Goal: Task Accomplishment & Management: Complete application form

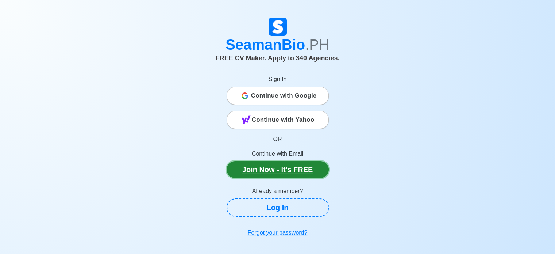
click at [284, 170] on link "Join Now - It's FREE" at bounding box center [278, 169] width 102 height 17
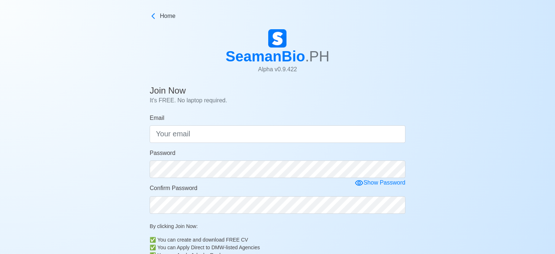
click at [245, 144] on form "Email Password Show Password Confirm Password By clicking Join Now: ✅ You can c…" at bounding box center [278, 207] width 256 height 187
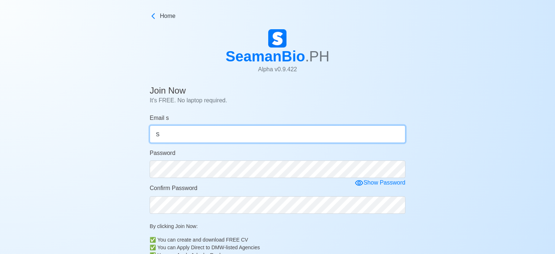
click at [247, 139] on input "s" at bounding box center [278, 134] width 256 height 18
type input "[EMAIL_ADDRESS][DOMAIN_NAME]"
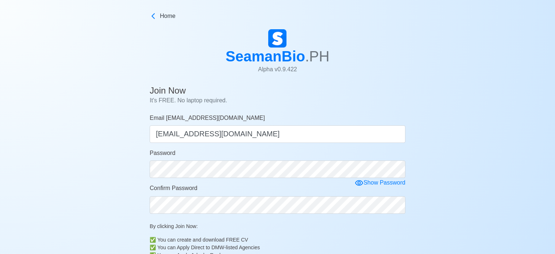
scroll to position [165, 0]
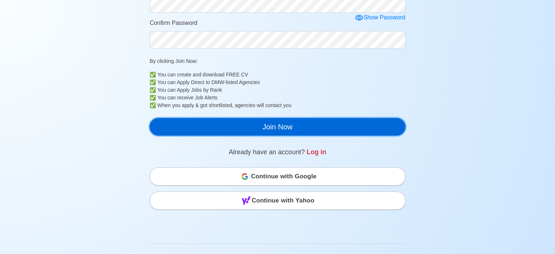
click at [234, 122] on button "Join Now" at bounding box center [278, 127] width 256 height 18
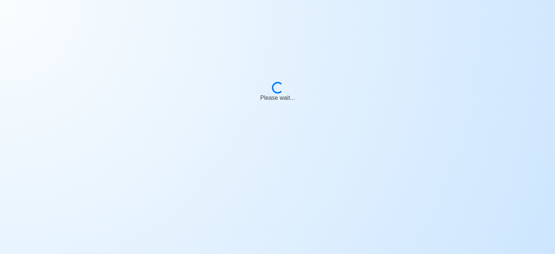
scroll to position [9, 0]
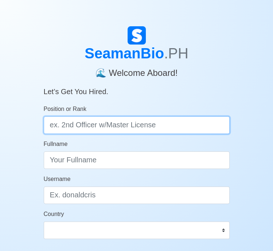
click at [96, 119] on input "Position or Rank" at bounding box center [137, 125] width 186 height 18
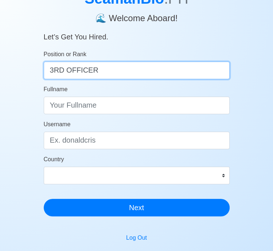
scroll to position [59, 0]
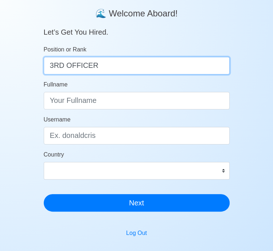
type input "3RD OFFICER"
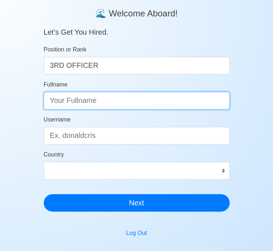
click at [99, 100] on input "Fullname" at bounding box center [137, 101] width 186 height 18
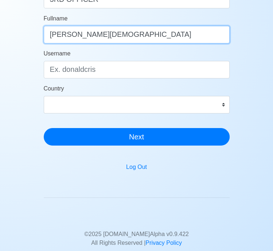
type input "[PERSON_NAME][DEMOGRAPHIC_DATA]"
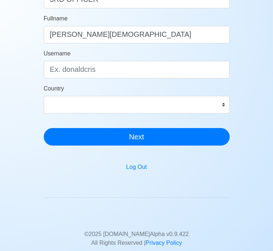
click at [216, 114] on form "Position or Rank 3RD OFFICER Fullname RACHIDI SALAHEDDINE Username Country Afgh…" at bounding box center [137, 62] width 186 height 166
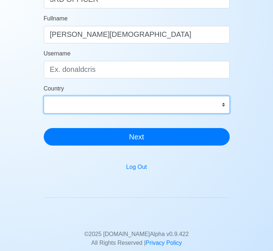
click at [226, 105] on select "[GEOGRAPHIC_DATA] [GEOGRAPHIC_DATA] [GEOGRAPHIC_DATA] [GEOGRAPHIC_DATA] [US_STA…" at bounding box center [137, 105] width 186 height 18
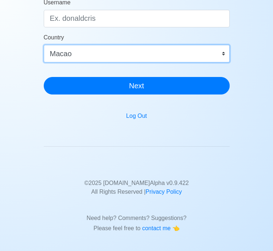
click at [226, 52] on select "[GEOGRAPHIC_DATA] [GEOGRAPHIC_DATA] [GEOGRAPHIC_DATA] [GEOGRAPHIC_DATA] [US_STA…" at bounding box center [137, 54] width 186 height 18
select select "MA"
click at [44, 45] on select "[GEOGRAPHIC_DATA] [GEOGRAPHIC_DATA] [GEOGRAPHIC_DATA] [GEOGRAPHIC_DATA] [US_STA…" at bounding box center [137, 54] width 186 height 18
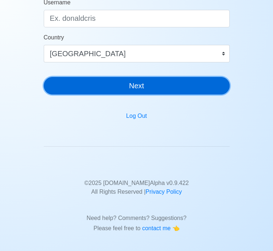
click at [180, 85] on button "Next" at bounding box center [137, 86] width 186 height 18
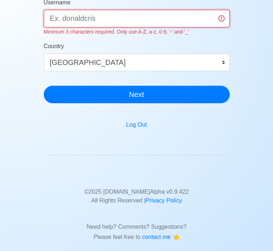
click at [114, 17] on input "Username" at bounding box center [137, 19] width 186 height 18
type input "SALALH"
click at [44, 86] on button "Next" at bounding box center [137, 95] width 186 height 18
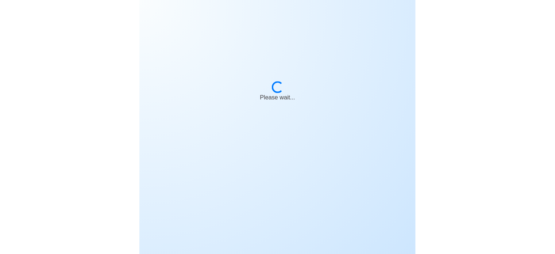
scroll to position [0, 0]
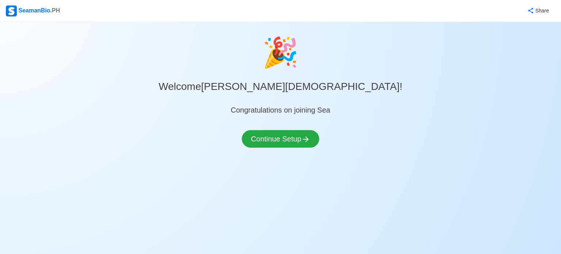
click at [290, 129] on div "🎉 Welcome RACHIDI SALAHEDDINE ! Congratulations on joining Sea Continue Setup" at bounding box center [280, 98] width 561 height 134
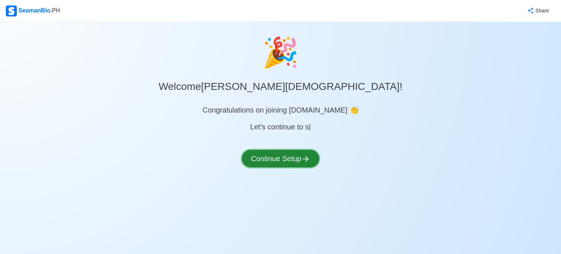
click at [285, 159] on button "Continue Setup" at bounding box center [280, 159] width 77 height 18
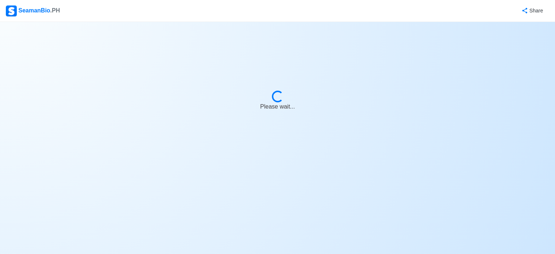
select select "Visible for Hiring"
select select "MA"
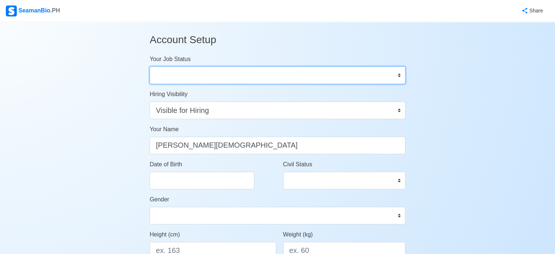
click at [225, 77] on select "Onboard Actively Looking for Job Not Looking for Job" at bounding box center [278, 75] width 256 height 18
select select "Actively Looking for Job"
click at [150, 66] on select "Onboard Actively Looking for Job Not Looking for Job" at bounding box center [278, 75] width 256 height 18
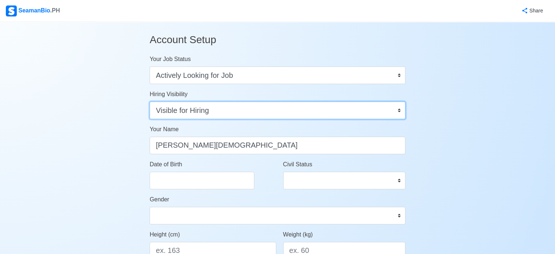
click at [212, 109] on select "Visible for Hiring Not Visible for Hiring" at bounding box center [278, 110] width 256 height 18
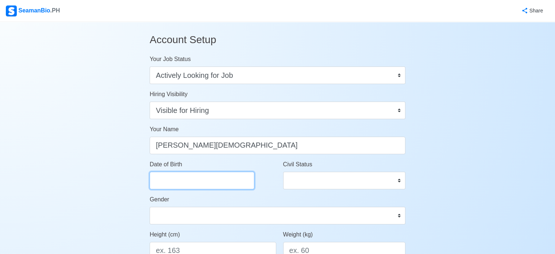
select select "****"
select select "*******"
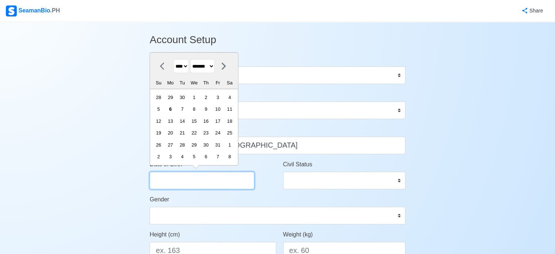
click at [202, 182] on input "Date of Birth" at bounding box center [202, 181] width 105 height 18
type input "0"
select select "****"
select select "*******"
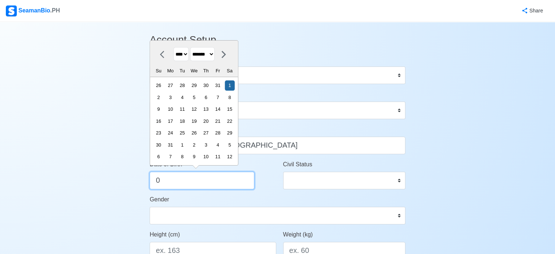
type input "01"
select select "****"
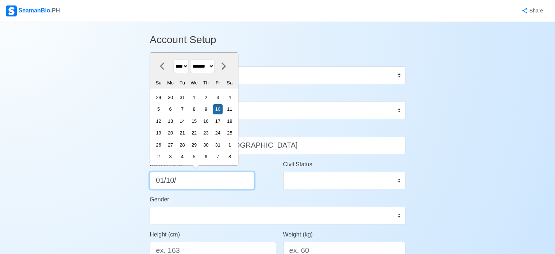
type input "01/10/2"
select select "****"
type input "01/10/20"
select select "****"
type input "01/10/2001"
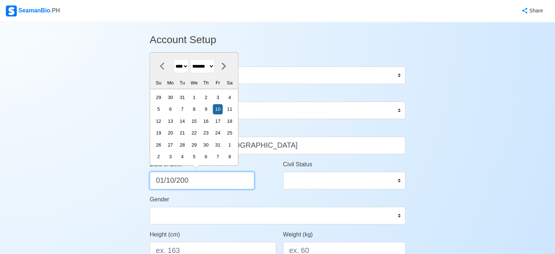
select select "****"
type input "01/10/2001"
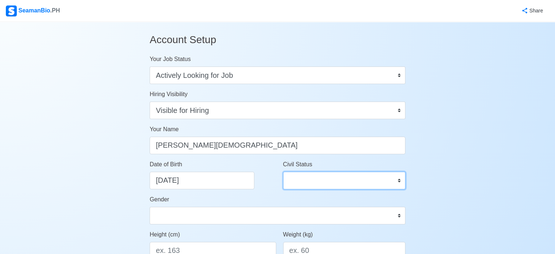
click at [307, 185] on select "Single Married Widowed Separated" at bounding box center [344, 181] width 122 height 18
select select "Single"
click at [283, 172] on select "Single Married Widowed Separated" at bounding box center [344, 181] width 122 height 18
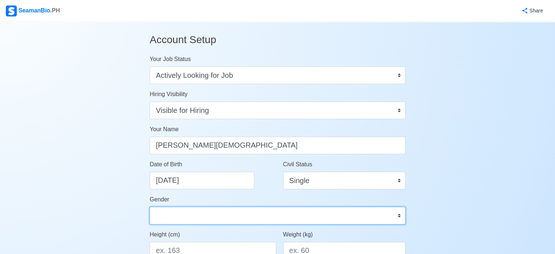
click at [288, 216] on select "Male Female" at bounding box center [278, 216] width 256 height 18
select select "[DEMOGRAPHIC_DATA]"
click at [150, 207] on select "Male Female" at bounding box center [278, 216] width 256 height 18
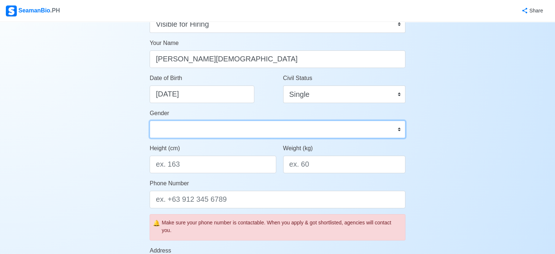
scroll to position [91, 0]
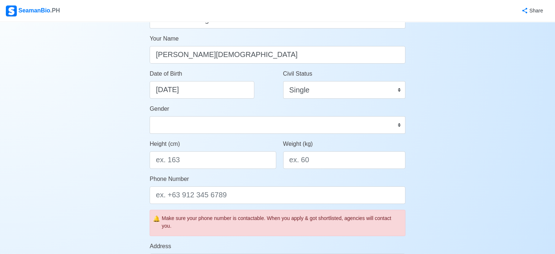
click at [231, 150] on div "Height (cm)" at bounding box center [213, 153] width 126 height 29
click at [232, 161] on input "Height (cm)" at bounding box center [213, 160] width 126 height 18
type input "187"
click at [320, 160] on input "Weight (kg)" at bounding box center [344, 160] width 122 height 18
type input "94"
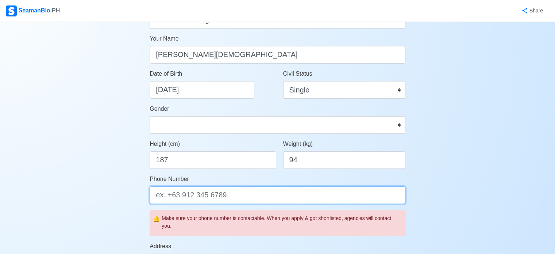
click at [274, 187] on input "Phone Number" at bounding box center [278, 195] width 256 height 18
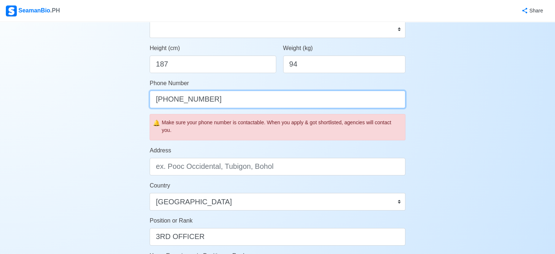
scroll to position [190, 0]
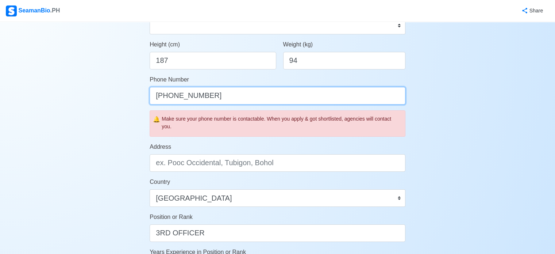
type input "[PHONE_NUMBER]"
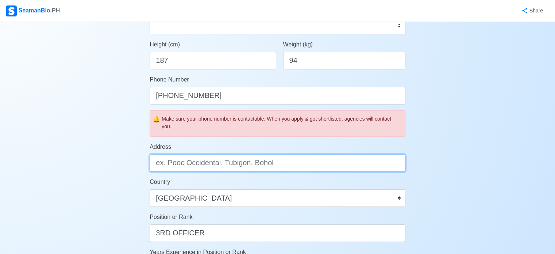
click at [244, 166] on input "Address" at bounding box center [278, 163] width 256 height 18
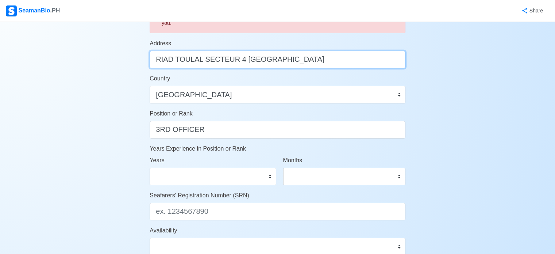
scroll to position [293, 0]
type input "RIAD TOULAL SECTEUR 4 [GEOGRAPHIC_DATA]"
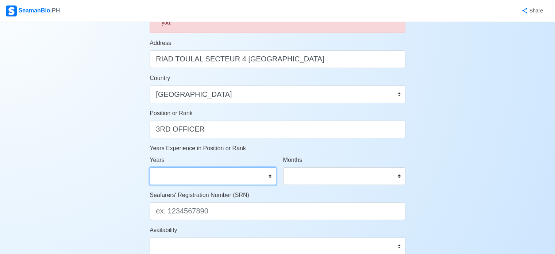
click at [235, 173] on select "0 1 2 3 4 5 6 7 8 9 10 11 12 13 14 15 16 17 18 19 20 21 22 23 24 25 26 27 28 29…" at bounding box center [213, 176] width 126 height 18
select select "0"
click at [150, 167] on select "0 1 2 3 4 5 6 7 8 9 10 11 12 13 14 15 16 17 18 19 20 21 22 23 24 25 26 27 28 29…" at bounding box center [213, 176] width 126 height 18
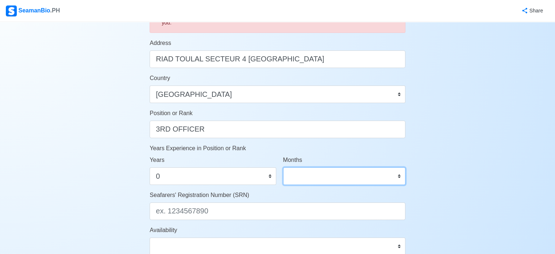
click at [312, 176] on select "0 1 2 3 4 5 6 7 8 9 10 11" at bounding box center [344, 176] width 122 height 18
select select "9"
click at [283, 167] on select "0 1 2 3 4 5 6 7 8 9 10 11" at bounding box center [344, 176] width 122 height 18
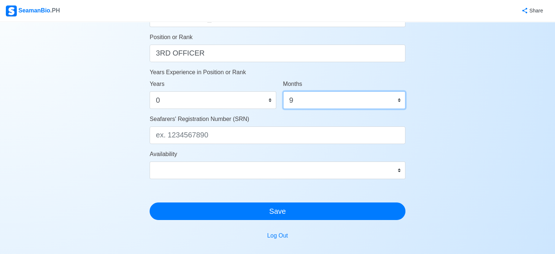
scroll to position [391, 0]
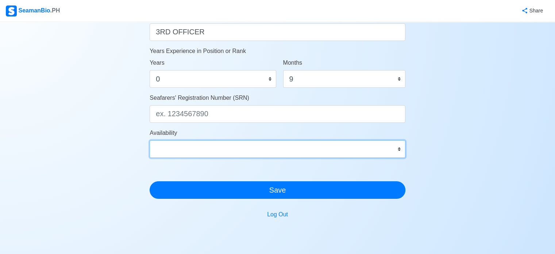
click at [285, 148] on select "Immediate nov. 2025 déc. 2025 janv. 2026 févr. 2026 mars 2026 avr. 2026 mai 202…" at bounding box center [278, 149] width 256 height 18
select select "1761951600000"
click at [150, 140] on select "Immediate nov. 2025 déc. 2025 janv. 2026 févr. 2026 mars 2026 avr. 2026 mai 202…" at bounding box center [278, 149] width 256 height 18
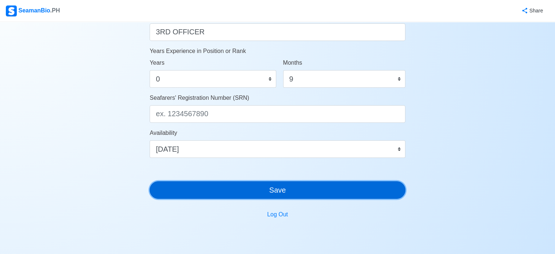
click at [226, 188] on button "Save" at bounding box center [278, 190] width 256 height 18
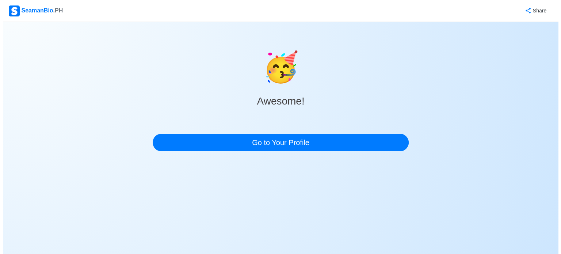
scroll to position [0, 0]
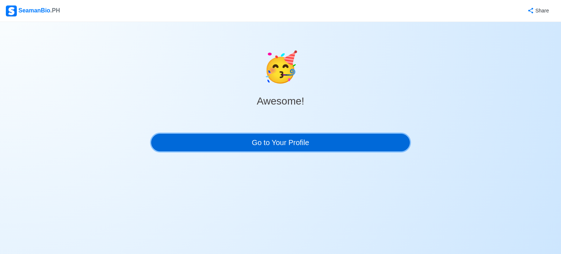
click at [272, 138] on link "Go to Your Profile" at bounding box center [280, 143] width 258 height 18
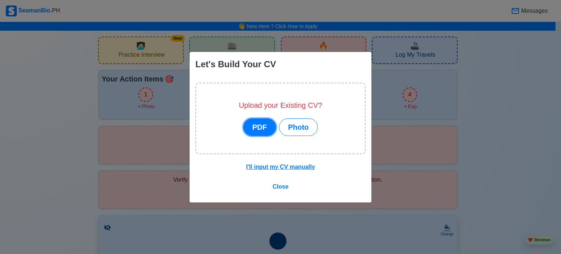
click at [266, 134] on button "PDF" at bounding box center [259, 127] width 33 height 18
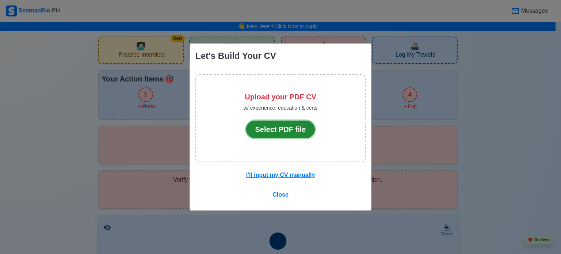
click at [266, 134] on button "Select PDF file" at bounding box center [280, 129] width 69 height 18
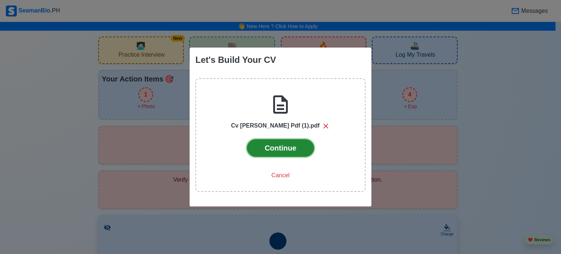
click at [281, 152] on button "Continue" at bounding box center [281, 148] width 68 height 18
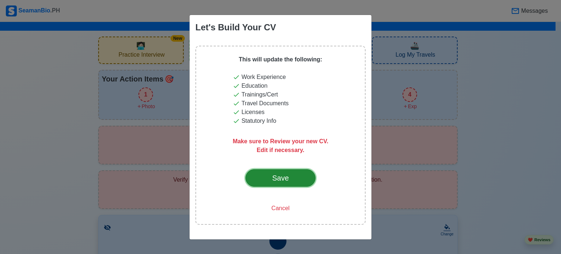
click at [269, 178] on div "Save" at bounding box center [280, 177] width 34 height 11
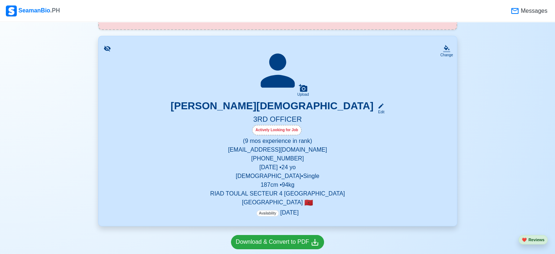
scroll to position [134, 0]
click at [281, 166] on p "January 10, 2001 • 24 yo" at bounding box center [277, 167] width 341 height 9
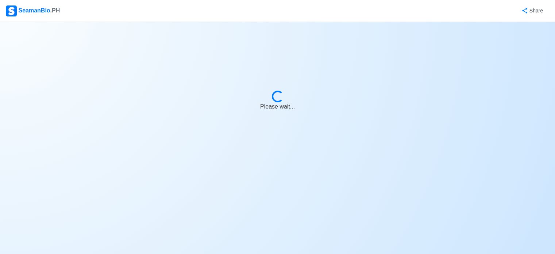
select select "Actively Looking for Job"
select select "Visible for Hiring"
select select "Single"
select select "[DEMOGRAPHIC_DATA]"
select select "MA"
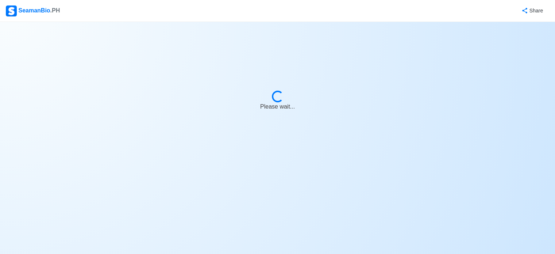
select select "0"
select select "9"
select select "1761951600000"
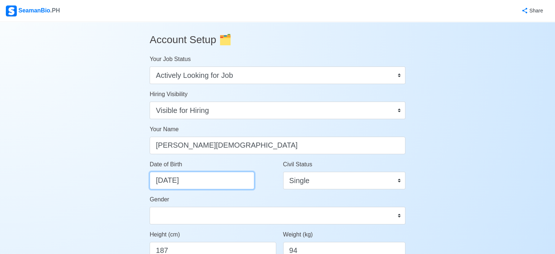
click at [157, 181] on input "[DATE]" at bounding box center [202, 181] width 105 height 18
select select "****"
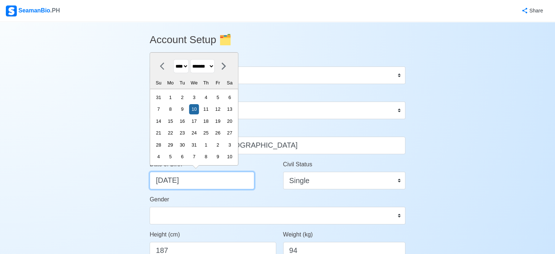
click at [157, 181] on input "01/10/2001" at bounding box center [202, 181] width 105 height 18
type input "10/10/2001"
select select "*******"
type input "[DATE]"
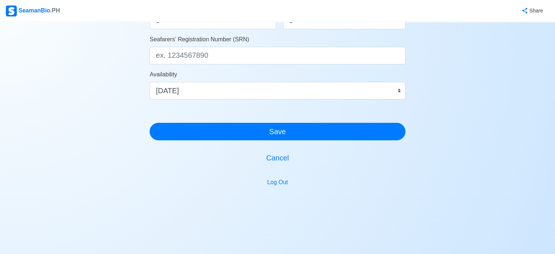
scroll to position [451, 0]
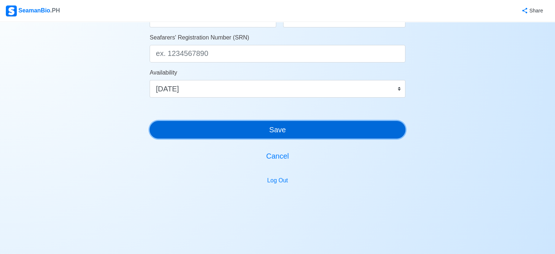
click at [380, 128] on button "Save" at bounding box center [278, 130] width 256 height 18
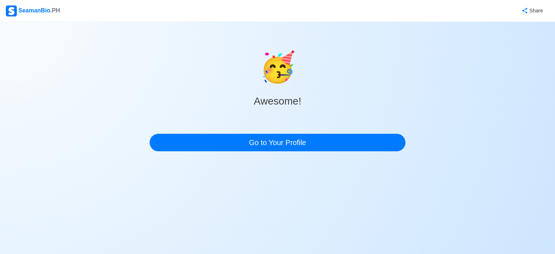
scroll to position [0, 0]
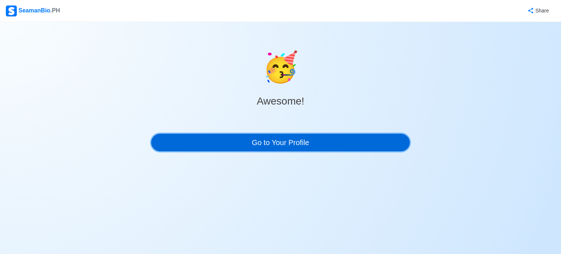
click at [347, 141] on link "Go to Your Profile" at bounding box center [280, 143] width 258 height 18
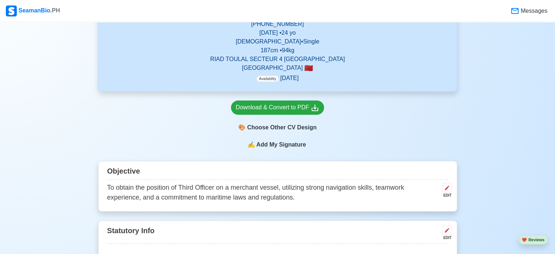
scroll to position [381, 0]
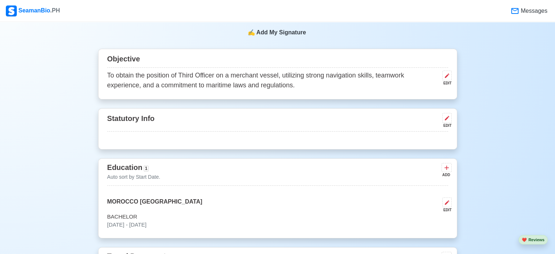
click at [234, 74] on p "To obtain the position of Third Officer on a merchant vessel, utilizing strong …" at bounding box center [273, 80] width 332 height 20
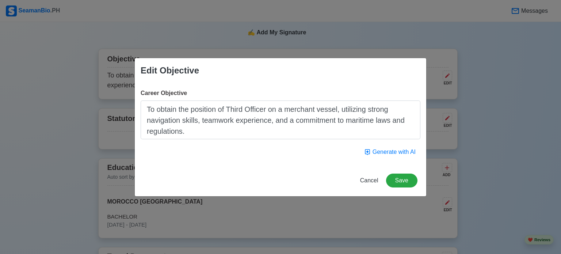
drag, startPoint x: 285, startPoint y: 111, endPoint x: 316, endPoint y: 111, distance: 31.0
click at [316, 111] on textarea "To obtain the position of Third Officer on a merchant vessel, utilizing strong …" at bounding box center [281, 119] width 280 height 39
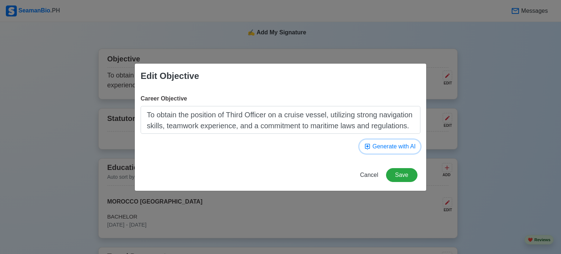
click at [368, 145] on icon "button" at bounding box center [367, 146] width 7 height 7
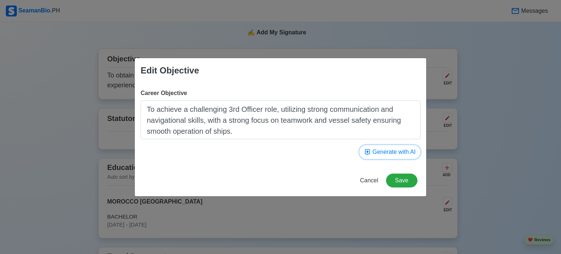
click at [368, 145] on button "Generate with AI" at bounding box center [389, 152] width 61 height 14
click at [368, 146] on button "Generate with AI" at bounding box center [389, 152] width 61 height 14
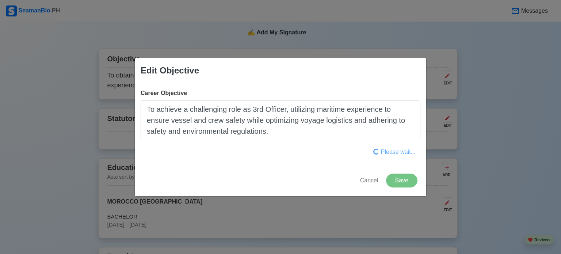
type textarea "To obtain challenging position as 3rd Officer on a merchant vessel, utilizing n…"
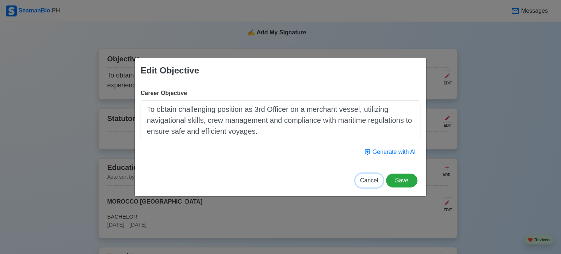
click at [371, 185] on button "Cancel" at bounding box center [369, 180] width 28 height 14
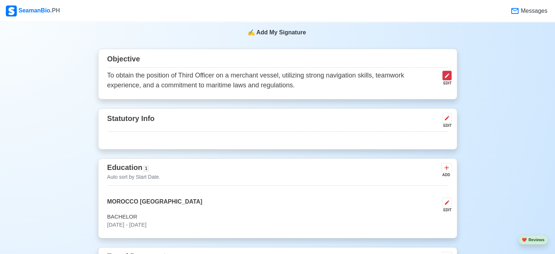
click at [449, 73] on icon at bounding box center [447, 76] width 6 height 6
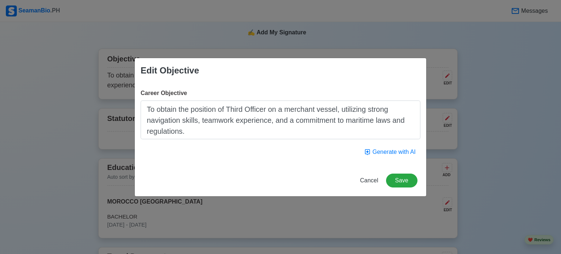
drag, startPoint x: 317, startPoint y: 110, endPoint x: 285, endPoint y: 111, distance: 32.5
click at [285, 111] on textarea "To obtain the position of Third Officer on a merchant vessel, utilizing strong …" at bounding box center [281, 119] width 280 height 39
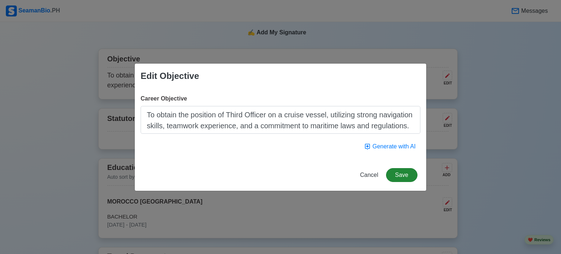
type textarea "To obtain the position of Third Officer on a cruise vessel, utilizing strong na…"
click at [403, 176] on button "Save" at bounding box center [401, 175] width 31 height 14
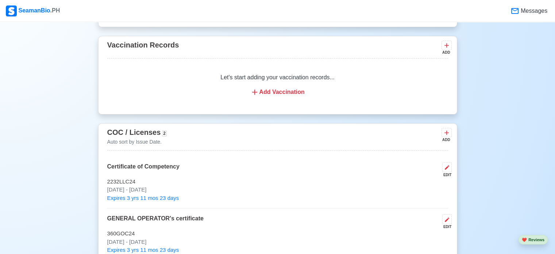
scroll to position [834, 0]
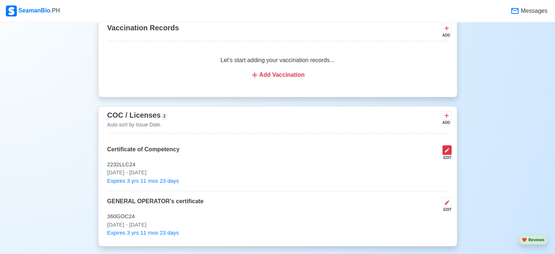
click at [445, 147] on icon at bounding box center [447, 150] width 6 height 6
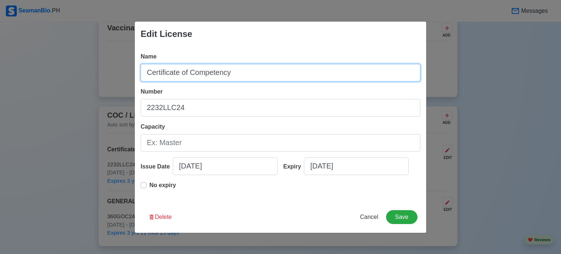
drag, startPoint x: 239, startPoint y: 71, endPoint x: 140, endPoint y: 80, distance: 99.3
click at [141, 80] on input "Certificate of Competency" at bounding box center [281, 73] width 280 height 18
type input "CERTIFICATE OF COMPETENCY"
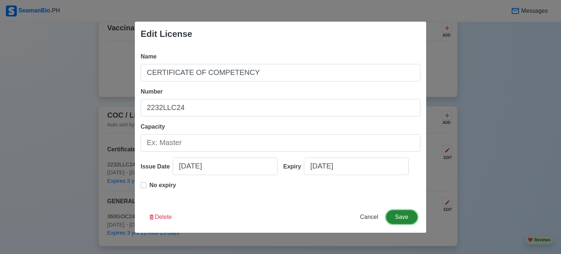
click at [391, 211] on button "Save" at bounding box center [401, 217] width 31 height 14
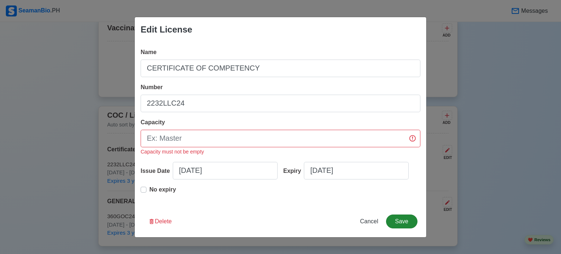
click at [391, 211] on div "Edit License Name CERTIFICATE OF COMPETENCY Number 2232LLC24 Capacity Capacity …" at bounding box center [280, 127] width 292 height 220
click at [253, 134] on input "Capacity" at bounding box center [281, 139] width 280 height 18
type input "OOW"
click at [257, 204] on div "Name CERTIFICATE OF COMPETENCY Number 2232LLC24 Capacity OOW Capacity must not …" at bounding box center [280, 124] width 291 height 164
click at [398, 224] on button "Save" at bounding box center [401, 221] width 31 height 14
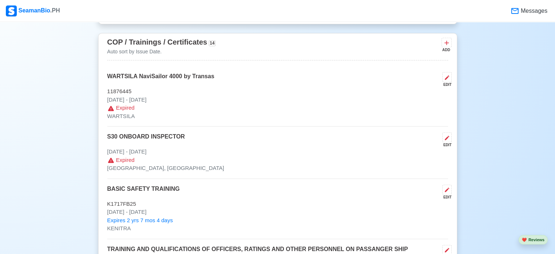
scroll to position [1064, 0]
click at [446, 76] on icon at bounding box center [447, 78] width 6 height 6
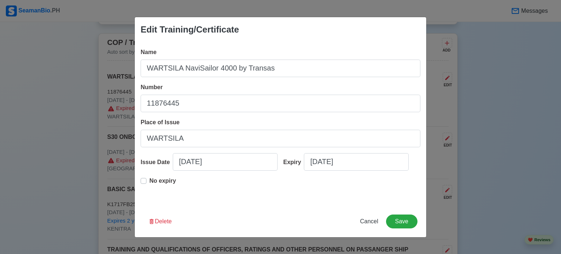
click at [154, 179] on p "No expiry" at bounding box center [162, 180] width 27 height 9
type input "[DATE]"
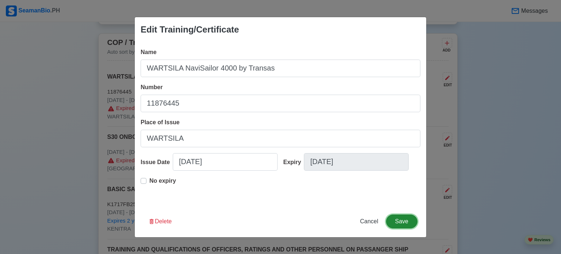
click at [405, 215] on button "Save" at bounding box center [401, 221] width 31 height 14
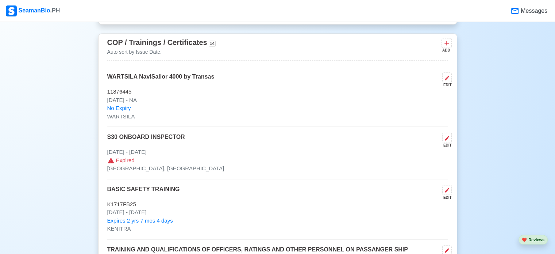
click at [449, 142] on div "EDIT" at bounding box center [445, 144] width 12 height 5
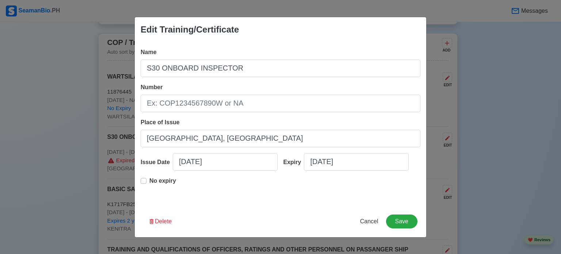
click at [155, 180] on p "No expiry" at bounding box center [162, 180] width 27 height 9
type input "10/24/2024"
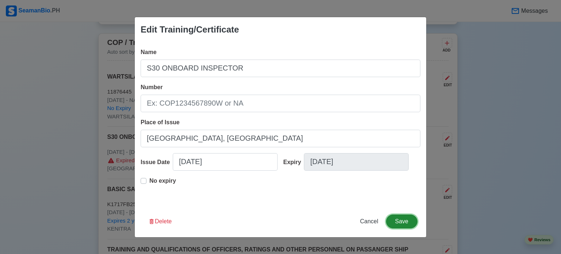
click at [397, 220] on button "Save" at bounding box center [401, 221] width 31 height 14
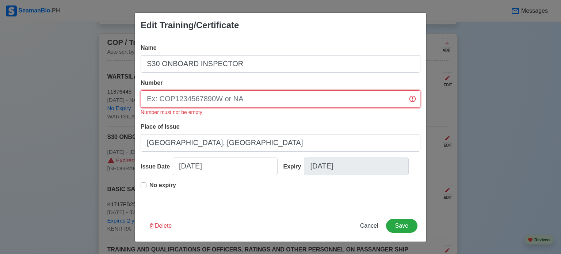
click at [377, 91] on input "Number" at bounding box center [281, 99] width 280 height 18
type input "N/A"
click at [164, 221] on button "Delete" at bounding box center [159, 226] width 33 height 14
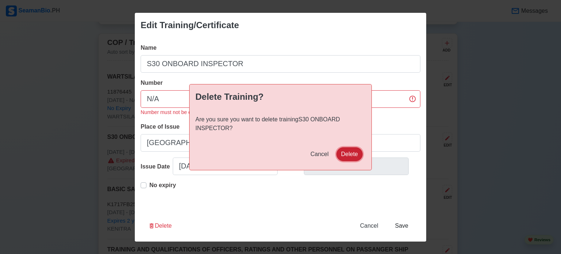
click at [343, 153] on button "Delete" at bounding box center [349, 154] width 26 height 14
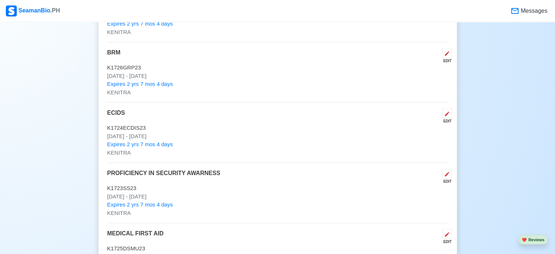
scroll to position [1692, 0]
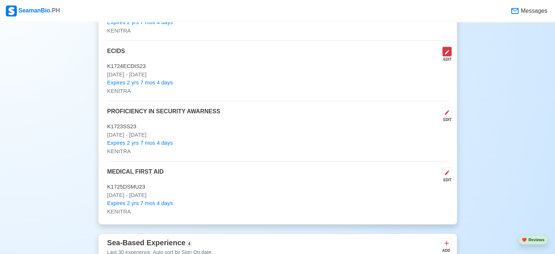
click at [447, 47] on button at bounding box center [446, 52] width 9 height 10
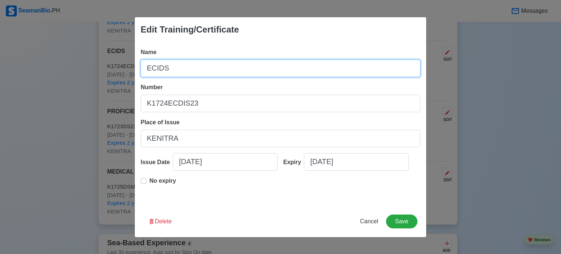
drag, startPoint x: 189, startPoint y: 64, endPoint x: 157, endPoint y: 64, distance: 32.1
click at [157, 64] on input "ECIDS" at bounding box center [281, 68] width 280 height 18
type input "ECDIS"
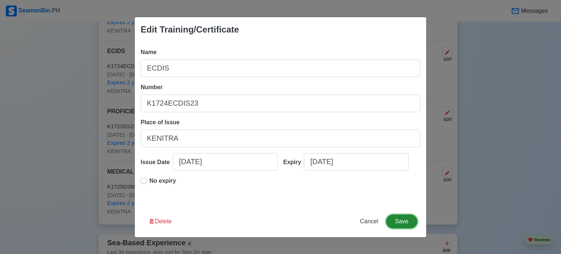
click at [404, 226] on button "Save" at bounding box center [401, 221] width 31 height 14
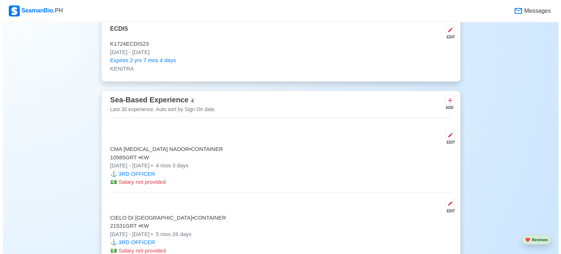
scroll to position [1835, 0]
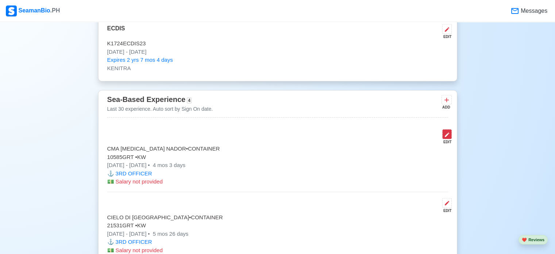
click at [445, 132] on icon at bounding box center [447, 135] width 6 height 6
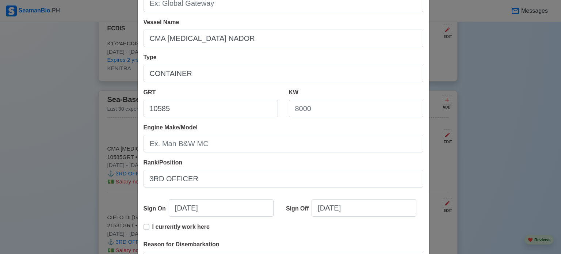
scroll to position [88, 0]
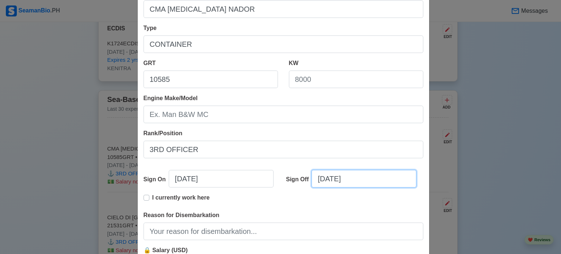
select select "****"
select select "*******"
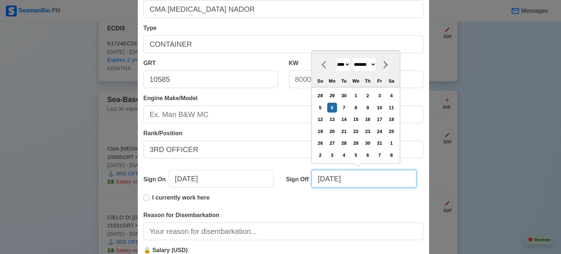
drag, startPoint x: 323, startPoint y: 177, endPoint x: 309, endPoint y: 176, distance: 13.9
click at [311, 176] on input "[DATE]" at bounding box center [363, 179] width 105 height 18
type input "2/06/2025"
select select "********"
type input "20/09/2025"
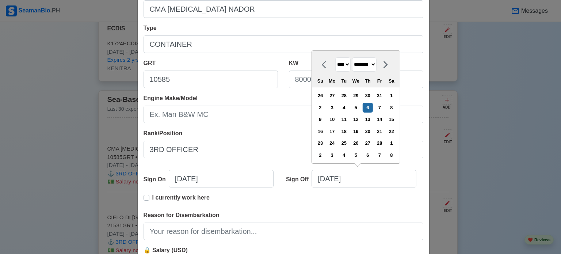
click at [388, 62] on icon at bounding box center [385, 64] width 9 height 9
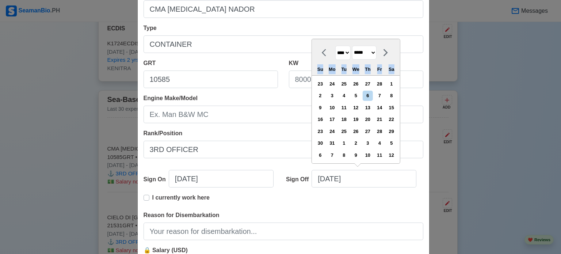
click at [388, 62] on div "**** **** **** **** **** **** **** **** **** **** **** **** **** **** **** ****…" at bounding box center [356, 57] width 88 height 36
click at [390, 52] on icon at bounding box center [385, 52] width 9 height 9
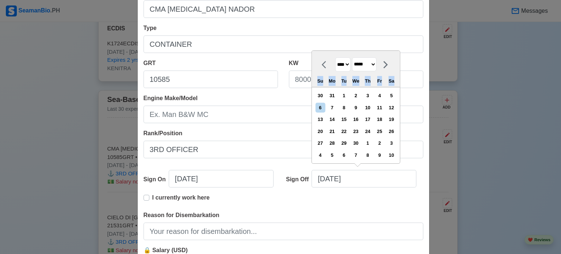
click at [388, 66] on icon at bounding box center [385, 64] width 9 height 9
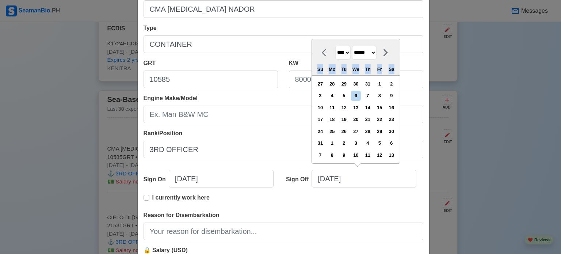
click at [388, 53] on icon at bounding box center [385, 52] width 4 height 7
select select "*********"
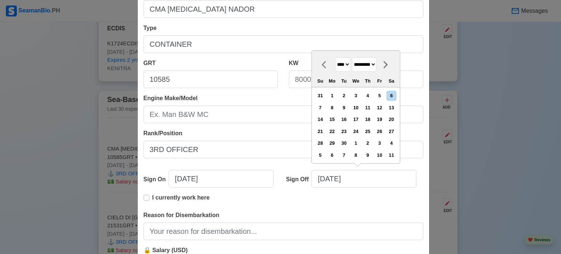
click at [394, 114] on div "14 15 16 17 18 19 20" at bounding box center [355, 120] width 83 height 12
type input "02/06/2025"
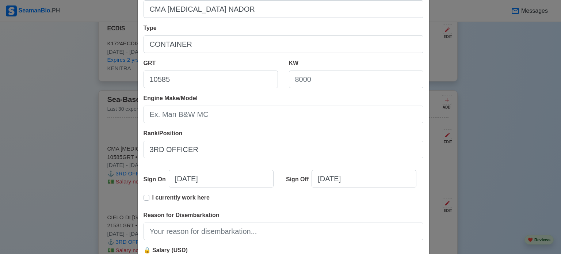
click at [366, 195] on div "I currently work here" at bounding box center [283, 202] width 280 height 18
click at [318, 221] on div "Reason for Disembarkation" at bounding box center [283, 225] width 280 height 29
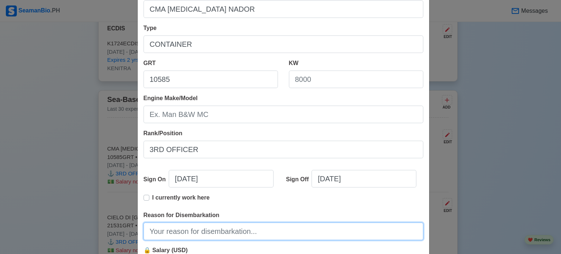
click at [293, 233] on input "Reason for Disembarkation" at bounding box center [283, 231] width 280 height 18
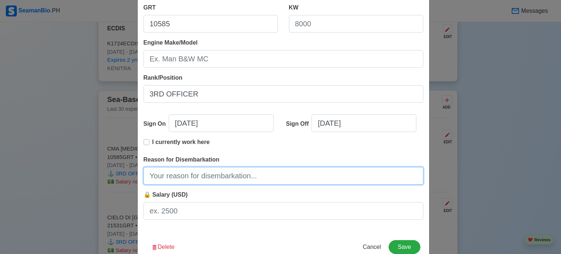
scroll to position [147, 0]
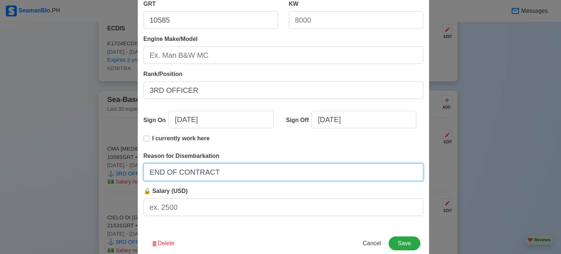
type input "END OF CONTRACT"
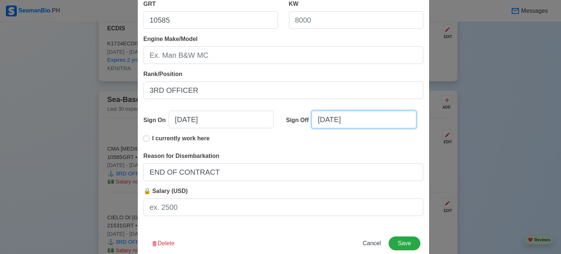
select select "****"
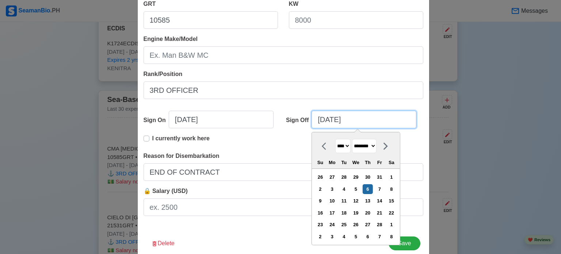
click at [318, 119] on input "02/06/2025" at bounding box center [363, 120] width 105 height 18
click at [362, 144] on select "******* ******** ***** ***** *** **** **** ****** ********* ******* ******** **…" at bounding box center [364, 146] width 24 height 14
select select "*********"
click at [352, 139] on select "******* ******** ***** ***** *** **** **** ****** ********* ******* ******** **…" at bounding box center [364, 146] width 24 height 14
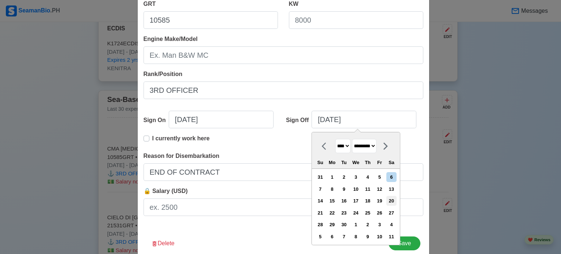
click at [392, 201] on div "20" at bounding box center [391, 201] width 10 height 10
type input "[DATE]"
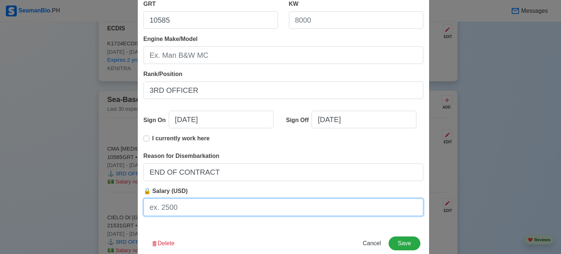
click at [221, 204] on input "🔒 Salary (USD)" at bounding box center [283, 207] width 280 height 18
type input "3400"
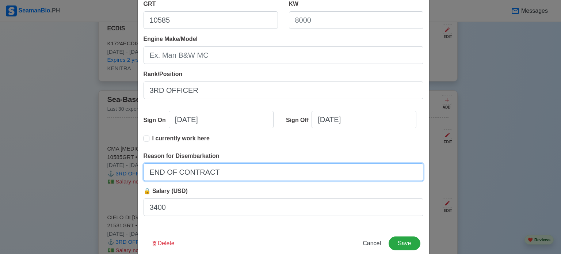
click at [282, 175] on input "END OF CONTRACT" at bounding box center [283, 172] width 280 height 18
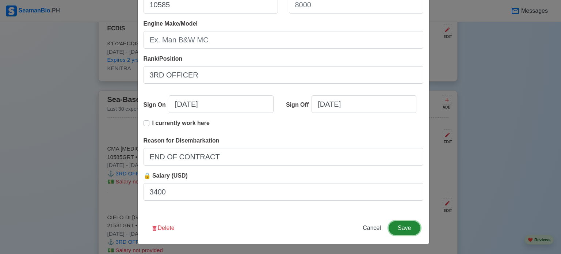
click at [390, 226] on button "Save" at bounding box center [403, 228] width 31 height 14
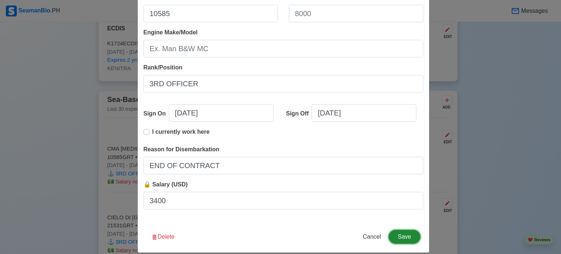
scroll to position [171, 0]
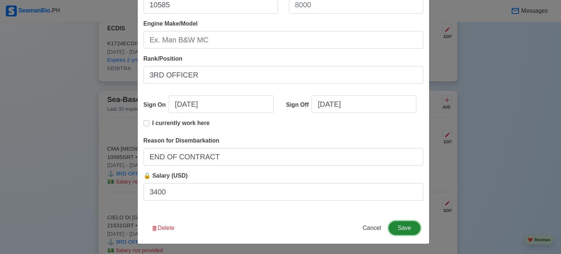
click at [390, 226] on button "Save" at bounding box center [403, 228] width 31 height 14
click at [397, 226] on button "Save" at bounding box center [403, 228] width 31 height 14
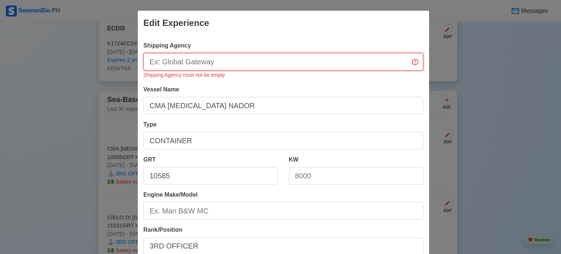
click at [287, 67] on input "Shipping Agency" at bounding box center [283, 62] width 280 height 18
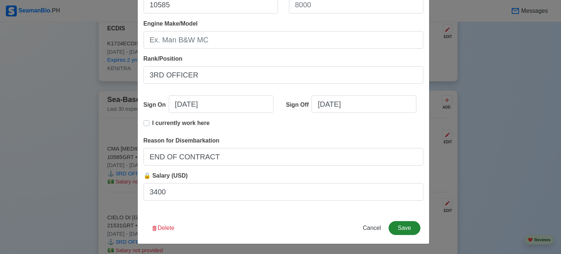
type input "CMA CGM"
click at [400, 224] on button "Save" at bounding box center [403, 228] width 31 height 14
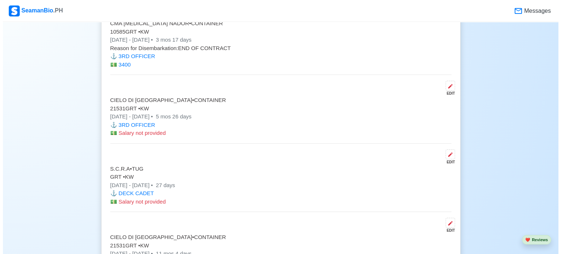
scroll to position [1964, 0]
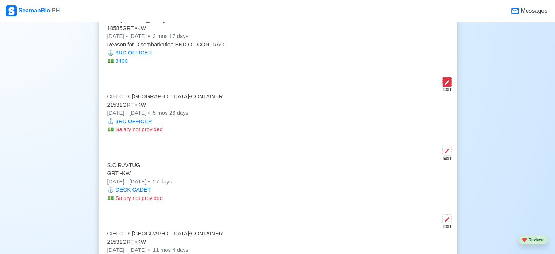
click at [445, 81] on icon at bounding box center [447, 82] width 4 height 4
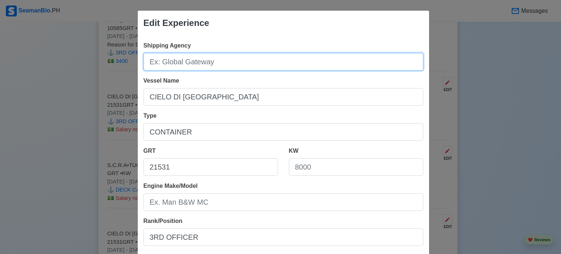
click at [280, 55] on input "Shipping Agency" at bounding box center [283, 62] width 280 height 18
drag, startPoint x: 186, startPoint y: 57, endPoint x: 128, endPoint y: 58, distance: 58.1
click at [128, 58] on div "Edit Experience Shipping Agency D'AMICO Vessel Name CIELO DI RABAT Type CONTAIN…" at bounding box center [280, 127] width 561 height 254
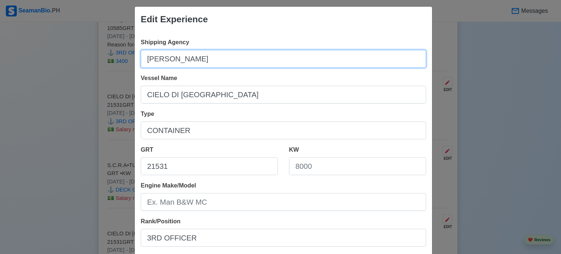
paste input "[PERSON_NAME] International Shipping SA"
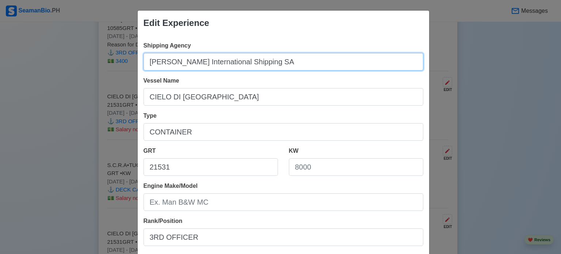
type input "[PERSON_NAME] International Shipping SA"
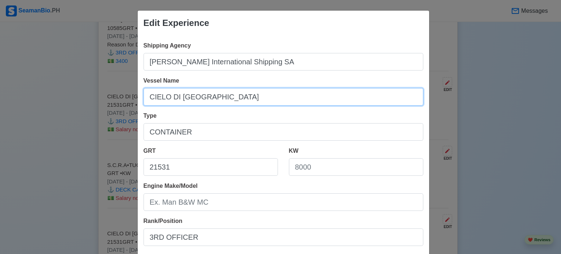
click at [268, 102] on input "CIELO DI [GEOGRAPHIC_DATA]" at bounding box center [283, 97] width 280 height 18
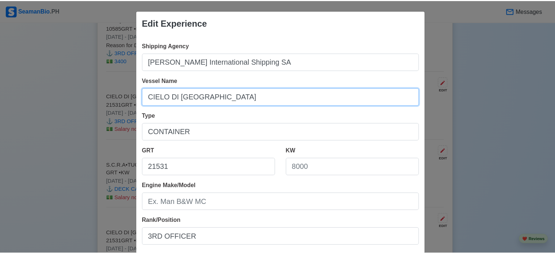
scroll to position [162, 0]
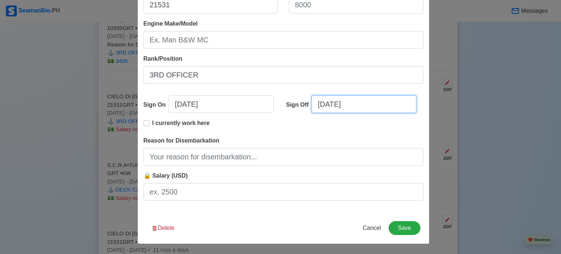
select select "****"
select select "***"
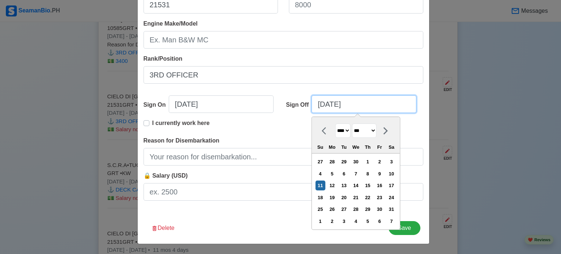
click at [328, 107] on input "[DATE]" at bounding box center [363, 104] width 105 height 18
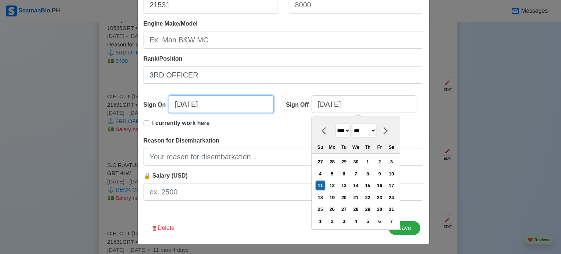
select select "****"
select select "********"
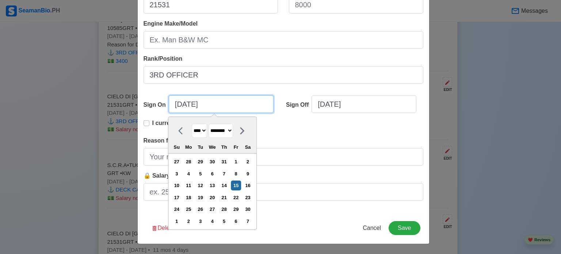
click at [189, 110] on input "[DATE]" at bounding box center [221, 104] width 105 height 18
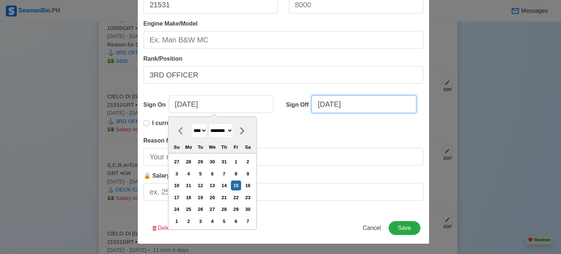
select select "****"
select select "***"
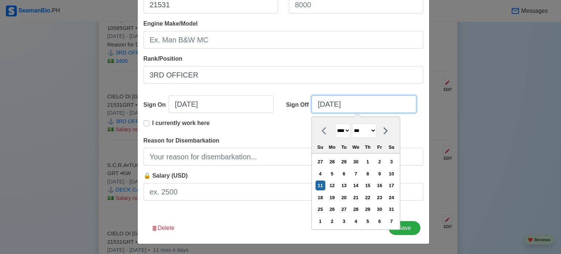
click at [320, 104] on input "[DATE]" at bounding box center [363, 104] width 105 height 18
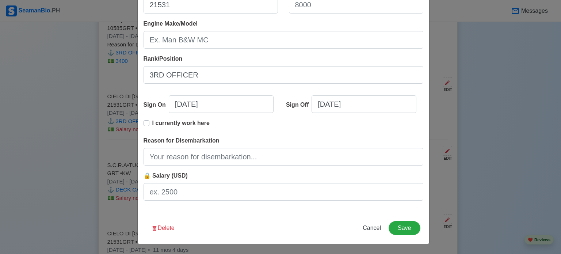
click at [295, 127] on div "I currently work here" at bounding box center [283, 128] width 280 height 18
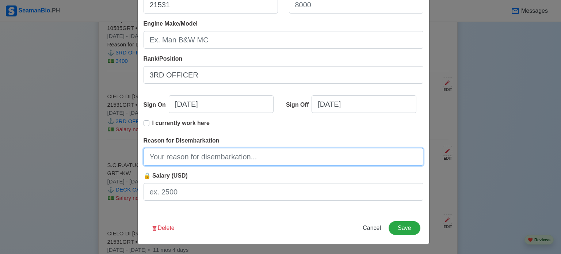
click at [199, 160] on input "Reason for Disembarkation" at bounding box center [283, 157] width 280 height 18
type input "END OF CONTRACT"
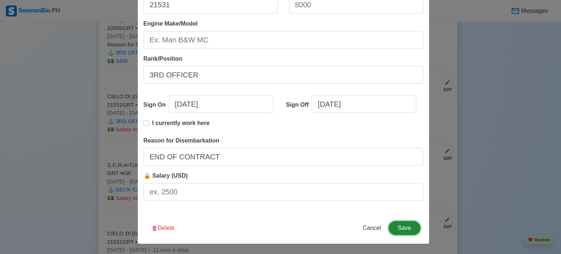
click at [416, 227] on button "Save" at bounding box center [403, 228] width 31 height 14
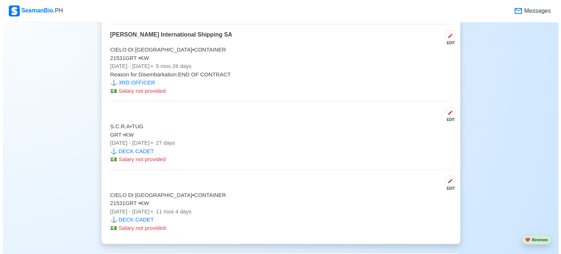
scroll to position [2011, 0]
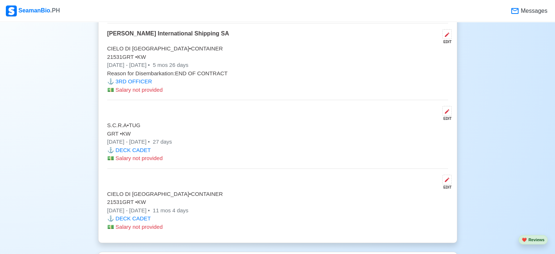
click at [441, 179] on div "EDIT" at bounding box center [445, 181] width 12 height 15
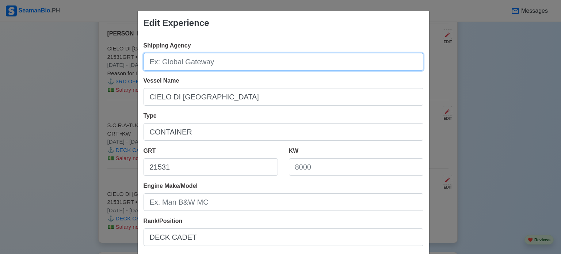
click at [248, 68] on input "Shipping Agency" at bounding box center [283, 62] width 280 height 18
paste input "[PERSON_NAME] International Shipping SA"
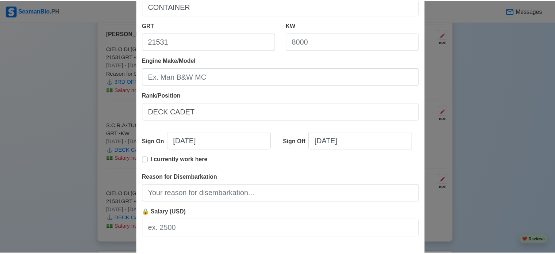
scroll to position [162, 0]
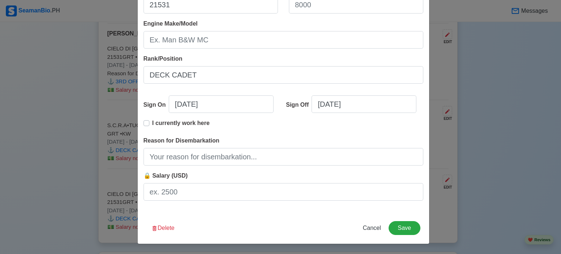
type input "[PERSON_NAME] International Shipping SA"
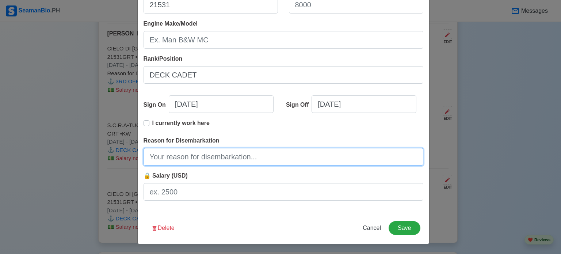
click at [195, 155] on input "Reason for Disembarkation" at bounding box center [283, 157] width 280 height 18
type input "E"
type input "PROMOTION"
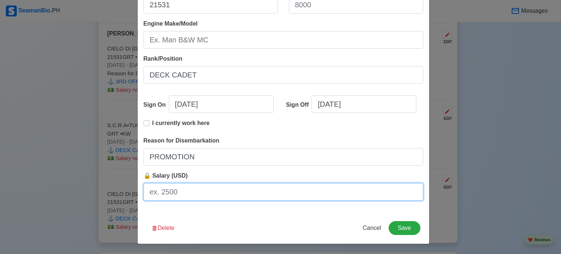
click at [223, 195] on input "🔒 Salary (USD)" at bounding box center [283, 192] width 280 height 18
type input "350"
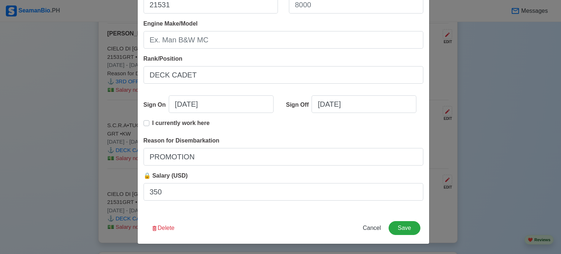
click at [282, 209] on div "Shipping Agency d'Amico International Shipping SA Vessel Name CIELO DI RABAT Ty…" at bounding box center [283, 42] width 291 height 339
drag, startPoint x: 391, startPoint y: 235, endPoint x: 401, endPoint y: 230, distance: 12.1
click at [401, 230] on div "Delete Cancel Save" at bounding box center [283, 232] width 291 height 23
click at [401, 230] on button "Save" at bounding box center [403, 228] width 31 height 14
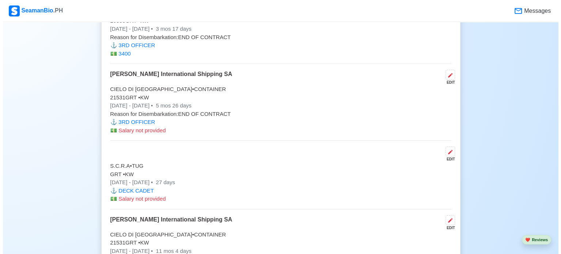
scroll to position [1971, 0]
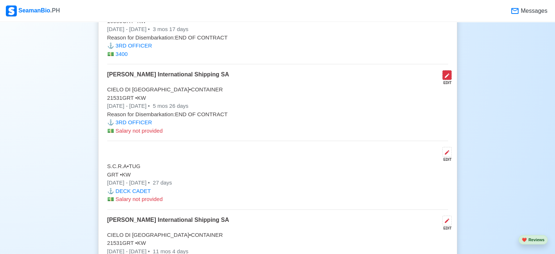
click at [447, 73] on icon at bounding box center [447, 76] width 6 height 6
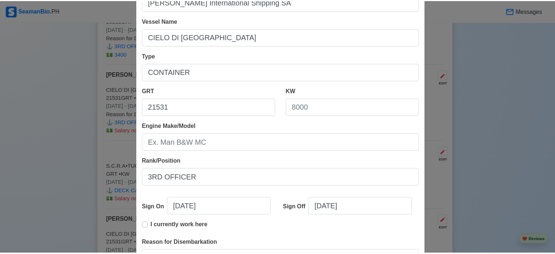
scroll to position [158, 0]
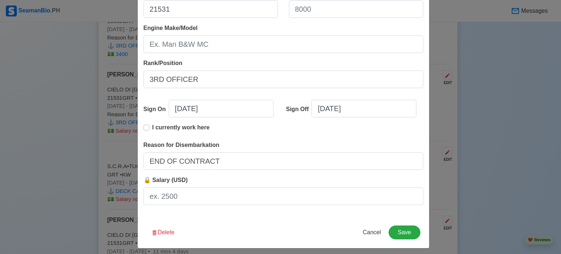
click at [246, 207] on div "Shipping Agency d'Amico International Shipping SA Vessel Name CIELO DI RABAT Ty…" at bounding box center [283, 47] width 291 height 339
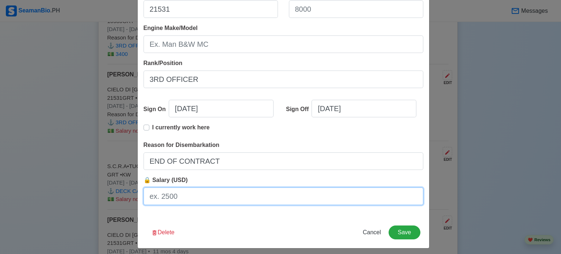
click at [254, 202] on input "🔒 Salary (USD)" at bounding box center [283, 196] width 280 height 18
type input "2500"
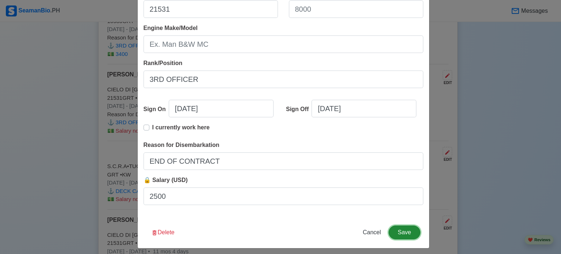
click at [392, 232] on button "Save" at bounding box center [403, 232] width 31 height 14
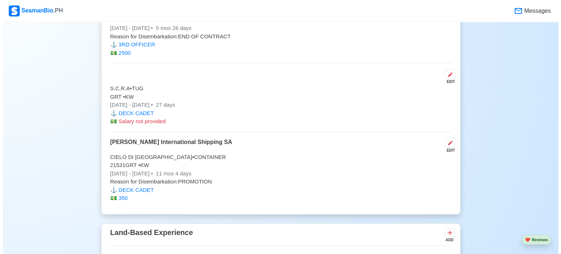
scroll to position [2049, 0]
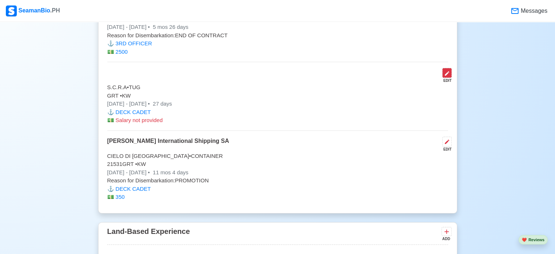
click at [449, 71] on icon at bounding box center [447, 73] width 6 height 6
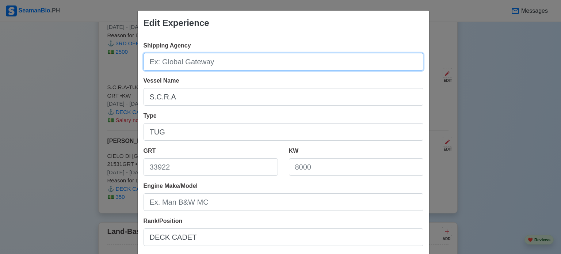
click at [338, 67] on input "Shipping Agency" at bounding box center [283, 62] width 280 height 18
paste input "S.C.R.A. (Sté chérifienne de remorquage et d'assistance)"
drag, startPoint x: 186, startPoint y: 64, endPoint x: 133, endPoint y: 67, distance: 53.0
click at [133, 67] on div "Edit Experience Shipping Agency S.C.R.A. (Sté chérifienne de remorquage et d'as…" at bounding box center [280, 127] width 561 height 254
click at [167, 63] on input "Societe chérifienne de remorquage et d'assistance)" at bounding box center [283, 62] width 280 height 18
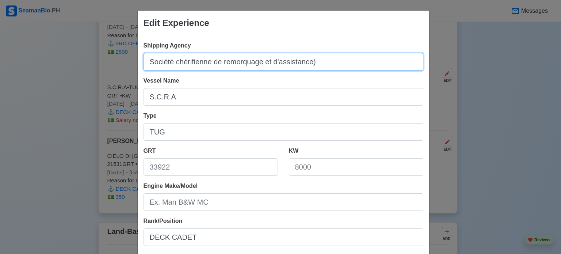
click at [322, 58] on input "Société chérifienne de remorquage et d'assistance)" at bounding box center [283, 62] width 280 height 18
type input "Société chérifienne de remorquage et d'assistance"
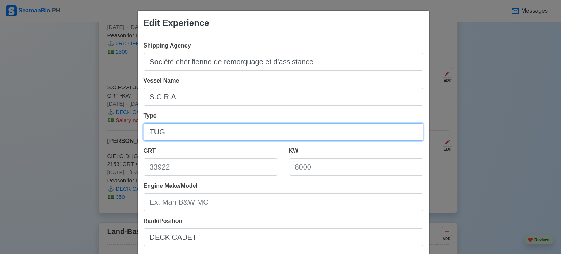
drag, startPoint x: 188, startPoint y: 131, endPoint x: 131, endPoint y: 127, distance: 56.7
click at [131, 127] on div "Edit Experience Shipping Agency Société chérifienne de remorquage et d'assistan…" at bounding box center [280, 127] width 561 height 254
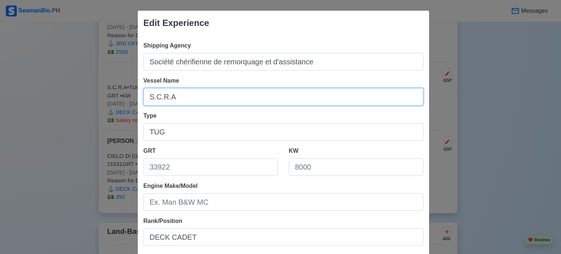
drag, startPoint x: 182, startPoint y: 100, endPoint x: 134, endPoint y: 101, distance: 48.2
click at [138, 101] on div "Shipping Agency Société chérifienne de remorquage et d'assistance Vessel Name S…" at bounding box center [283, 204] width 291 height 339
type input "j"
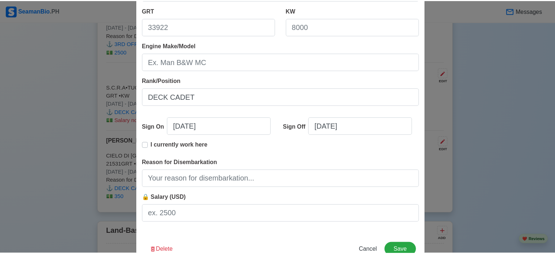
scroll to position [162, 0]
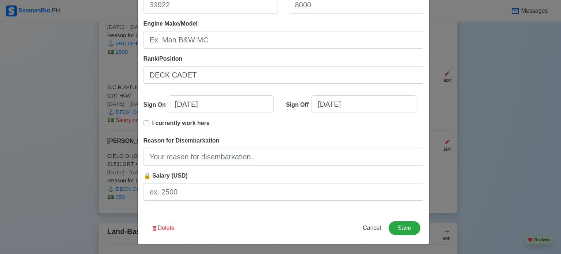
type input "JACQUES 2"
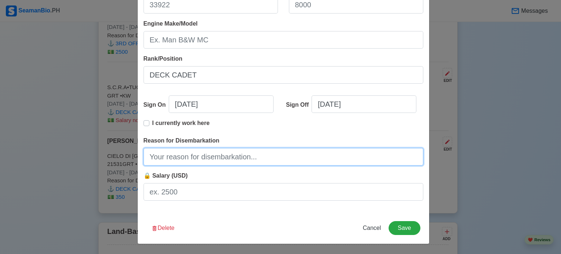
click at [214, 155] on input "Reason for Disembarkation" at bounding box center [283, 157] width 280 height 18
type input "END OF CONTRACT"
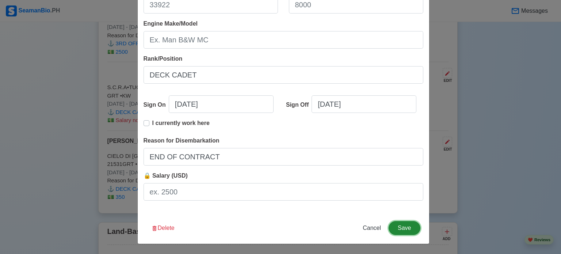
click at [403, 222] on button "Save" at bounding box center [403, 228] width 31 height 14
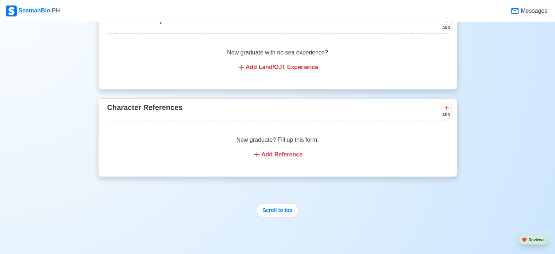
scroll to position [2321, 0]
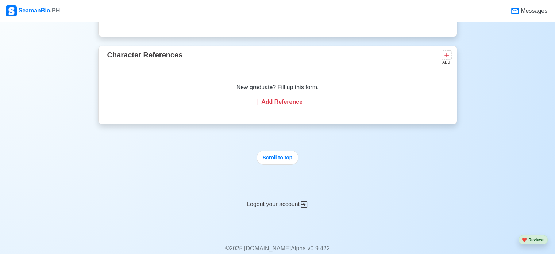
click at [290, 106] on div "New graduate? Fill up this form. Add Reference" at bounding box center [277, 94] width 341 height 41
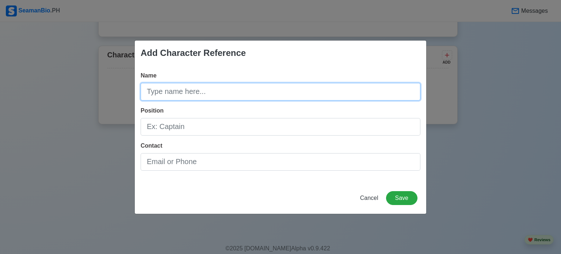
click at [255, 95] on input "Name" at bounding box center [281, 92] width 280 height 18
type input "[PERSON_NAME] [PERSON_NAME]"
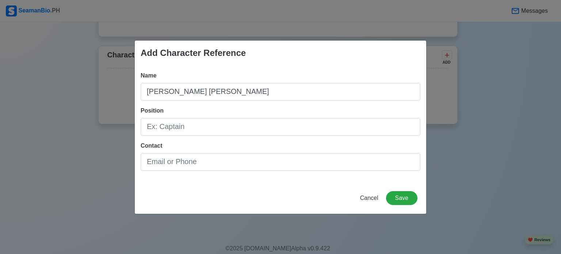
click at [276, 138] on div "Name NABIL LAHCEN Position Contact" at bounding box center [280, 123] width 291 height 117
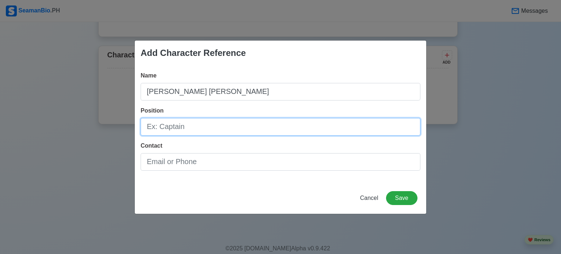
click at [271, 130] on input "Position" at bounding box center [281, 127] width 280 height 18
drag, startPoint x: 221, startPoint y: 124, endPoint x: 109, endPoint y: 128, distance: 112.1
click at [109, 128] on div "Add Character Reference Name NABIL LAHCEN Position Captain Contact Cancel Save" at bounding box center [280, 127] width 561 height 254
type input "c"
type input "C"
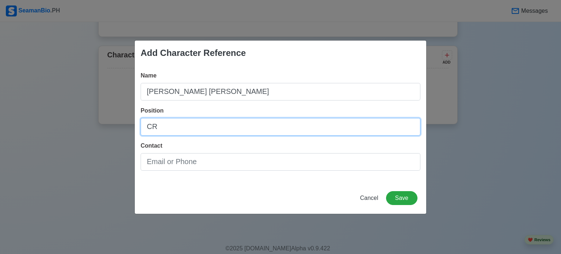
type input "C"
type input "M"
type input "CREWING"
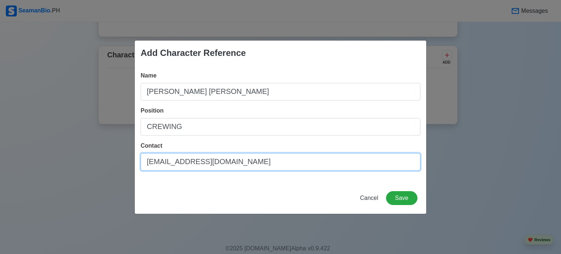
type input "[EMAIL_ADDRESS][DOMAIN_NAME]"
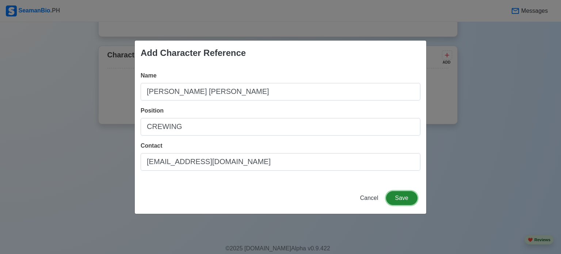
click at [413, 192] on button "Save" at bounding box center [401, 198] width 31 height 14
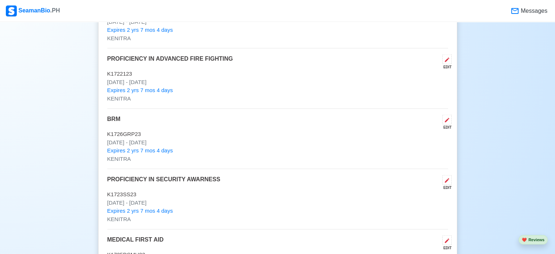
scroll to position [1550, 0]
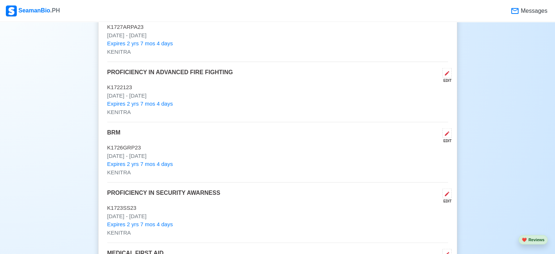
click at [445, 138] on div "EDIT" at bounding box center [445, 140] width 12 height 5
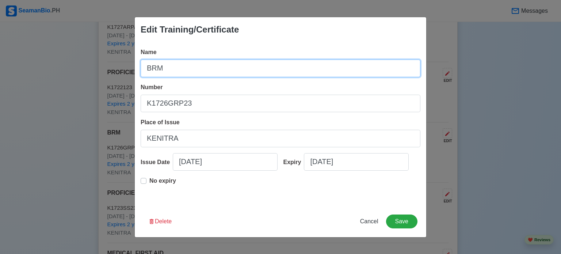
click at [215, 75] on input "BRM" at bounding box center [281, 68] width 280 height 18
type input "BRIDGE RESOURCE MANAGEMENT"
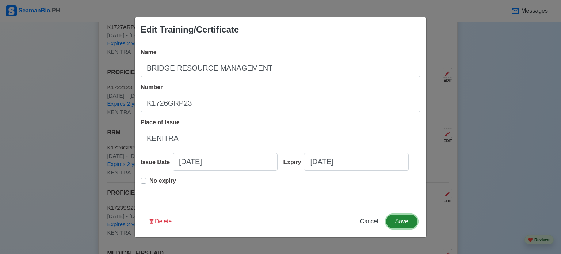
click at [413, 224] on button "Save" at bounding box center [401, 221] width 31 height 14
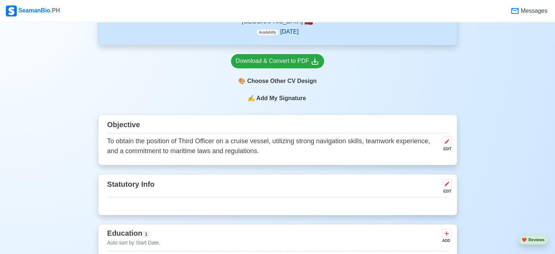
scroll to position [368, 0]
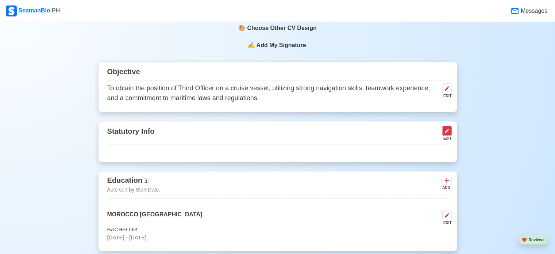
click at [446, 129] on icon at bounding box center [447, 131] width 6 height 6
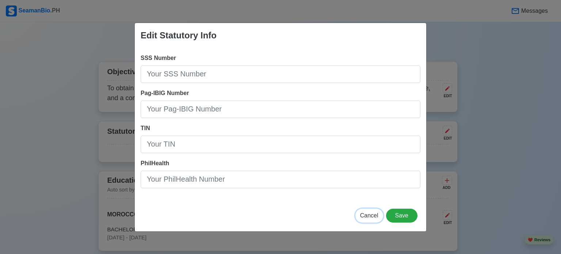
click at [377, 216] on span "Cancel" at bounding box center [369, 215] width 18 height 6
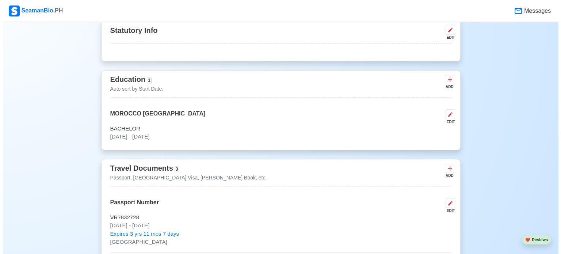
scroll to position [469, 0]
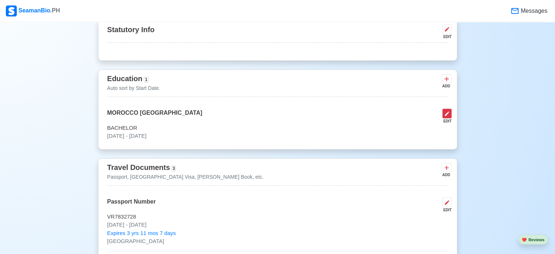
click at [446, 112] on icon at bounding box center [447, 114] width 6 height 6
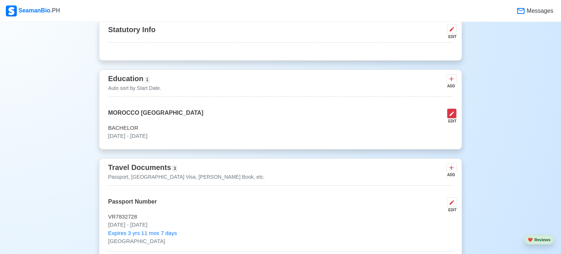
select select "October"
select select "2025"
select select "October"
select select "2025"
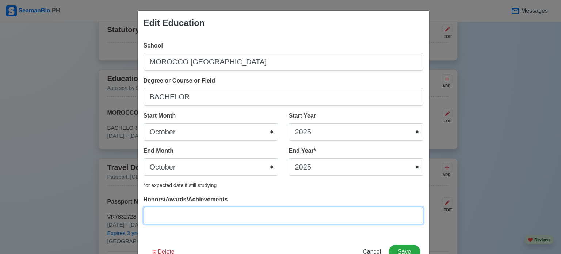
click at [278, 209] on input "Honors/Awards/Achievements" at bounding box center [283, 216] width 280 height 18
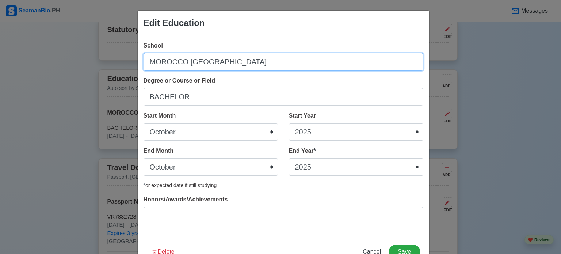
drag, startPoint x: 209, startPoint y: 57, endPoint x: 142, endPoint y: 52, distance: 67.3
click at [143, 52] on div "School MOROCCO RABAT" at bounding box center [283, 55] width 280 height 29
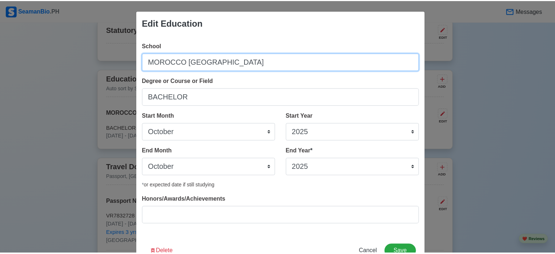
scroll to position [23, 0]
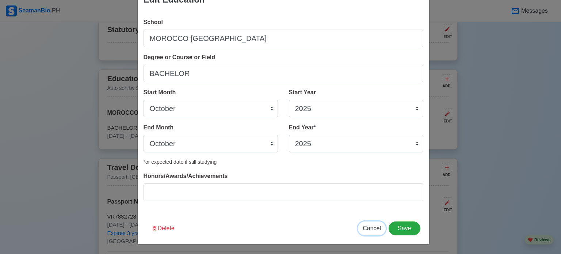
click at [367, 227] on span "Cancel" at bounding box center [371, 228] width 18 height 6
select select
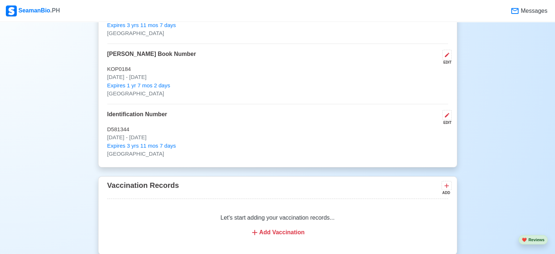
scroll to position [677, 0]
click at [445, 115] on icon at bounding box center [447, 115] width 6 height 6
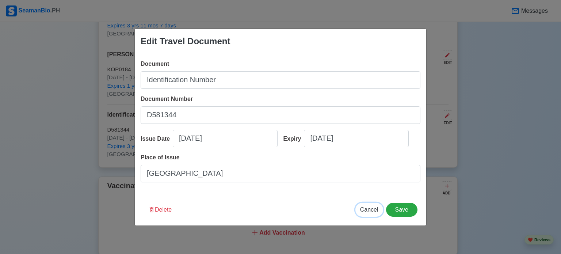
click at [375, 212] on span "Cancel" at bounding box center [369, 209] width 18 height 6
type input "[DATE]"
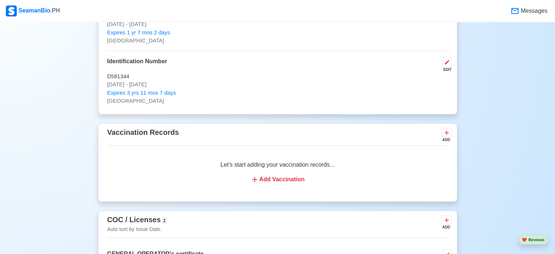
scroll to position [793, 0]
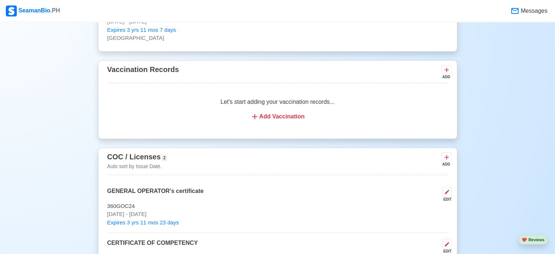
click at [294, 119] on div "Add Vaccination" at bounding box center [277, 116] width 323 height 9
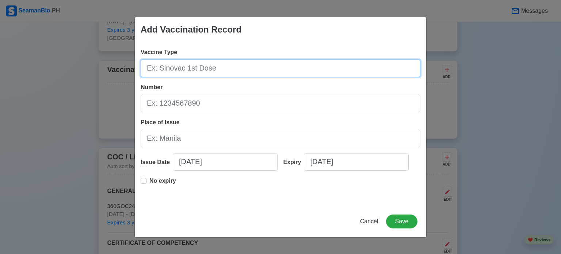
click at [220, 71] on input "Vaccine Type" at bounding box center [281, 68] width 280 height 18
type input "[MEDICAL_DATA]"
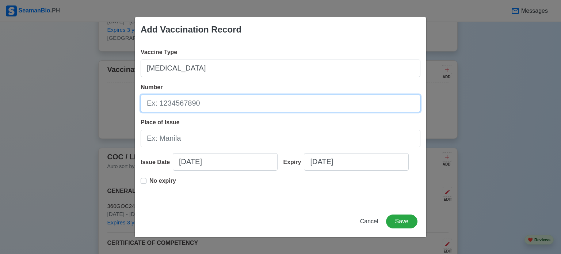
click at [213, 105] on input "Number" at bounding box center [281, 104] width 280 height 18
type input "FC/MED/2023-009495"
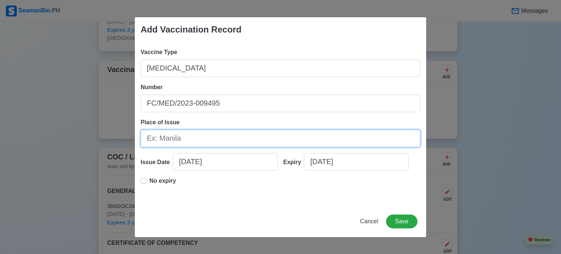
click at [200, 139] on input "Place of Issue" at bounding box center [281, 139] width 280 height 18
type input "INSTITUT PASTEUR [GEOGRAPHIC_DATA]"
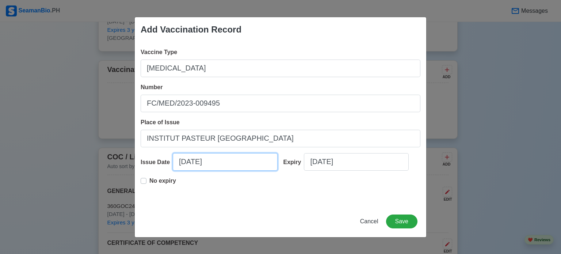
select select "****"
select select "*******"
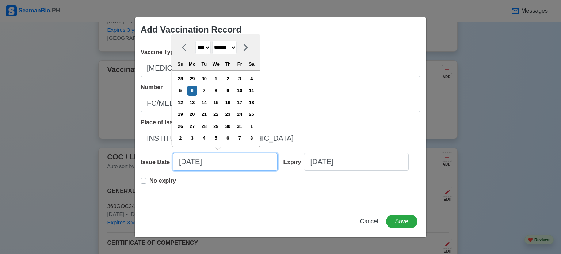
click at [180, 165] on input "[DATE]" at bounding box center [225, 162] width 105 height 18
type input "[DATE]"
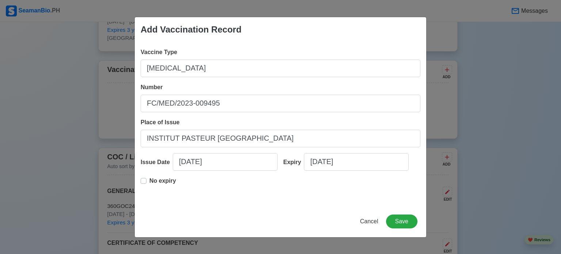
click at [155, 180] on p "No expiry" at bounding box center [162, 180] width 27 height 9
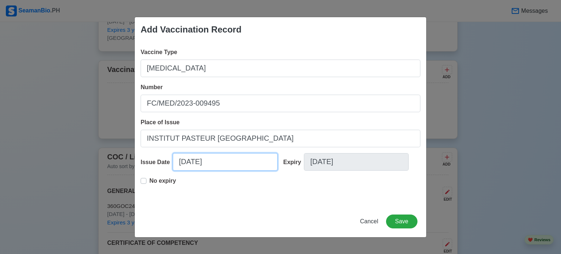
select select "****"
select select "*******"
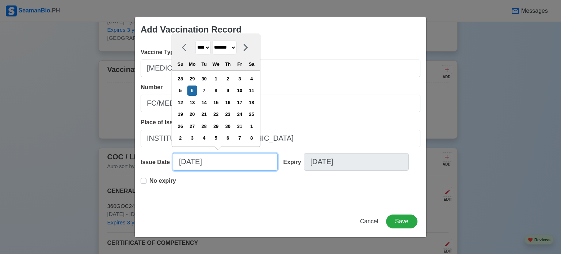
click at [182, 166] on input "[DATE]" at bounding box center [225, 162] width 105 height 18
type input "1/06/2025"
select select "*******"
type input "09/06/2025"
select select "*********"
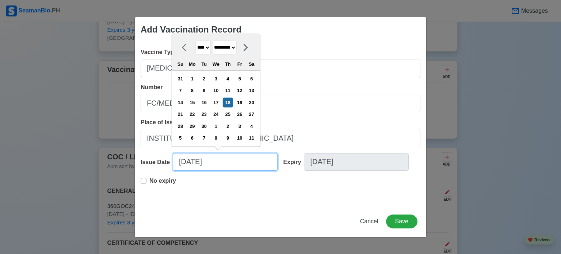
type input "09/18/2025"
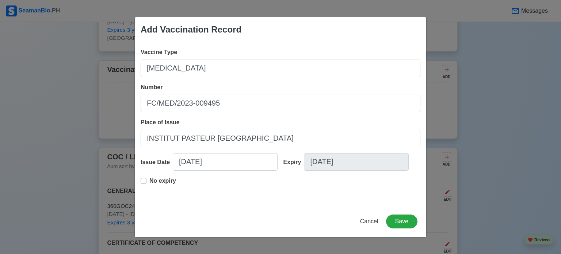
click at [270, 205] on div "Add Vaccination Record Vaccine Type YELLOW FEVER Number FC/MED/2023-009495 Plac…" at bounding box center [280, 127] width 292 height 220
click at [397, 218] on button "Save" at bounding box center [401, 221] width 31 height 14
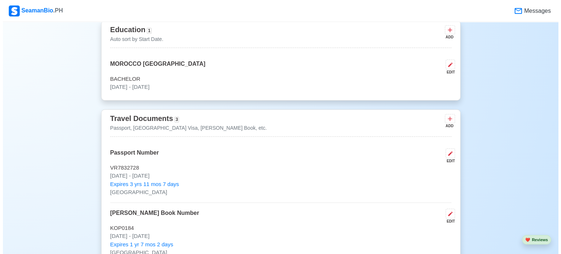
scroll to position [457, 0]
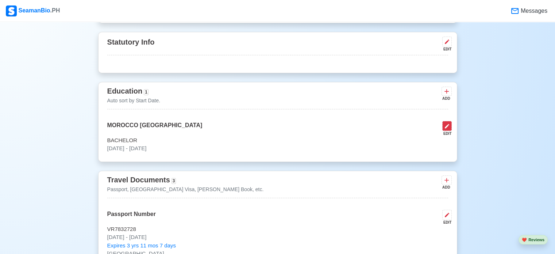
click at [450, 127] on button at bounding box center [446, 126] width 9 height 10
select select "October"
select select "2025"
select select "October"
select select "2025"
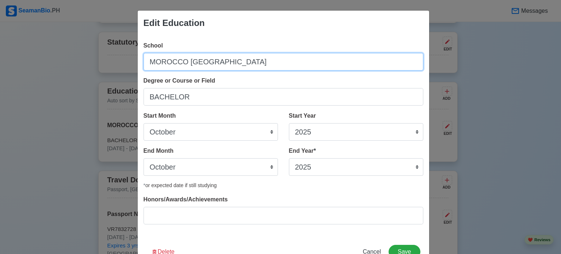
drag, startPoint x: 234, startPoint y: 60, endPoint x: 93, endPoint y: 76, distance: 141.8
click at [93, 76] on div "Edit Education School MOROCCO RABAT Degree or Course or Field BACHELOR Start Mo…" at bounding box center [280, 127] width 561 height 254
type input "ISEM"
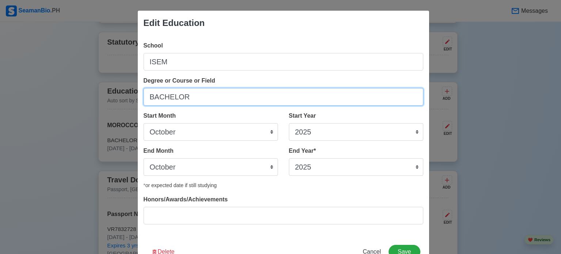
drag, startPoint x: 184, startPoint y: 97, endPoint x: 70, endPoint y: 83, distance: 114.4
click at [70, 83] on div "Edit Education School ISEM Degree or Course or Field BACHELOR Start Month Janua…" at bounding box center [280, 127] width 561 height 254
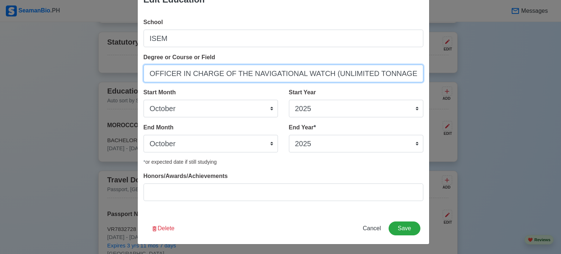
type input "OFFICER IN CHARGE OF THE NAVIGATIONAL WATCH (UNLIMITED TONNAGE)"
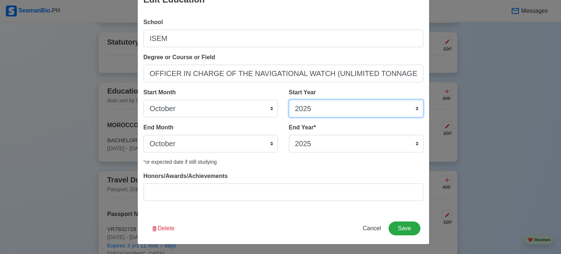
click at [323, 107] on select "2025 2024 2023 2022 2021 2020 2019 2018 2017 2016 2015 2014 2013 2012 2011 2010…" at bounding box center [356, 109] width 134 height 18
select select "2020"
click at [289, 100] on select "2025 2024 2023 2022 2021 2020 2019 2018 2017 2016 2015 2014 2013 2012 2011 2010…" at bounding box center [356, 109] width 134 height 18
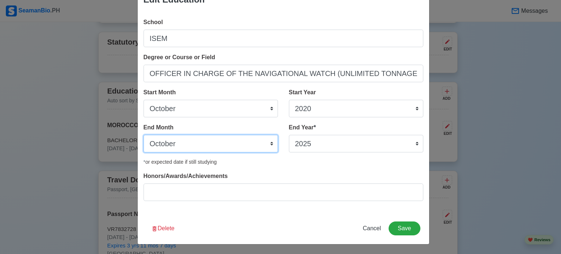
click at [259, 141] on select "January February March April May June July August September October November De…" at bounding box center [210, 144] width 134 height 18
select select "July"
click at [143, 135] on select "January February March April May June July August September October November De…" at bounding box center [210, 144] width 134 height 18
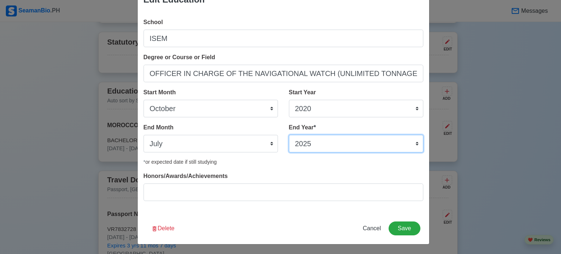
click at [327, 143] on select "2035 2034 2033 2032 2031 2030 2029 2028 2027 2026 2025 2024 2023 2022 2021 2020…" at bounding box center [356, 144] width 134 height 18
select select "2023"
click at [289, 135] on select "2035 2034 2033 2032 2031 2030 2029 2028 2027 2026 2025 2024 2023 2022 2021 2020…" at bounding box center [356, 144] width 134 height 18
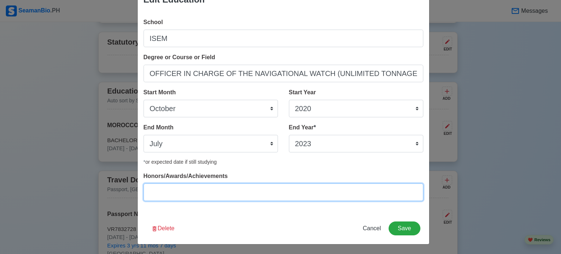
click at [285, 189] on input "Honors/Awards/Achievements" at bounding box center [283, 192] width 280 height 18
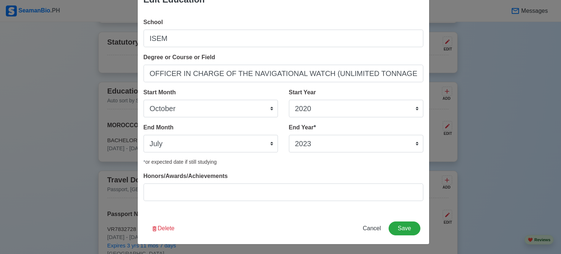
click at [400, 219] on div "Edit Education School ISEM Degree or Course or Field OFFICER IN CHARGE OF THE N…" at bounding box center [283, 115] width 292 height 257
click at [401, 234] on button "Save" at bounding box center [403, 228] width 31 height 14
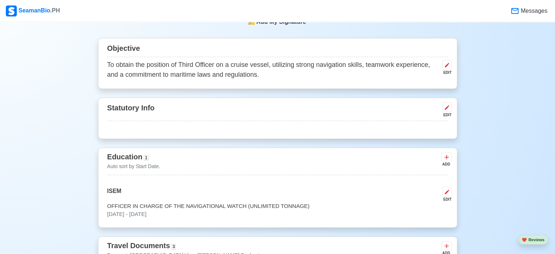
scroll to position [381, 0]
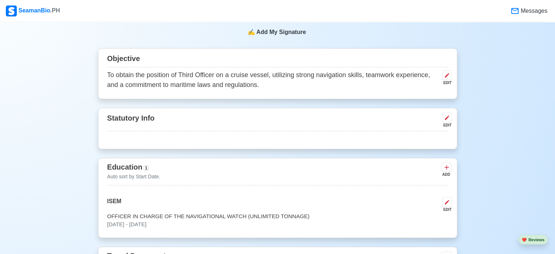
drag, startPoint x: 222, startPoint y: 98, endPoint x: 190, endPoint y: 116, distance: 37.1
click at [190, 116] on div "Statutory Info EDIT" at bounding box center [277, 121] width 341 height 20
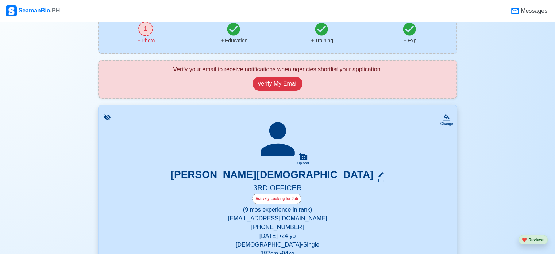
scroll to position [64, 0]
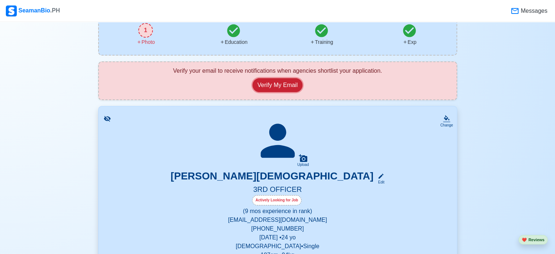
click at [276, 84] on button "Verify My Email" at bounding box center [278, 85] width 50 height 14
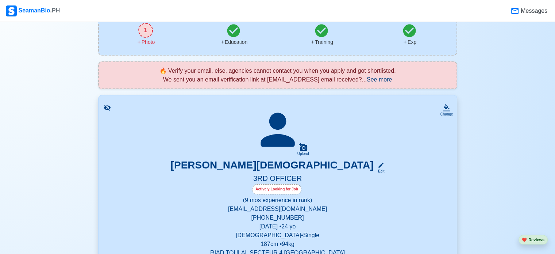
click at [277, 128] on icon at bounding box center [277, 129] width 51 height 51
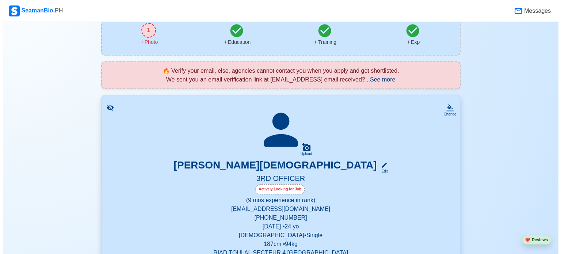
scroll to position [0, 0]
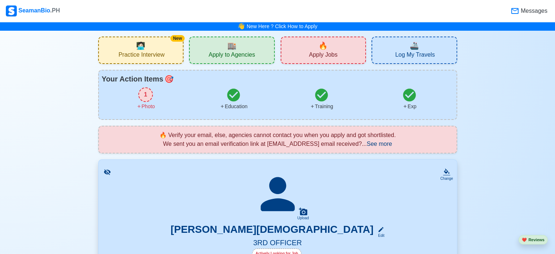
click at [147, 98] on div "1" at bounding box center [145, 94] width 15 height 15
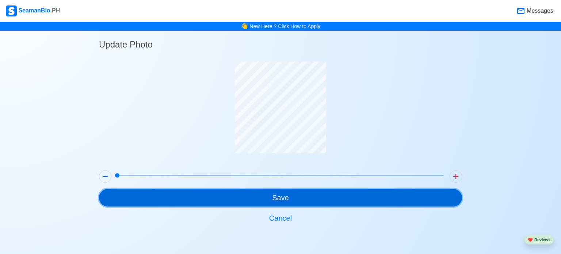
click at [280, 191] on button "Save" at bounding box center [280, 198] width 363 height 18
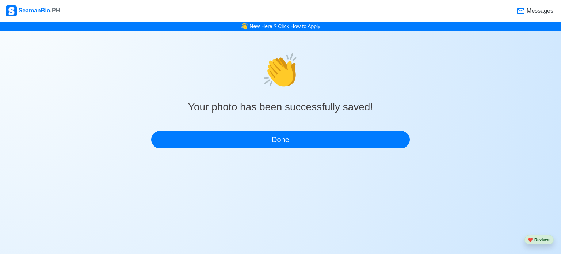
drag, startPoint x: 336, startPoint y: 159, endPoint x: 318, endPoint y: 148, distance: 20.8
click at [318, 148] on div "SeamanBio .PH Messages 👋 New Here ? Click How to Apply 👏 Your photo has been su…" at bounding box center [280, 83] width 561 height 166
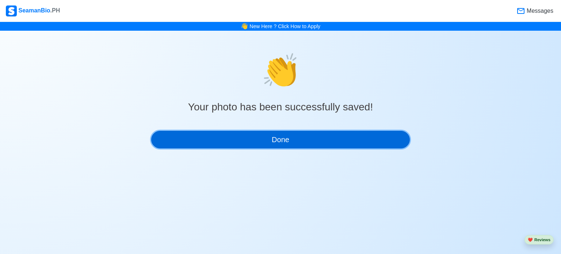
click at [310, 140] on button "Done" at bounding box center [280, 140] width 258 height 18
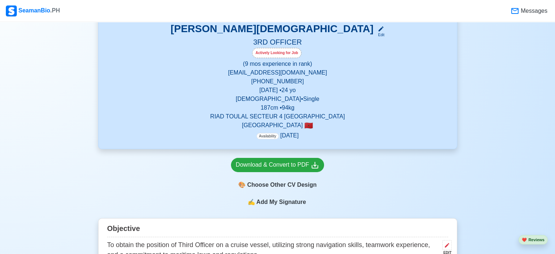
scroll to position [192, 0]
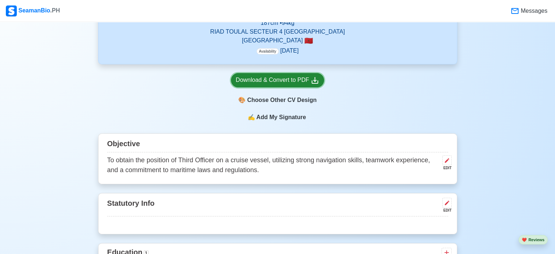
click at [276, 80] on div "Download & Convert to PDF" at bounding box center [278, 80] width 84 height 9
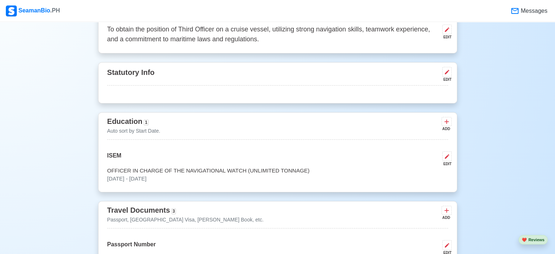
scroll to position [328, 0]
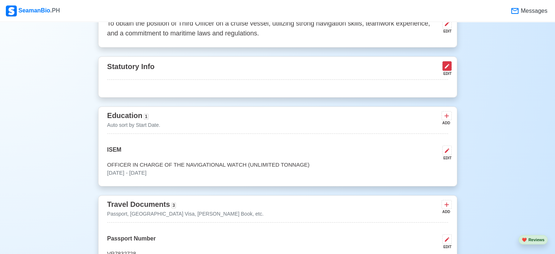
click at [447, 68] on icon at bounding box center [447, 66] width 6 height 6
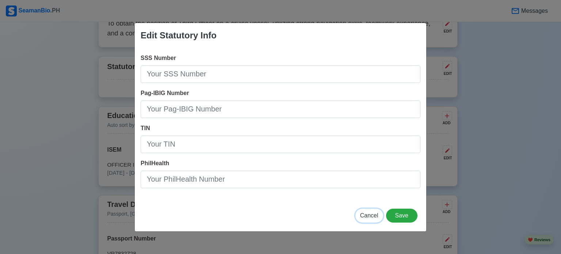
click at [366, 213] on span "Cancel" at bounding box center [369, 215] width 18 height 6
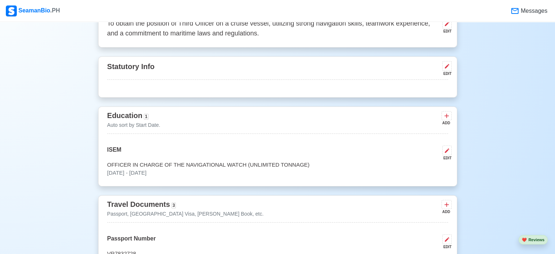
drag, startPoint x: 456, startPoint y: 71, endPoint x: 402, endPoint y: 82, distance: 55.0
click at [402, 82] on div "Statutory Info EDIT" at bounding box center [277, 76] width 359 height 41
click at [305, 70] on div "Statutory Info EDIT" at bounding box center [277, 69] width 341 height 20
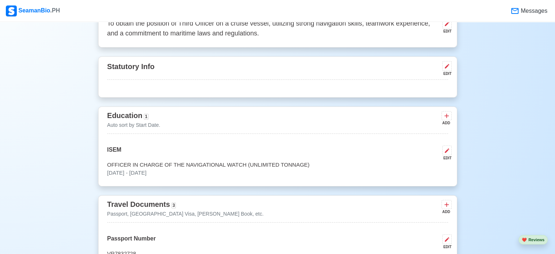
click at [451, 72] on div "EDIT" at bounding box center [445, 73] width 12 height 5
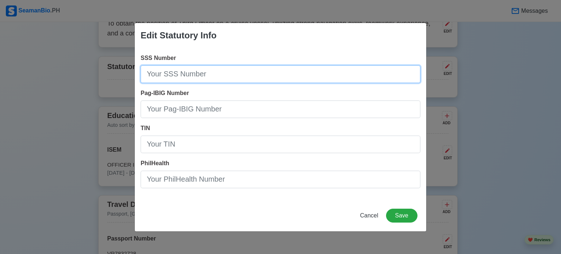
click at [388, 69] on input "SSS Number" at bounding box center [281, 74] width 280 height 18
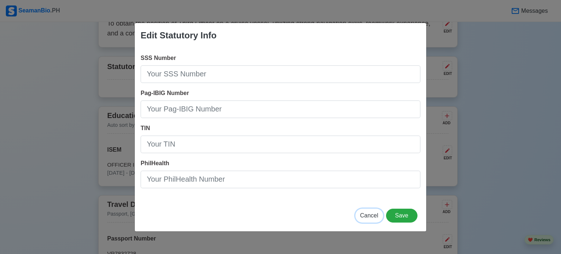
click at [373, 213] on span "Cancel" at bounding box center [369, 215] width 18 height 6
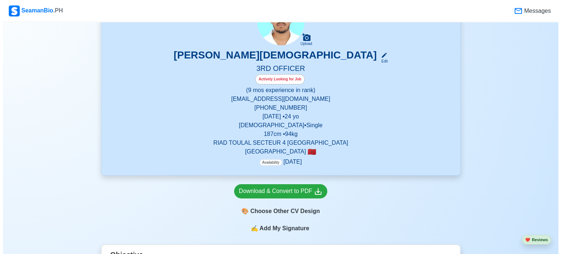
scroll to position [80, 0]
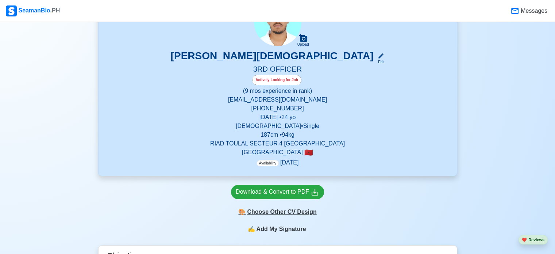
click at [293, 208] on div "🎨 Choose Other CV Design" at bounding box center [277, 212] width 93 height 14
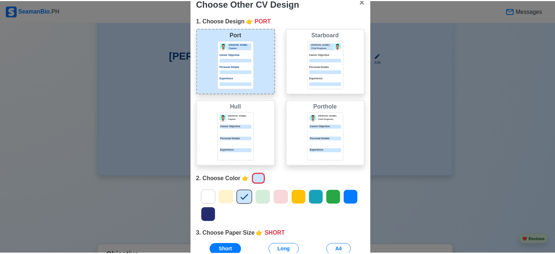
scroll to position [16, 0]
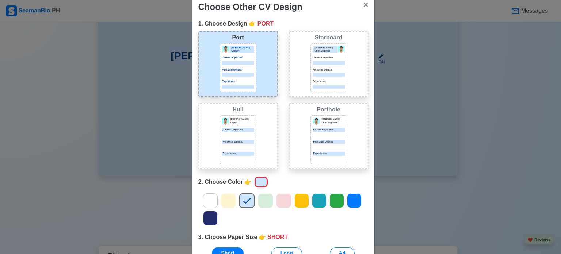
click at [457, 144] on div "Choose Other CV Design × Close 1. Choose Design 👉 PORT Port [PERSON_NAME] Capta…" at bounding box center [280, 127] width 561 height 254
click at [365, 2] on button "× Close" at bounding box center [365, 5] width 17 height 20
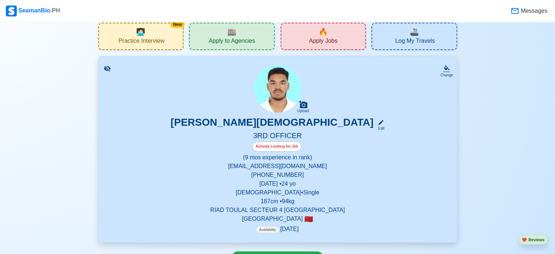
scroll to position [0, 0]
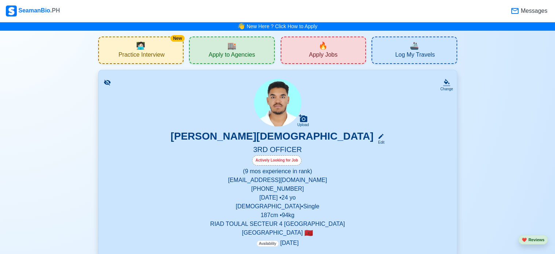
click at [247, 48] on div "🏬 Apply to Agencies" at bounding box center [232, 49] width 86 height 27
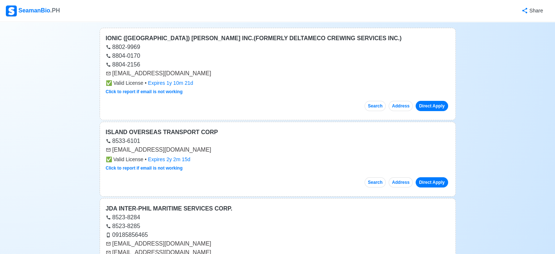
scroll to position [81, 0]
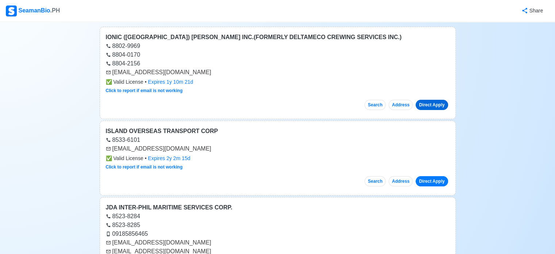
click at [426, 100] on link "Direct Apply" at bounding box center [432, 105] width 32 height 10
click at [435, 103] on link "Direct Apply" at bounding box center [432, 105] width 32 height 10
click at [438, 182] on link "Direct Apply" at bounding box center [432, 181] width 32 height 10
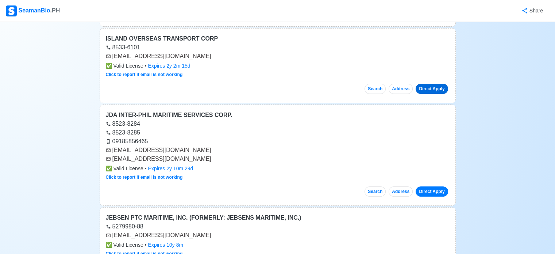
scroll to position [196, 0]
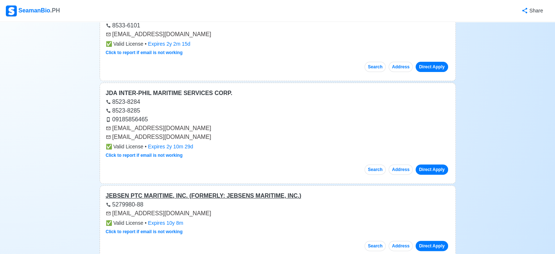
click at [226, 195] on div "JEBSEN PTC MARITIME, INC. (FORMERLY: JEBSENS MARITIME, INC.)" at bounding box center [278, 195] width 344 height 9
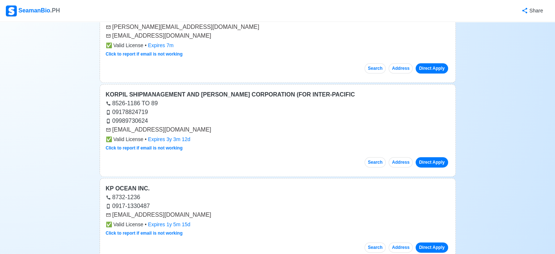
scroll to position [880, 0]
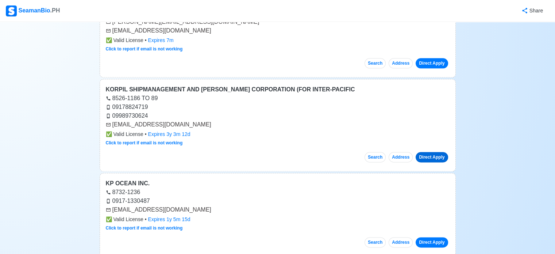
click at [434, 157] on link "Direct Apply" at bounding box center [432, 157] width 32 height 10
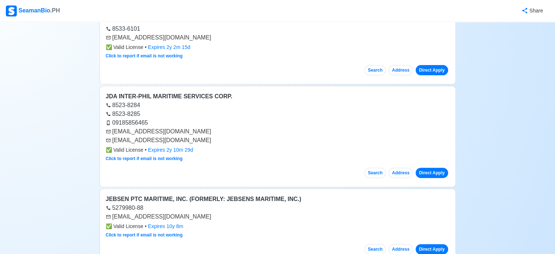
scroll to position [0, 0]
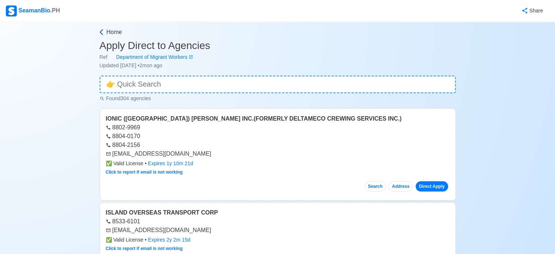
click at [104, 33] on icon at bounding box center [101, 31] width 7 height 7
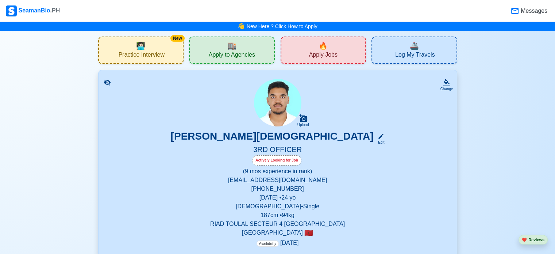
click at [312, 49] on div "🔥 Apply Jobs" at bounding box center [324, 49] width 86 height 27
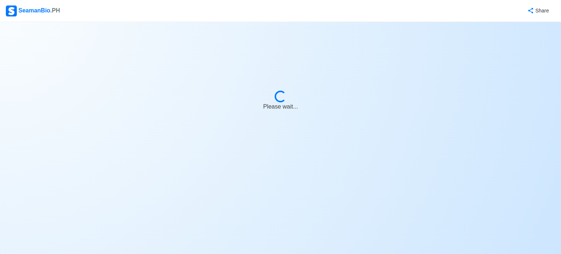
select select "3rd Officer"
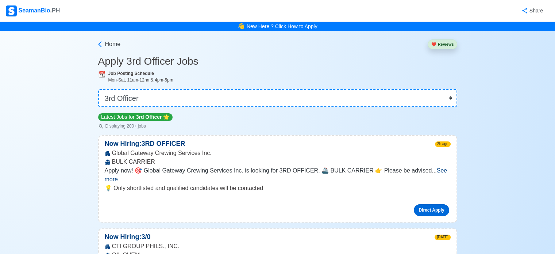
click at [438, 204] on link "Direct Apply" at bounding box center [431, 210] width 35 height 12
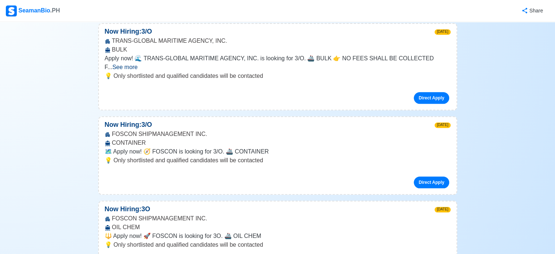
scroll to position [746, 0]
click at [216, 156] on p "💡 Only shortlisted and qualified candidates will be contacted" at bounding box center [278, 160] width 346 height 9
click at [132, 120] on p "Now Hiring: 3/O" at bounding box center [128, 125] width 59 height 10
click at [197, 149] on span "🗺️ Apply now! 🧭 FOSCON is looking for 3/O. 🚢 CONTAINER" at bounding box center [187, 152] width 164 height 6
click at [421, 177] on link "Direct Apply" at bounding box center [431, 183] width 35 height 12
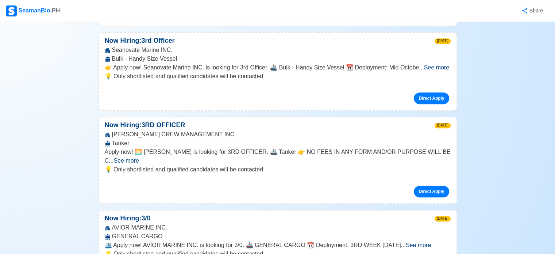
scroll to position [0, 0]
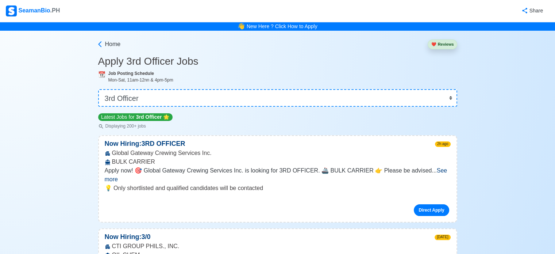
drag, startPoint x: 30, startPoint y: 0, endPoint x: 52, endPoint y: 43, distance: 47.8
click at [34, 12] on div "SeamanBio .PH" at bounding box center [33, 10] width 54 height 11
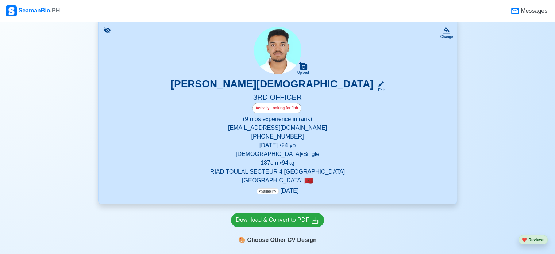
scroll to position [53, 0]
click at [268, 118] on p "(9 mos experience in rank)" at bounding box center [277, 118] width 341 height 9
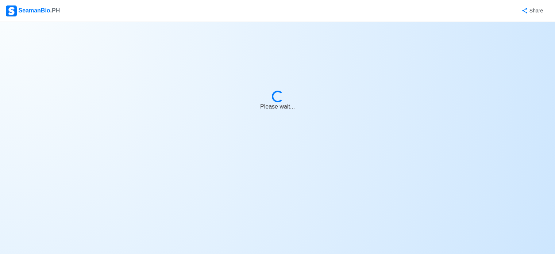
select select "Actively Looking for Job"
select select "Visible for Hiring"
select select "Single"
select select "[DEMOGRAPHIC_DATA]"
select select "MA"
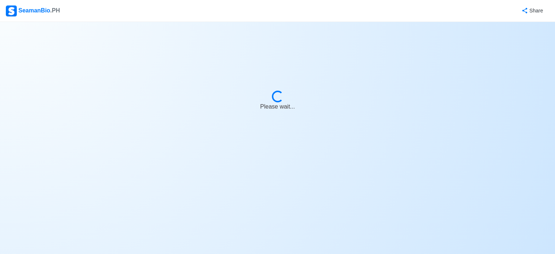
select select "0"
select select "9"
select select "1761951600000"
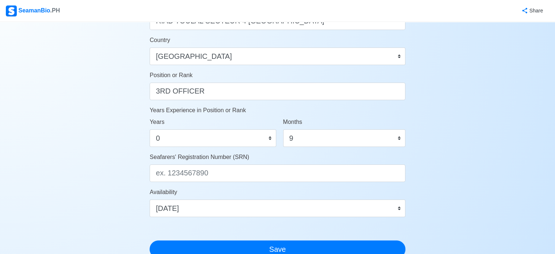
scroll to position [332, 0]
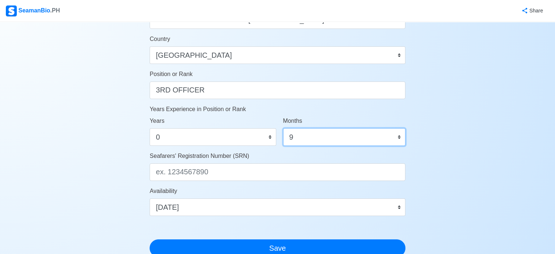
click at [312, 140] on select "0 1 2 3 4 5 6 7 8 9 10 11" at bounding box center [344, 137] width 122 height 18
click at [314, 150] on div "Months 0 1 2 3 4 5 6 7 8 9 10 11" at bounding box center [344, 133] width 133 height 35
click at [322, 140] on select "0 1 2 3 4 5 6 7 8 9 10 11" at bounding box center [344, 137] width 122 height 18
select select "0"
click at [283, 128] on select "0 1 2 3 4 5 6 7 8 9 10 11" at bounding box center [344, 137] width 122 height 18
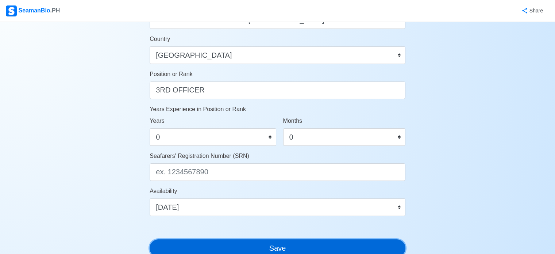
click at [296, 246] on button "Save" at bounding box center [278, 248] width 256 height 18
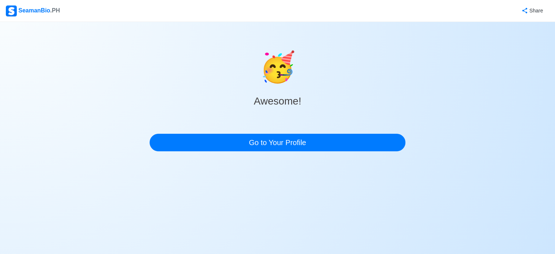
scroll to position [0, 0]
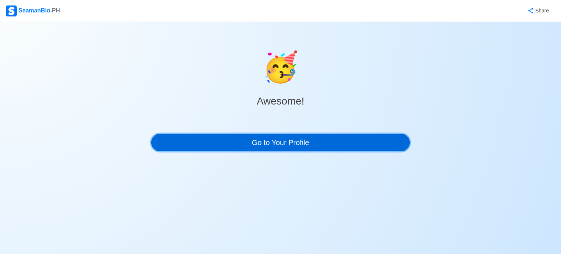
click at [283, 144] on link "Go to Your Profile" at bounding box center [280, 143] width 258 height 18
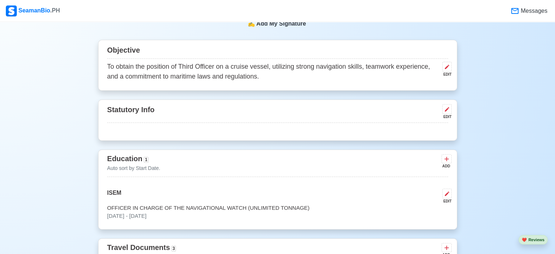
scroll to position [288, 0]
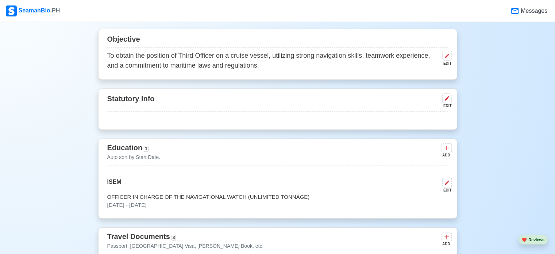
drag, startPoint x: 485, startPoint y: 78, endPoint x: 484, endPoint y: 55, distance: 22.6
drag, startPoint x: 420, startPoint y: 108, endPoint x: 412, endPoint y: 102, distance: 10.2
click at [412, 102] on div "Statutory Info EDIT" at bounding box center [277, 102] width 341 height 20
click at [447, 102] on button at bounding box center [446, 98] width 9 height 10
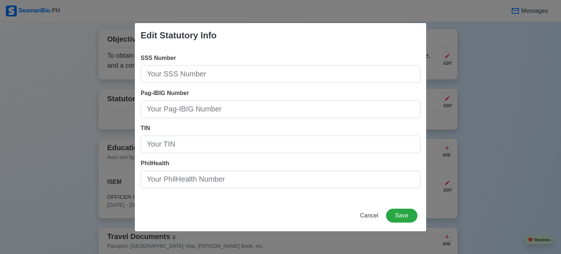
click at [356, 87] on div "SSS Number Pag-IBIG Number TIN PhilHealth" at bounding box center [280, 124] width 291 height 152
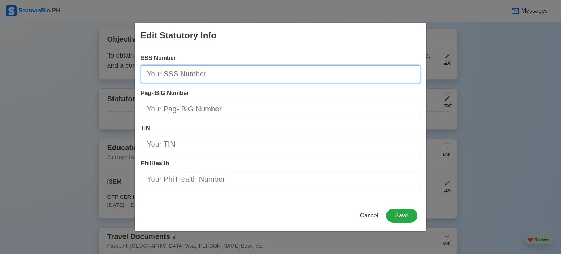
click at [334, 78] on input "SSS Number" at bounding box center [281, 74] width 280 height 18
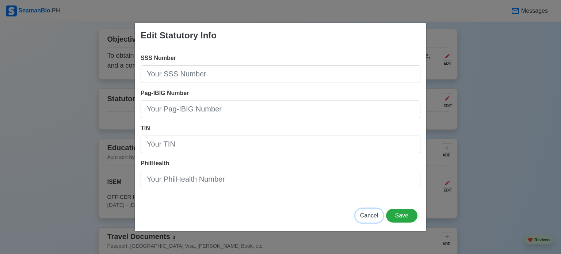
click at [380, 220] on button "Cancel" at bounding box center [369, 215] width 28 height 14
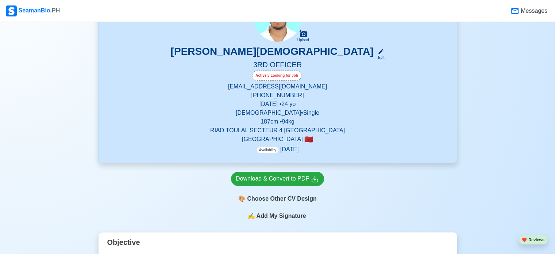
scroll to position [90, 0]
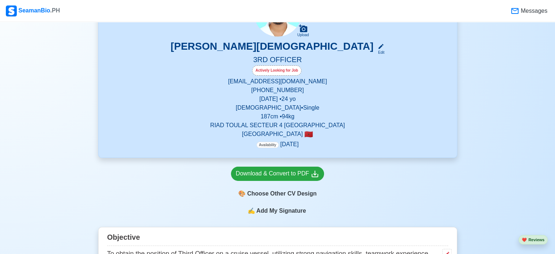
click at [284, 213] on span "Add My Signature" at bounding box center [281, 210] width 53 height 9
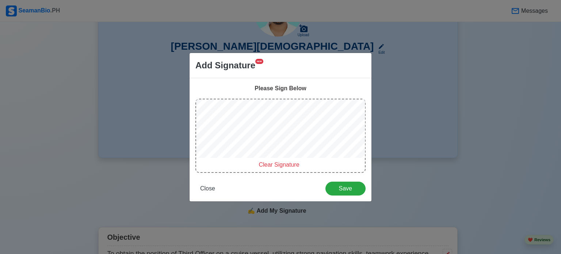
click at [266, 87] on div "Please Sign Below Clear Signature Close Save" at bounding box center [280, 139] width 182 height 123
click at [210, 182] on button "Close" at bounding box center [207, 188] width 24 height 14
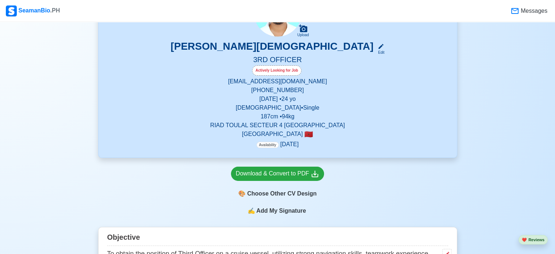
click at [258, 210] on span "Add My Signature" at bounding box center [281, 210] width 53 height 9
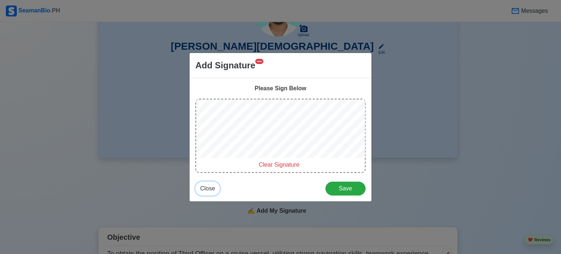
click at [215, 185] on button "Close" at bounding box center [207, 188] width 24 height 14
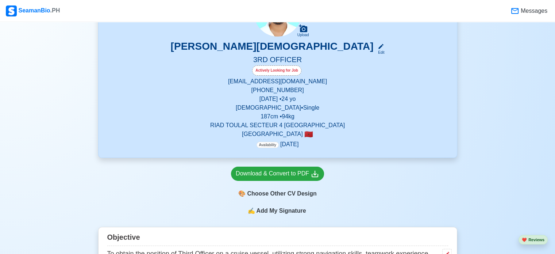
click at [261, 212] on span "Add My Signature" at bounding box center [281, 210] width 53 height 9
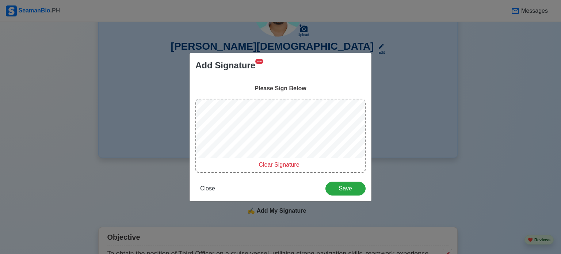
click at [288, 99] on div "Please Sign Below Clear Signature Close Save" at bounding box center [280, 139] width 182 height 123
click at [205, 185] on span "Close" at bounding box center [207, 188] width 15 height 6
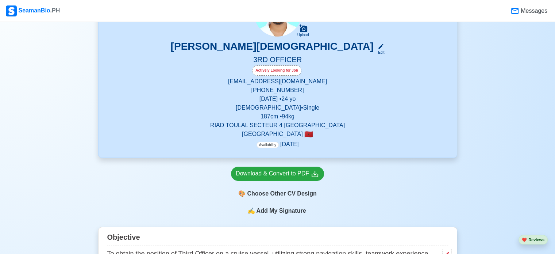
click at [265, 208] on span "Add My Signature" at bounding box center [281, 210] width 53 height 9
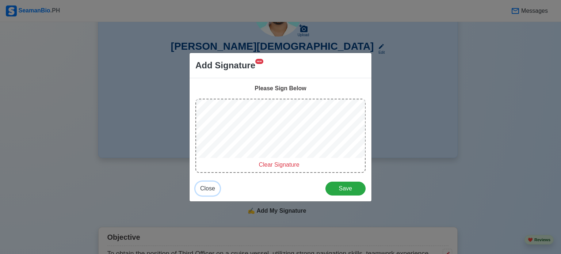
click at [206, 187] on span "Close" at bounding box center [207, 188] width 15 height 6
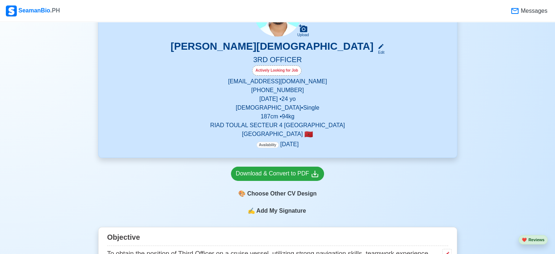
click at [270, 215] on span "Add My Signature" at bounding box center [281, 210] width 53 height 9
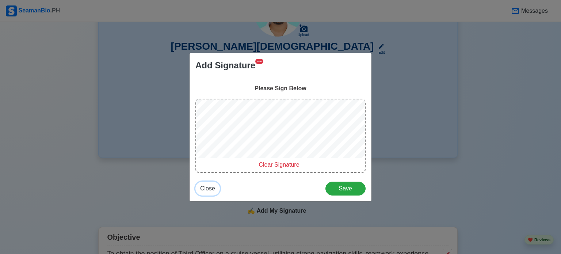
click at [204, 188] on span "Close" at bounding box center [207, 188] width 15 height 6
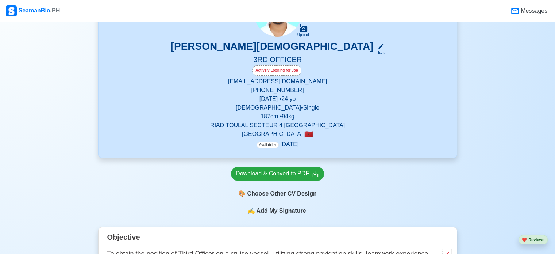
click at [270, 212] on span "Add My Signature" at bounding box center [281, 210] width 53 height 9
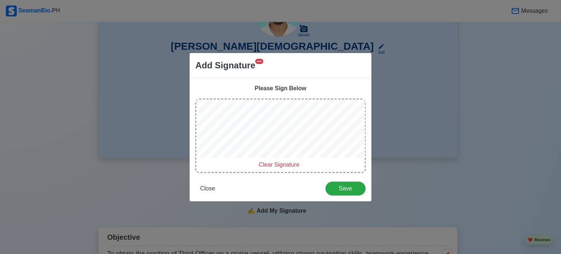
click at [289, 164] on span "Clear Signature" at bounding box center [278, 164] width 41 height 6
click at [304, 91] on div "Please Sign Below Clear Signature Close Save" at bounding box center [280, 139] width 182 height 123
click at [287, 163] on span "Clear Signature" at bounding box center [278, 164] width 41 height 6
click at [268, 162] on span "Clear Signature" at bounding box center [278, 164] width 41 height 6
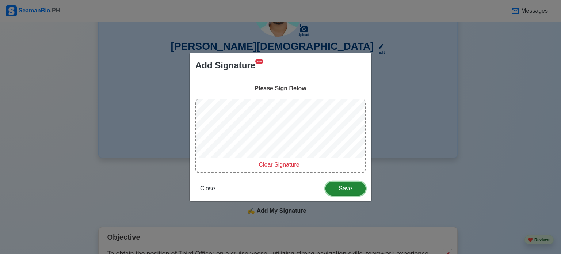
click at [339, 185] on span "Save" at bounding box center [345, 188] width 31 height 6
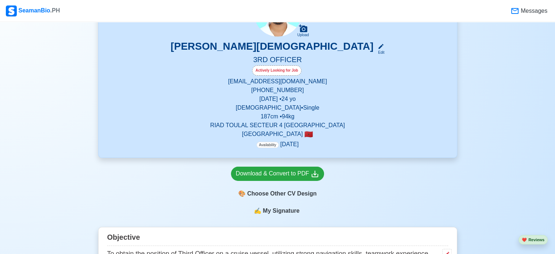
click at [280, 190] on div "🎨 Choose Other CV Design" at bounding box center [277, 194] width 93 height 14
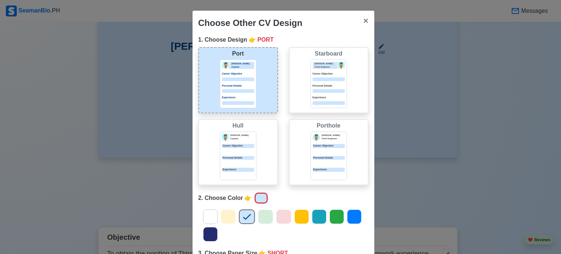
click at [259, 160] on div "[PERSON_NAME] [PERSON_NAME] Captain Career Objective Personal Details Experience" at bounding box center [238, 152] width 80 height 66
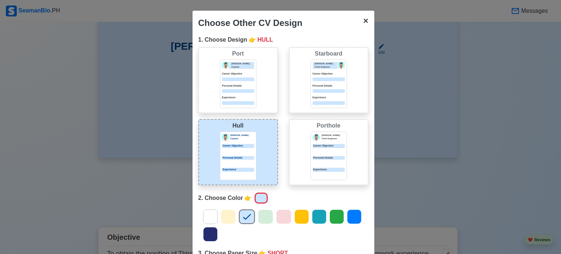
click at [363, 16] on span "×" at bounding box center [365, 21] width 5 height 10
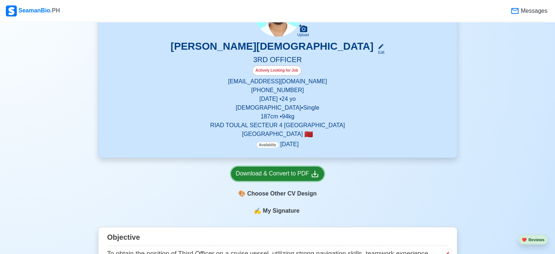
click at [289, 170] on div "Download & Convert to PDF" at bounding box center [278, 173] width 84 height 9
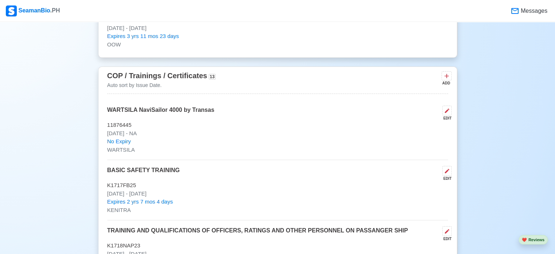
scroll to position [935, 0]
click at [443, 114] on button at bounding box center [446, 111] width 9 height 10
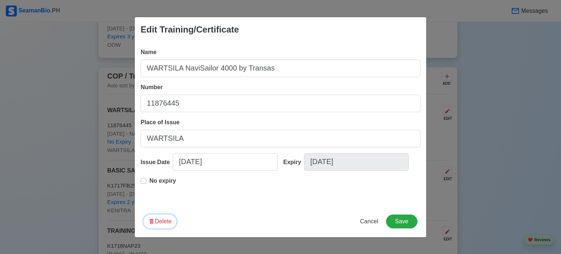
click at [151, 223] on icon "button" at bounding box center [151, 221] width 7 height 7
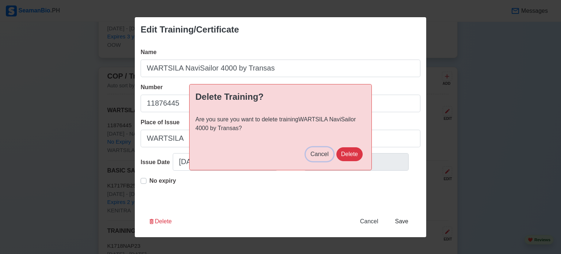
click at [331, 155] on button "Cancel" at bounding box center [319, 154] width 28 height 14
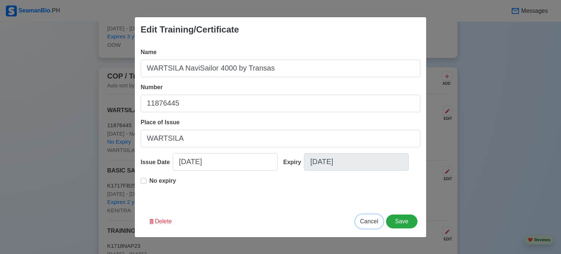
click at [368, 226] on button "Cancel" at bounding box center [369, 221] width 28 height 14
type input "[DATE]"
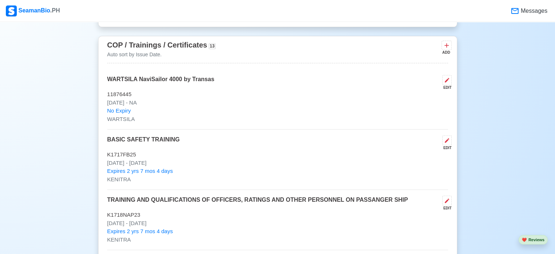
scroll to position [938, 0]
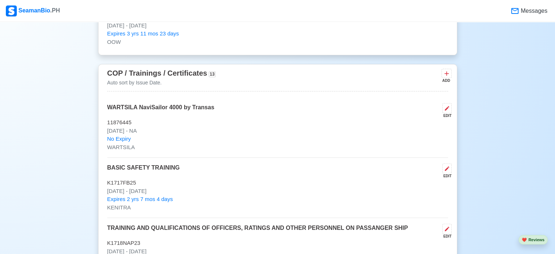
click at [266, 125] on p "11876445" at bounding box center [277, 122] width 341 height 8
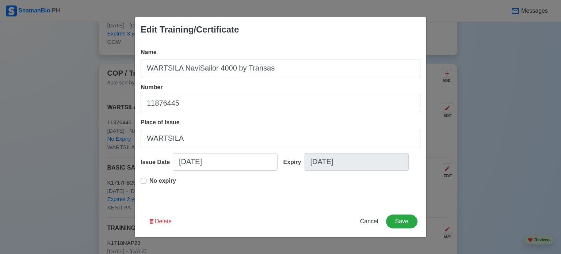
click at [270, 186] on div "Name [PERSON_NAME] 4000 by Transas Number 11876445 Place of Issue WARTSILA Issu…" at bounding box center [280, 124] width 291 height 164
click at [370, 224] on span "Cancel" at bounding box center [369, 221] width 18 height 6
type input "[DATE]"
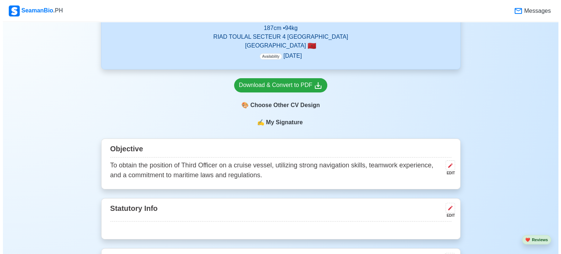
scroll to position [178, 0]
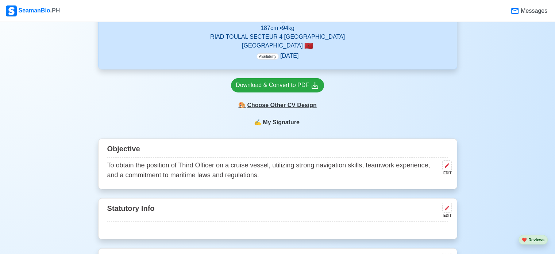
click at [303, 111] on div "🎨 Choose Other CV Design" at bounding box center [277, 105] width 93 height 14
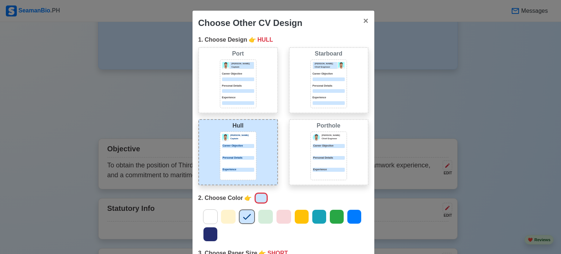
scroll to position [67, 0]
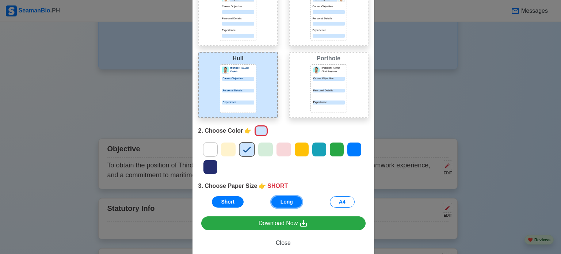
click at [290, 200] on button "Long" at bounding box center [286, 201] width 31 height 11
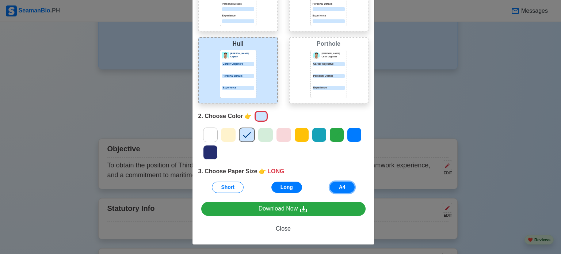
click at [340, 189] on button "A4" at bounding box center [342, 186] width 25 height 11
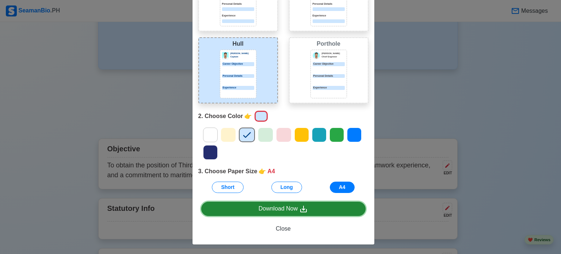
click at [302, 205] on icon at bounding box center [303, 208] width 9 height 9
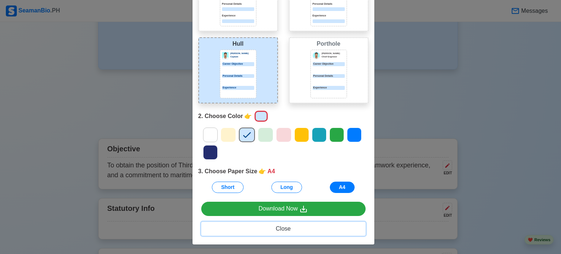
click at [286, 226] on span "Close" at bounding box center [283, 228] width 15 height 6
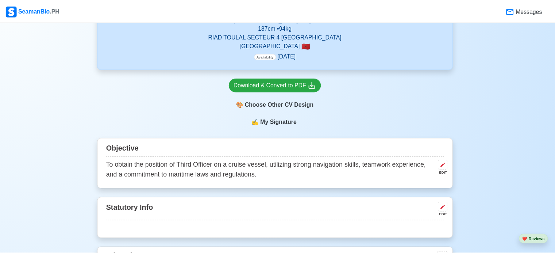
scroll to position [0, 0]
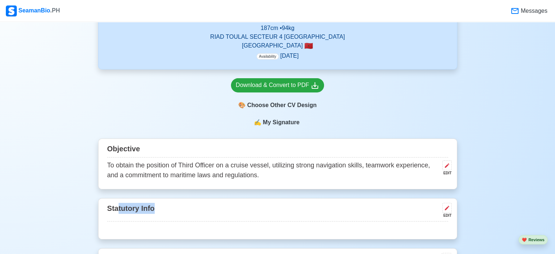
drag, startPoint x: 228, startPoint y: 203, endPoint x: 118, endPoint y: 217, distance: 111.5
click at [118, 217] on div "Statutory Info EDIT" at bounding box center [277, 211] width 341 height 20
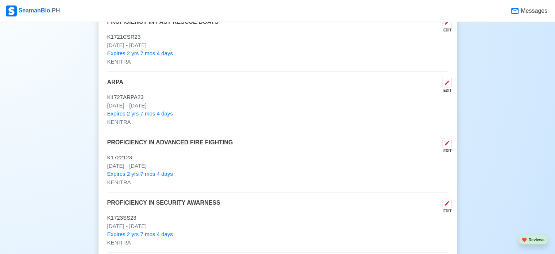
scroll to position [1387, 0]
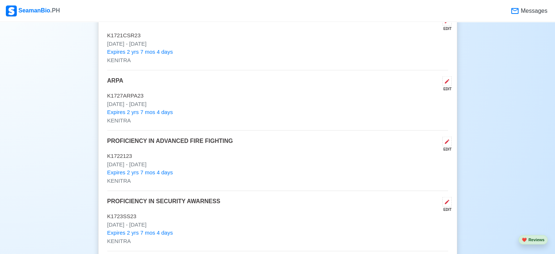
click at [145, 224] on p "[DATE] - [DATE]" at bounding box center [277, 224] width 341 height 8
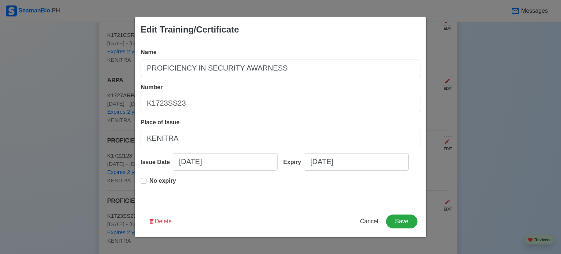
click at [54, 195] on div "Edit Training/Certificate Name PROFICIENCY IN SECURITY AWARNESS Number K1723SS2…" at bounding box center [280, 127] width 561 height 254
click at [373, 221] on span "Cancel" at bounding box center [369, 221] width 18 height 6
type input "[DATE]"
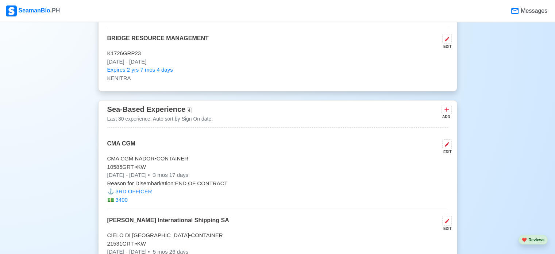
scroll to position [1731, 0]
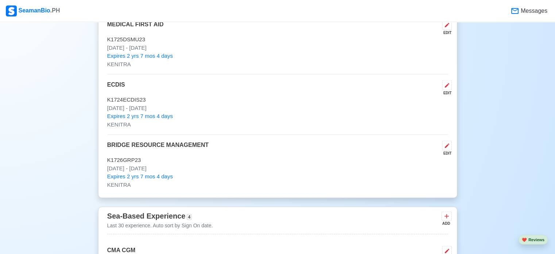
drag, startPoint x: 373, startPoint y: 221, endPoint x: 297, endPoint y: 200, distance: 78.6
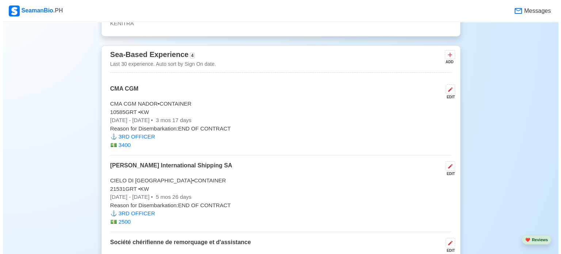
scroll to position [1784, 0]
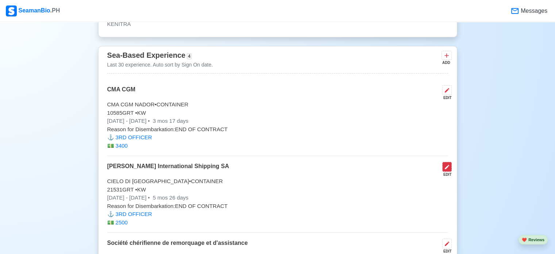
click at [443, 164] on button at bounding box center [446, 167] width 9 height 10
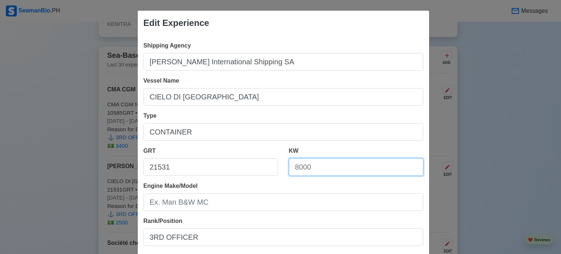
drag, startPoint x: 320, startPoint y: 168, endPoint x: 282, endPoint y: 166, distance: 38.0
click at [283, 166] on div "KW" at bounding box center [355, 163] width 145 height 35
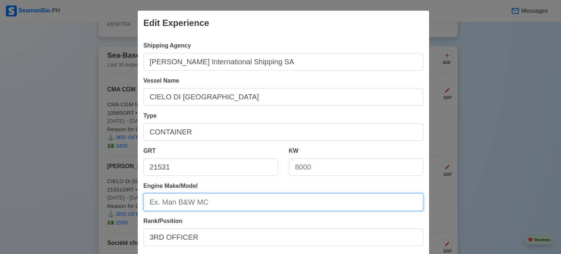
click at [264, 203] on input "Engine Make/Model" at bounding box center [283, 202] width 280 height 18
paste input "MAN B&amp;W 6 S 60 MC 2 STROKE ENGINE"
drag, startPoint x: 192, startPoint y: 203, endPoint x: 177, endPoint y: 203, distance: 15.0
click at [177, 203] on input "MAN B&amp;W 6 S 60 MC 2 STROKE ENGINE" at bounding box center [283, 202] width 280 height 18
type input "MAN B&W 6 S 60 MC 2 STROKE ENGINE"
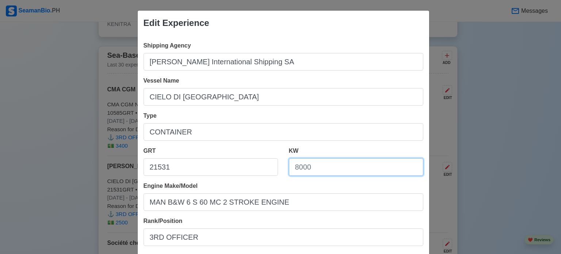
click at [323, 168] on input "KW" at bounding box center [356, 167] width 134 height 18
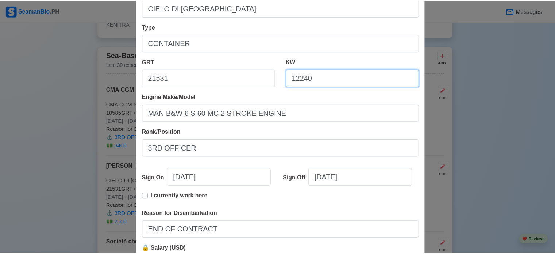
scroll to position [162, 0]
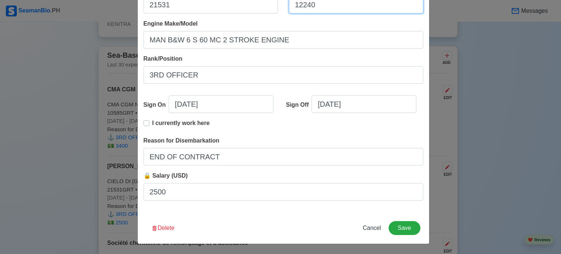
type input "12240"
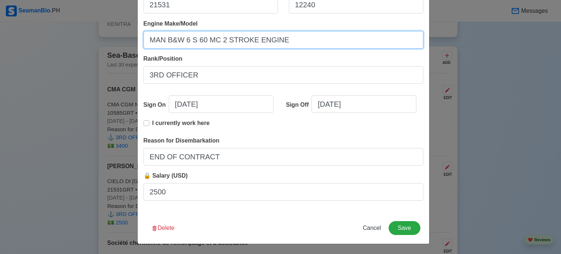
drag, startPoint x: 310, startPoint y: 44, endPoint x: 128, endPoint y: 50, distance: 181.8
click at [128, 50] on div "Edit Experience Shipping Agency [PERSON_NAME] International Shipping SA Vessel …" at bounding box center [280, 127] width 561 height 254
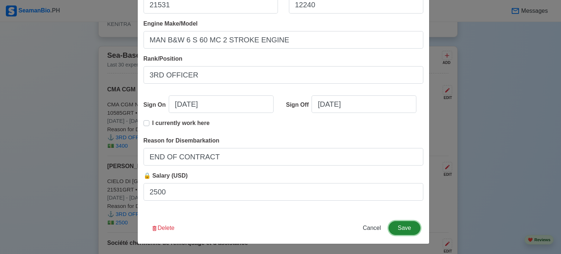
click at [406, 229] on button "Save" at bounding box center [403, 228] width 31 height 14
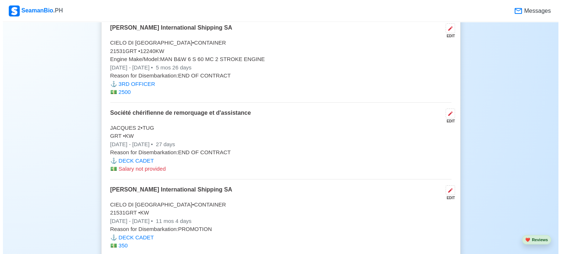
scroll to position [1923, 0]
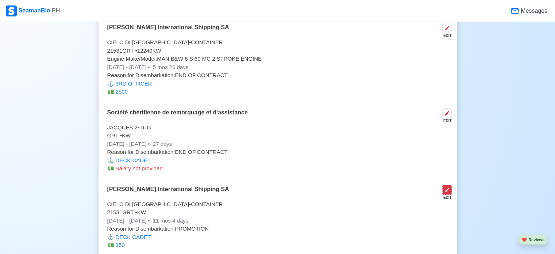
click at [447, 187] on icon at bounding box center [447, 190] width 6 height 6
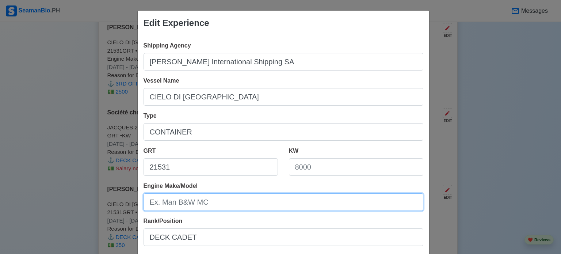
click at [209, 196] on input "Engine Make/Model" at bounding box center [283, 202] width 280 height 18
paste input "MAN B&W 6 S 60 MC 2 STROKE ENGINE"
type input "MAN B&W 6 S 60 MC 2 STROKE ENGINE"
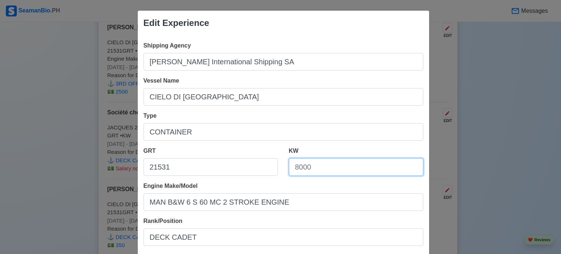
click at [316, 165] on input "KW" at bounding box center [356, 167] width 134 height 18
type input "12240"
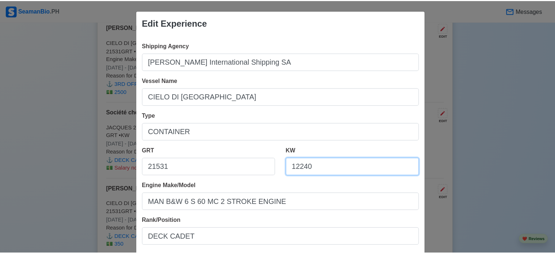
scroll to position [162, 0]
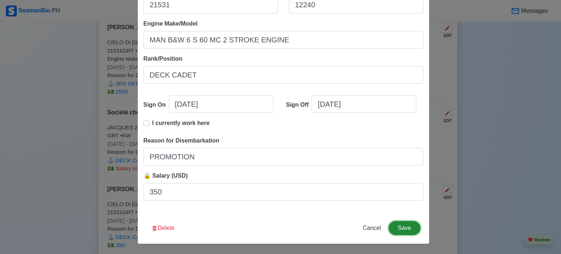
click at [408, 227] on button "Save" at bounding box center [403, 228] width 31 height 14
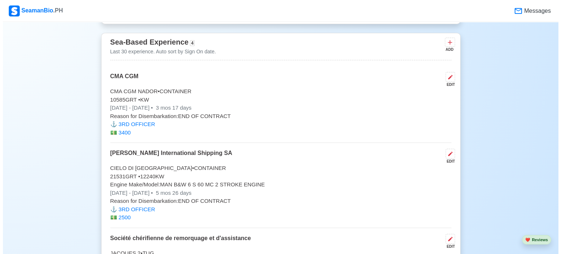
scroll to position [1797, 0]
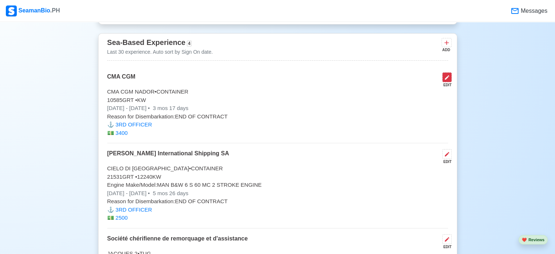
click at [450, 74] on icon at bounding box center [447, 77] width 6 height 6
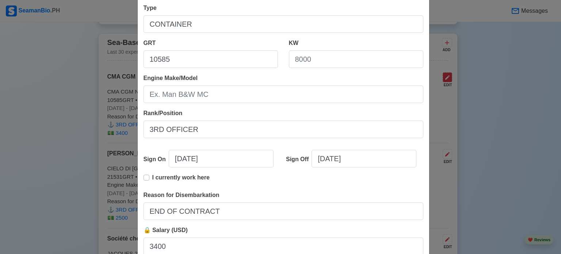
scroll to position [108, 0]
click at [450, 72] on div "Edit Experience Shipping Agency CMA CGM Vessel Name CMA CGM NADOR Type CONTAINE…" at bounding box center [280, 127] width 561 height 254
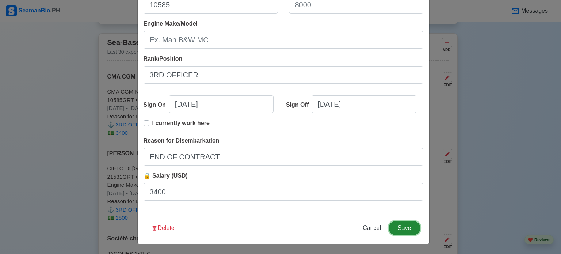
click at [403, 227] on button "Save" at bounding box center [403, 228] width 31 height 14
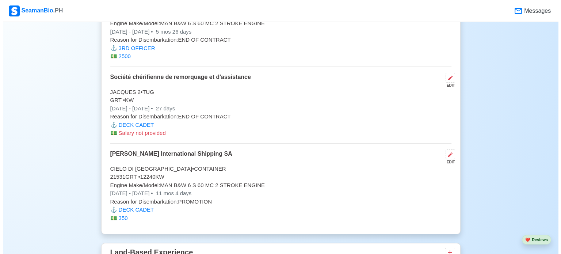
scroll to position [1958, 0]
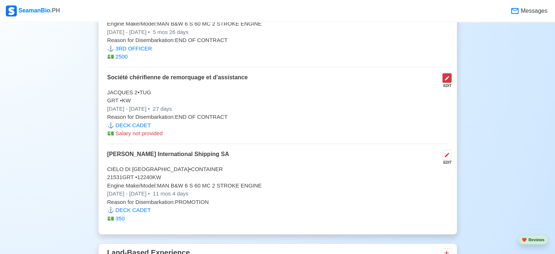
click at [449, 75] on icon at bounding box center [447, 78] width 6 height 6
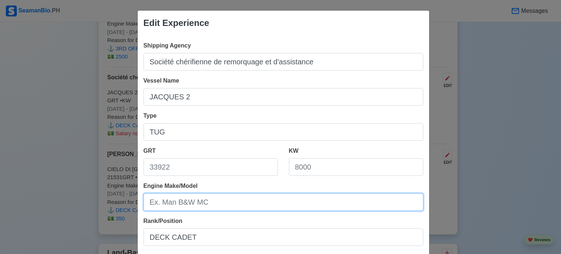
click at [235, 198] on input "Engine Make/Model" at bounding box center [283, 202] width 280 height 18
paste input "Caterpillar 3512 C"
type input "Caterpillar 3512 C"
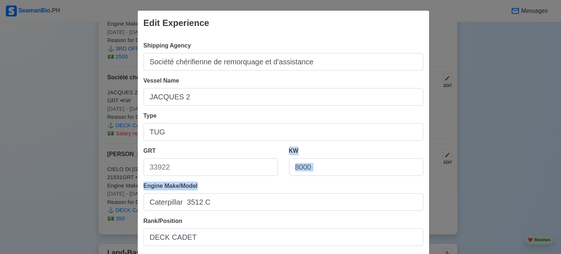
drag, startPoint x: 372, startPoint y: 182, endPoint x: 353, endPoint y: 165, distance: 25.1
click at [353, 165] on div "Shipping Agency Société chérifienne de remorquage et d'assistance Vessel Name […" at bounding box center [283, 204] width 291 height 339
click at [353, 165] on input "KW" at bounding box center [356, 167] width 134 height 18
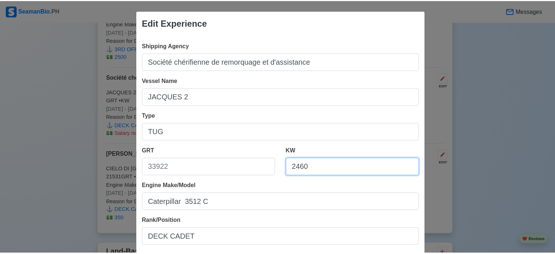
scroll to position [162, 0]
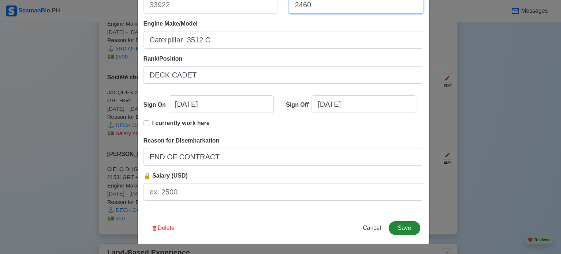
type input "2460"
click at [409, 231] on button "Save" at bounding box center [403, 228] width 31 height 14
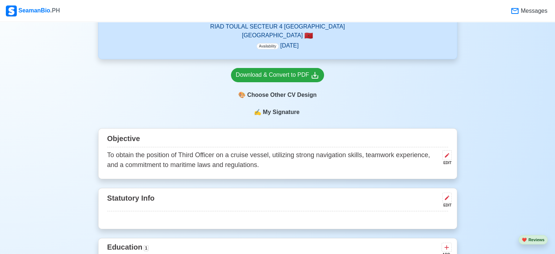
scroll to position [184, 0]
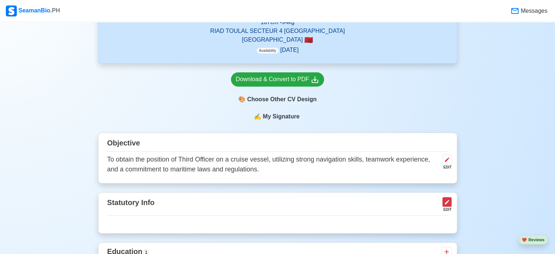
click at [450, 200] on button at bounding box center [446, 202] width 9 height 10
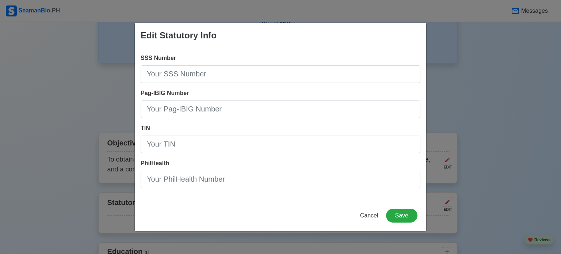
click at [161, 90] on span "Pag-IBIG Number" at bounding box center [165, 93] width 48 height 6
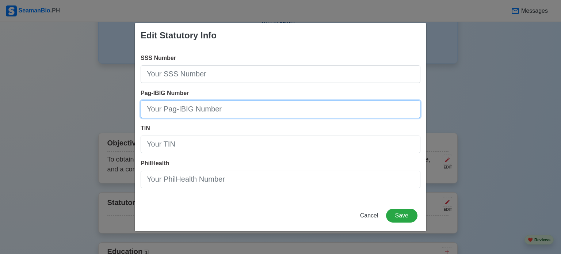
click at [161, 100] on input "Pag-IBIG Number" at bounding box center [281, 109] width 280 height 18
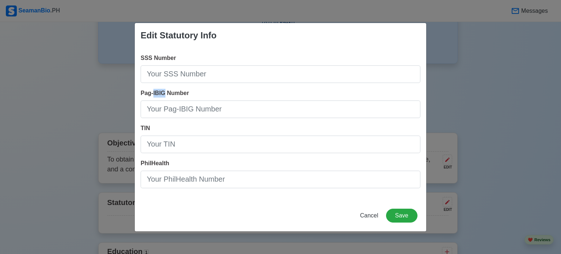
click at [161, 90] on span "Pag-IBIG Number" at bounding box center [165, 93] width 48 height 6
click at [161, 100] on input "Pag-IBIG Number" at bounding box center [281, 109] width 280 height 18
click at [161, 90] on span "Pag-IBIG Number" at bounding box center [165, 93] width 48 height 6
click at [161, 100] on input "Pag-IBIG Number" at bounding box center [281, 109] width 280 height 18
click at [161, 90] on span "Pag-IBIG Number" at bounding box center [165, 93] width 48 height 6
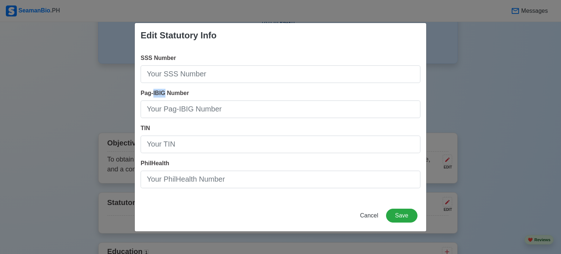
click at [161, 100] on input "Pag-IBIG Number" at bounding box center [281, 109] width 280 height 18
click at [161, 90] on span "Pag-IBIG Number" at bounding box center [165, 93] width 48 height 6
click at [161, 100] on input "Pag-IBIG Number" at bounding box center [281, 109] width 280 height 18
click at [161, 90] on span "Pag-IBIG Number" at bounding box center [165, 93] width 48 height 6
click at [161, 100] on input "Pag-IBIG Number" at bounding box center [281, 109] width 280 height 18
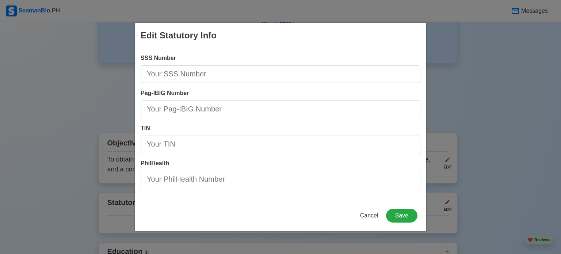
click at [161, 90] on span "Pag-IBIG Number" at bounding box center [165, 93] width 48 height 6
click at [161, 100] on input "Pag-IBIG Number" at bounding box center [281, 109] width 280 height 18
click at [161, 90] on span "Pag-IBIG Number" at bounding box center [165, 93] width 48 height 6
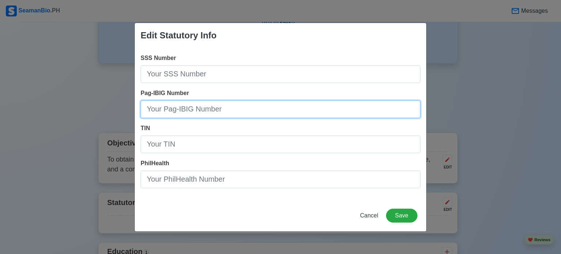
click at [161, 100] on input "Pag-IBIG Number" at bounding box center [281, 109] width 280 height 18
type input "NA"
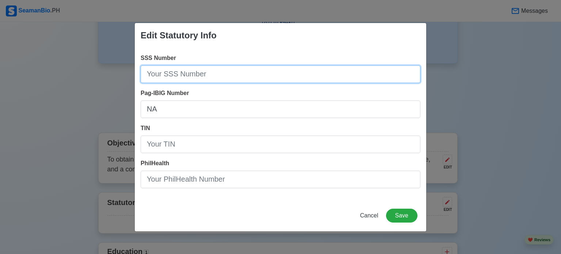
click at [172, 70] on input "SSS Number" at bounding box center [281, 74] width 280 height 18
type input "NA"
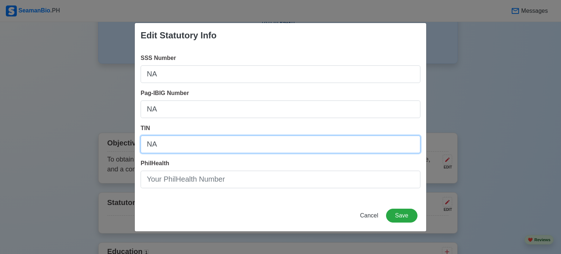
type input "NA"
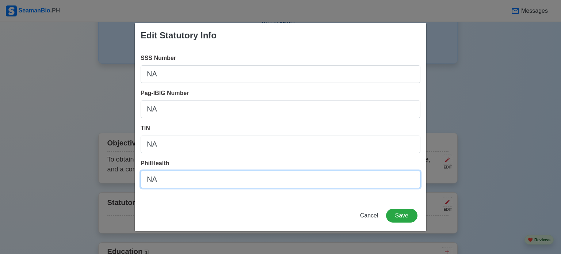
type input "N"
type input "0"
click at [187, 170] on input "0" at bounding box center [281, 179] width 280 height 18
type input "NA"
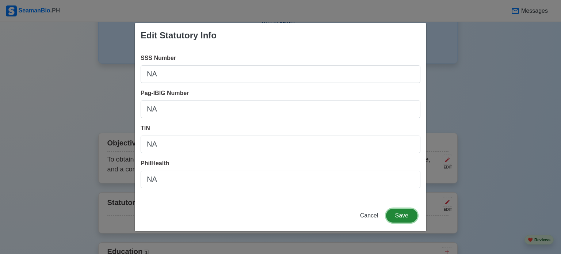
click at [397, 218] on button "Save" at bounding box center [401, 215] width 31 height 14
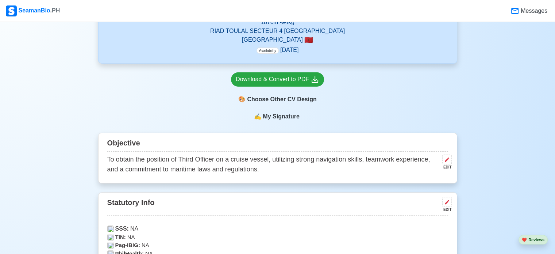
scroll to position [270, 0]
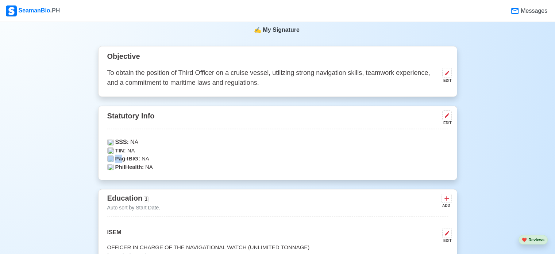
drag, startPoint x: 121, startPoint y: 161, endPoint x: 156, endPoint y: 154, distance: 35.6
click at [156, 154] on div "SSS: NA TIN: NA Pag-IBIG: NA PhilHealth: NA" at bounding box center [277, 155] width 341 height 34
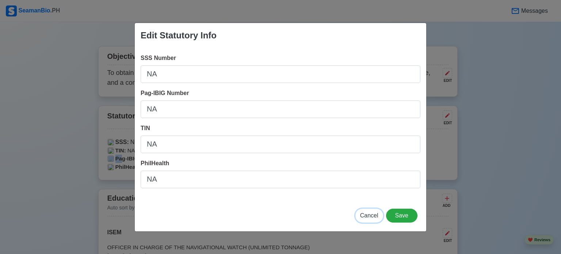
click at [363, 216] on span "Cancel" at bounding box center [369, 215] width 18 height 6
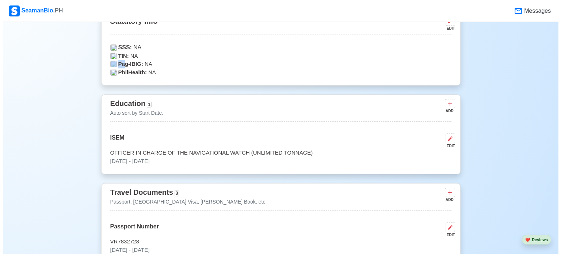
scroll to position [364, 0]
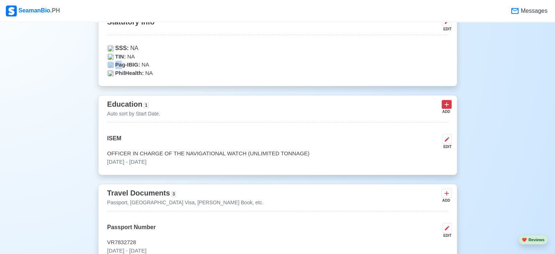
click at [445, 105] on icon at bounding box center [447, 105] width 4 height 4
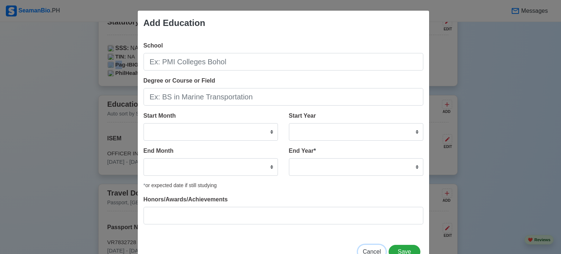
click at [377, 251] on span "Cancel" at bounding box center [371, 251] width 18 height 6
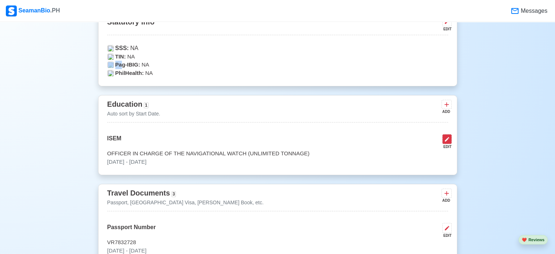
click at [445, 141] on icon at bounding box center [447, 139] width 4 height 4
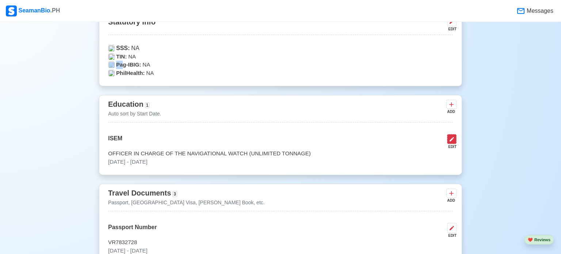
select select "October"
select select "2020"
select select "July"
select select "2023"
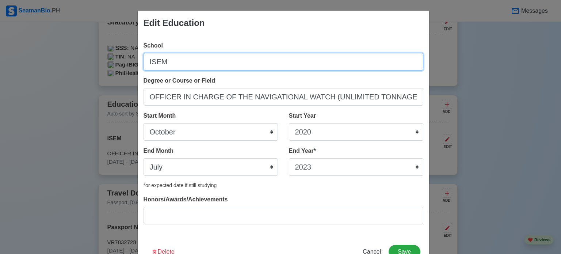
drag, startPoint x: 178, startPoint y: 61, endPoint x: 113, endPoint y: 57, distance: 65.1
click at [113, 57] on div "Edit Education School ISEM Degree or Course or Field OFFICER IN CHARGE OF THE N…" at bounding box center [280, 127] width 561 height 254
paste input "The Higher Institute of Maritime Studies:"
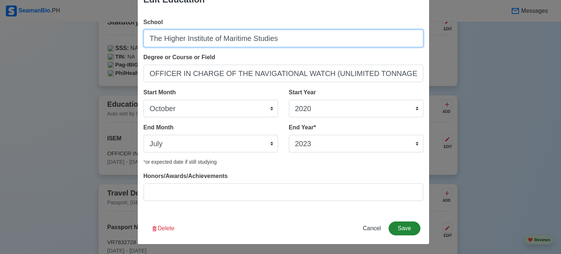
type input "The Higher Institute of Maritime Studies"
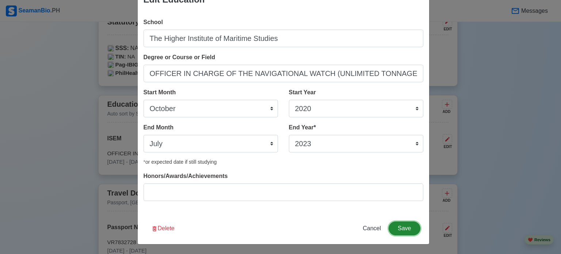
click at [398, 227] on button "Save" at bounding box center [403, 228] width 31 height 14
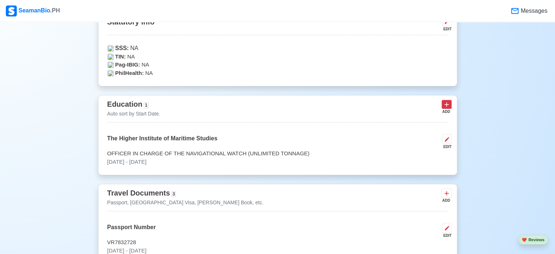
click at [447, 104] on icon at bounding box center [447, 105] width 4 height 4
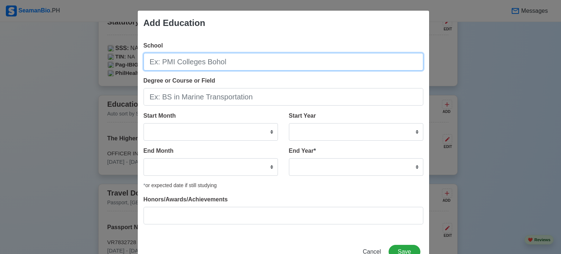
click at [170, 61] on input "School" at bounding box center [283, 62] width 280 height 18
paste input "[DEMOGRAPHIC_DATA] Royal Navy Casablanca"
type input "[DEMOGRAPHIC_DATA] Royal Navy Casablanca"
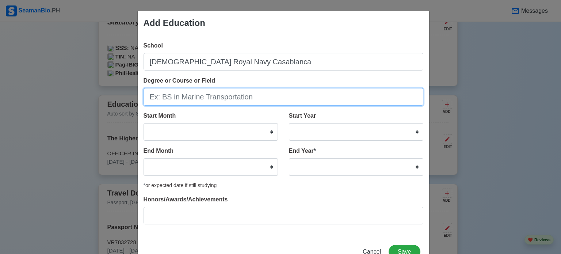
click at [191, 91] on input "Degree or Course or Field" at bounding box center [283, 97] width 280 height 18
paste input "Basic Military training:"
drag, startPoint x: 181, startPoint y: 98, endPoint x: 176, endPoint y: 95, distance: 5.7
click at [176, 95] on input "Basic Military training" at bounding box center [283, 97] width 280 height 18
click at [182, 100] on input "Basic Military training" at bounding box center [283, 97] width 280 height 18
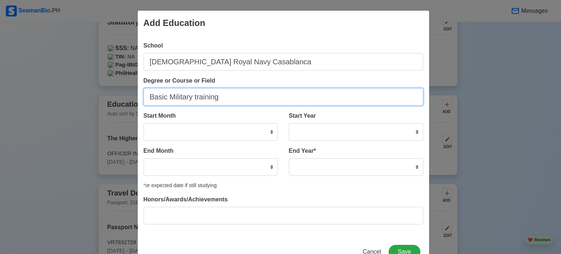
type input "Basic Military training"
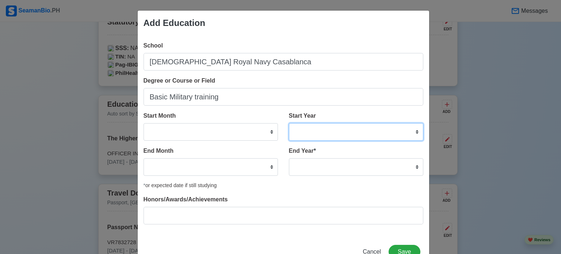
click at [330, 128] on select "2025 2024 2023 2022 2021 2020 2019 2018 2017 2016 2015 2014 2013 2012 2011 2010…" at bounding box center [356, 132] width 134 height 18
select select "2020"
click at [289, 123] on select "2025 2024 2023 2022 2021 2020 2019 2018 2017 2016 2015 2014 2013 2012 2011 2010…" at bounding box center [356, 132] width 134 height 18
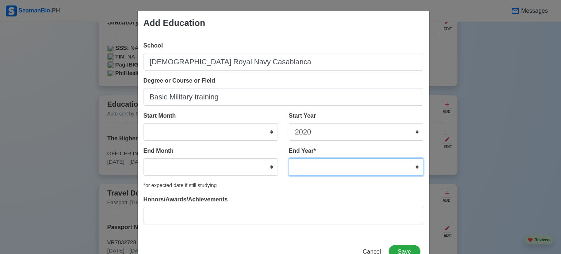
click at [316, 166] on select "2035 2034 2033 2032 2031 2030 2029 2028 2027 2026 2025 2024 2023 2022 2021 2020…" at bounding box center [356, 167] width 134 height 18
select select "2020"
click at [289, 158] on select "2035 2034 2033 2032 2031 2030 2029 2028 2027 2026 2025 2024 2023 2022 2021 2020…" at bounding box center [356, 167] width 134 height 18
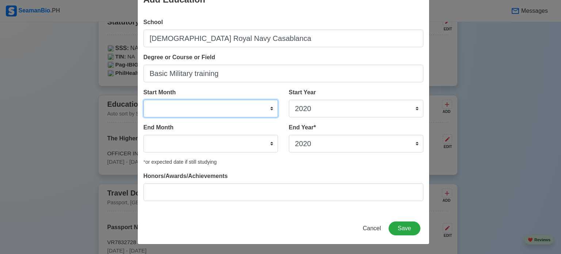
click at [233, 112] on select "January February March April May June July August September October November De…" at bounding box center [210, 109] width 134 height 18
select select "September"
click at [143, 100] on select "January February March April May June July August September October November De…" at bounding box center [210, 109] width 134 height 18
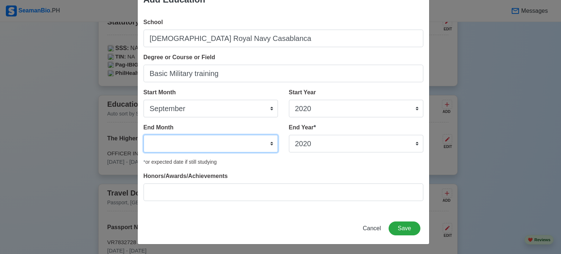
click at [228, 135] on select "January February March April May June July August September October November De…" at bounding box center [210, 144] width 134 height 18
select select "October"
click at [143, 135] on select "January February March April May June July August September October November De…" at bounding box center [210, 144] width 134 height 18
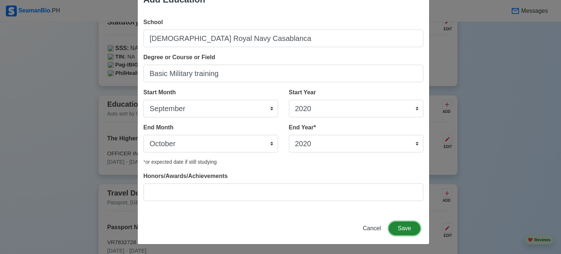
click at [394, 223] on button "Save" at bounding box center [403, 228] width 31 height 14
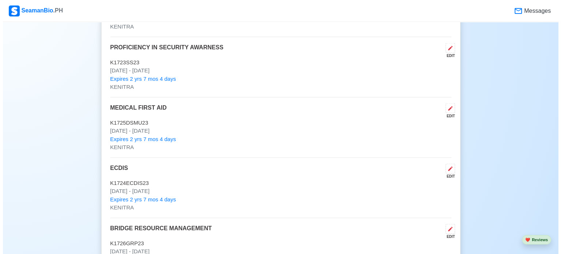
scroll to position [1700, 0]
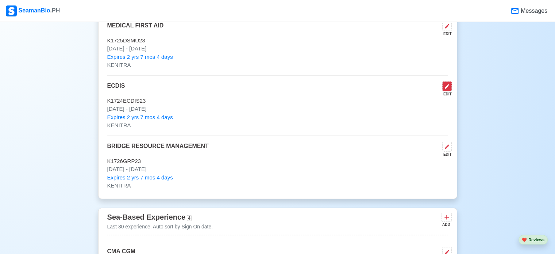
click at [443, 82] on button at bounding box center [446, 86] width 9 height 10
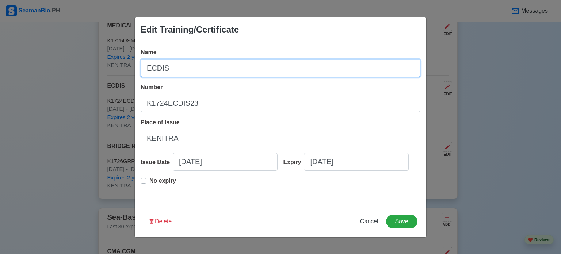
drag, startPoint x: 253, startPoint y: 73, endPoint x: 114, endPoint y: 73, distance: 138.3
click at [114, 73] on div "Edit Training/Certificate Name ECDIS Number K1724ECDIS23 Place of Issue KENITRA…" at bounding box center [280, 127] width 561 height 254
paste input "Certificate of Proficiency in using Electronic Chart Display and Information Sy…"
click at [287, 68] on input "Certificate of Proficiency in using Electronic Chart Display and Information Sy…" at bounding box center [281, 68] width 280 height 18
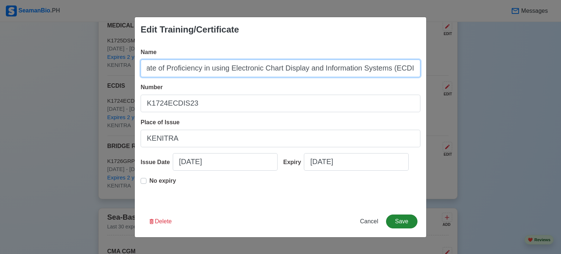
type input "Certificate of Proficiency in using Electronic Chart Display and Information Sy…"
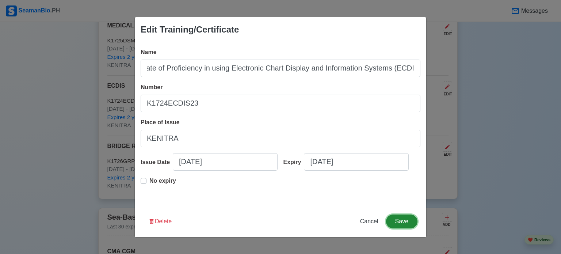
scroll to position [0, 0]
click at [400, 219] on button "Save" at bounding box center [401, 221] width 31 height 14
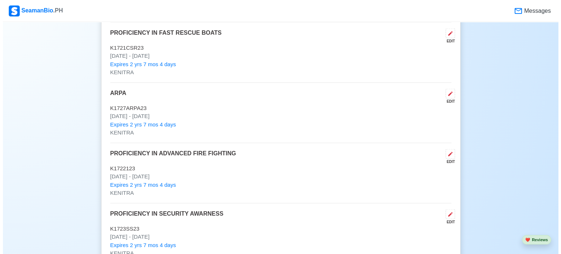
scroll to position [1451, 0]
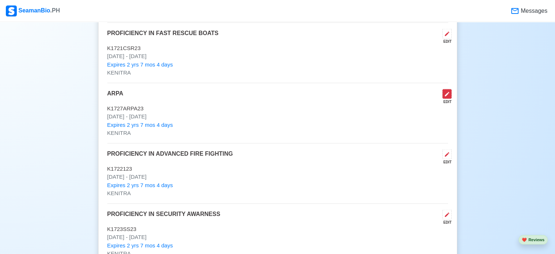
click at [449, 92] on icon at bounding box center [447, 94] width 6 height 6
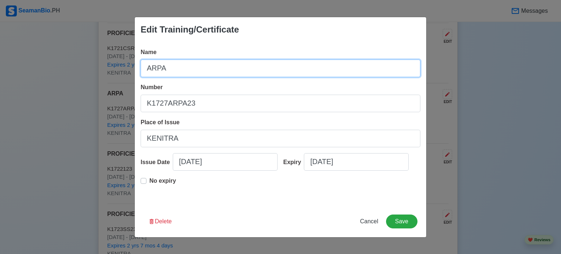
drag, startPoint x: 253, startPoint y: 72, endPoint x: 70, endPoint y: 47, distance: 184.9
click at [70, 47] on div "Edit Training/Certificate Name ARPA Number K1727ARPA23 Place of Issue KENITRA I…" at bounding box center [280, 127] width 561 height 254
paste input "Certificate Of Proficiency Using Automatic Radar Plotting Aid (ARPA)"
type input "Certificate Of Proficiency Using Automatic Radar Plotting Aid (ARPA)"
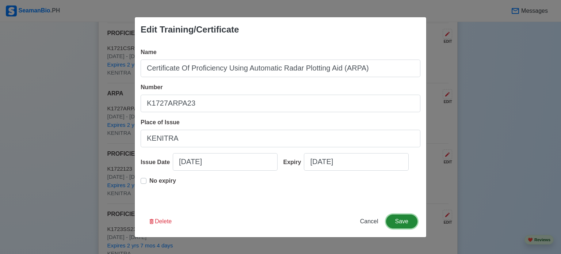
click at [408, 224] on button "Save" at bounding box center [401, 221] width 31 height 14
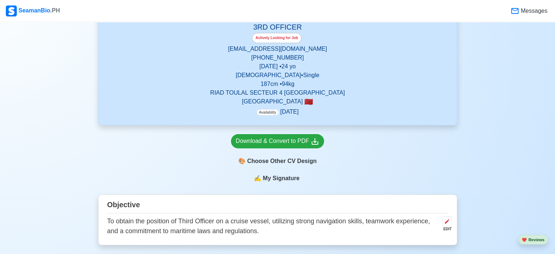
scroll to position [137, 0]
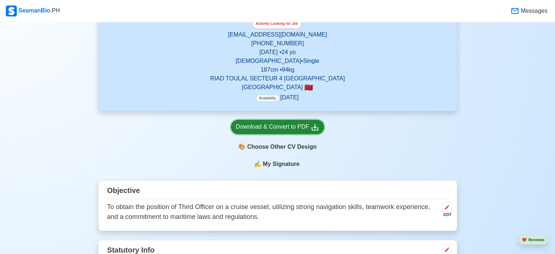
click at [289, 128] on div "Download & Convert to PDF" at bounding box center [278, 126] width 84 height 9
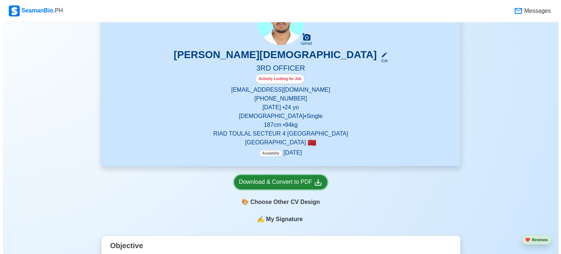
scroll to position [0, 0]
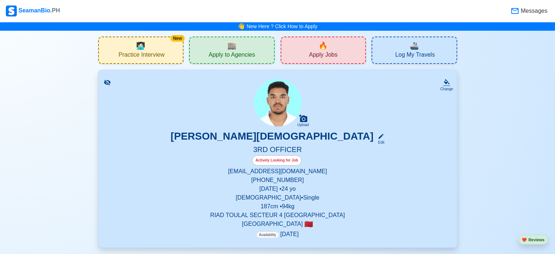
click at [167, 50] on div "New 🧑🏻‍💻 Practice Interview" at bounding box center [141, 49] width 86 height 27
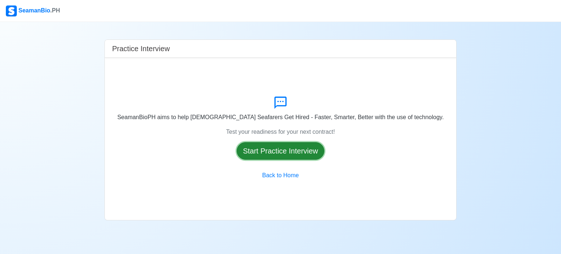
click at [245, 149] on button "Start Practice Interview" at bounding box center [281, 151] width 88 height 18
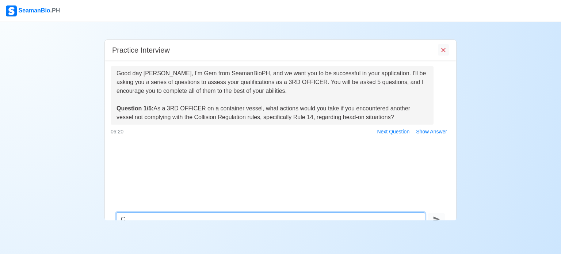
scroll to position [3, 0]
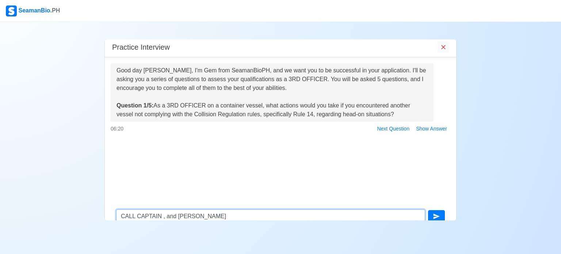
type textarea "CALL CAPTAIN , and manoeuvre"
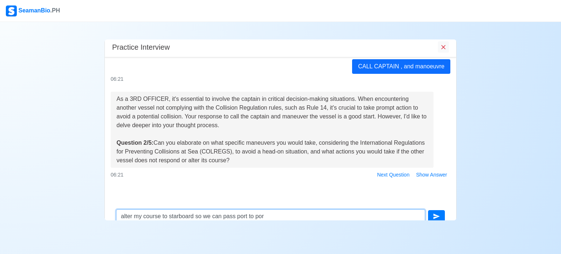
type textarea "alter my course to starboard so we can pass port to port"
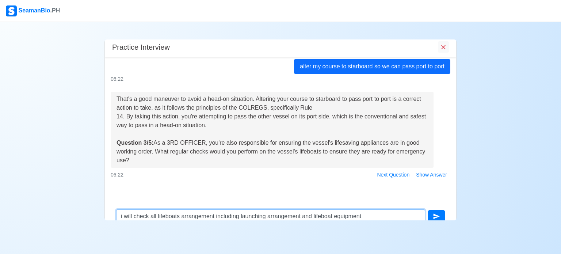
type textarea "i will check all lifeboats arrangement including launching arrangement and life…"
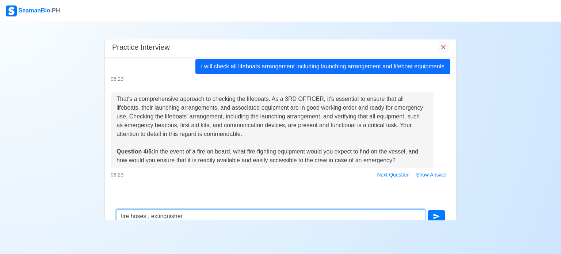
type textarea "fire hoses , extinguishers"
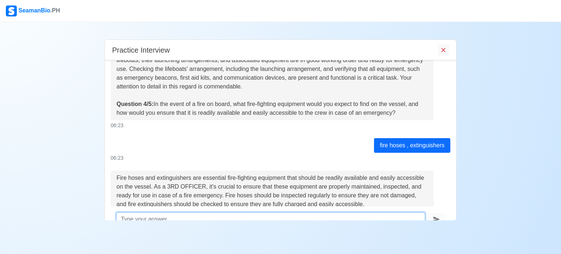
scroll to position [445, 0]
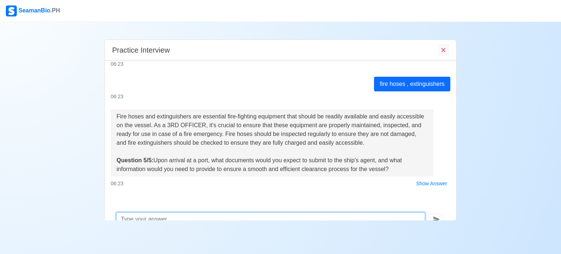
click at [225, 215] on textarea at bounding box center [270, 219] width 309 height 14
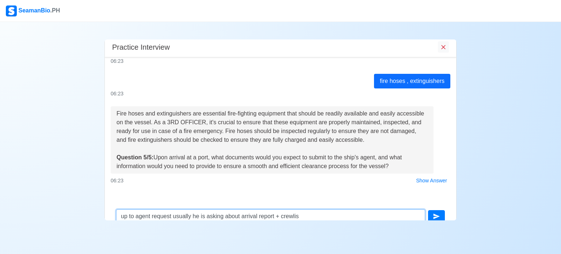
type textarea "up to agent request usually he is asking about arrival report + crewlist"
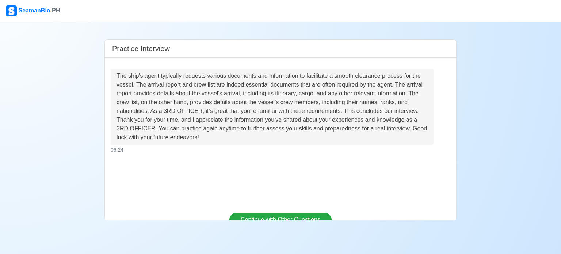
scroll to position [600, 0]
click at [261, 217] on button "Continue with Other Questions" at bounding box center [280, 219] width 102 height 14
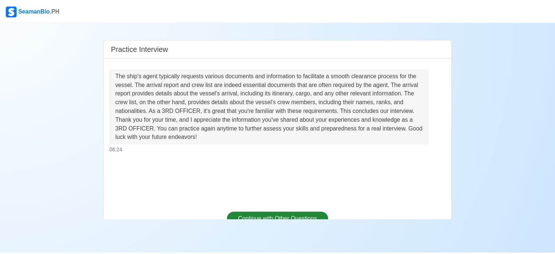
scroll to position [0, 0]
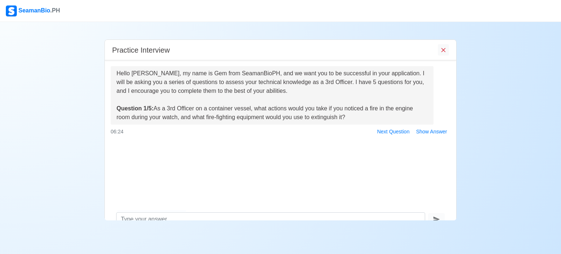
click at [14, 16] on img at bounding box center [11, 10] width 11 height 11
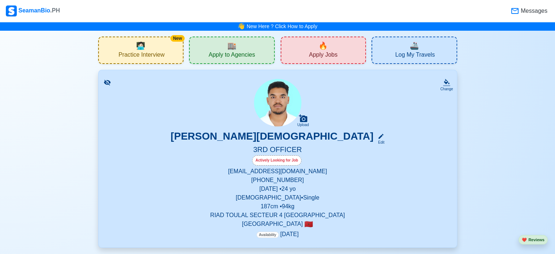
click at [403, 49] on div "🚢 Log My Travels" at bounding box center [415, 49] width 86 height 27
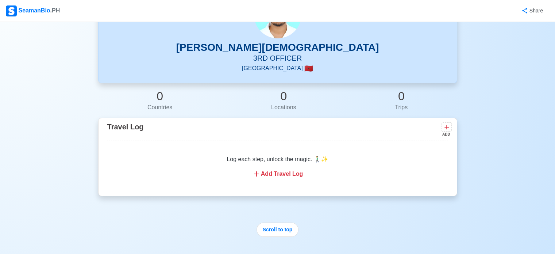
scroll to position [64, 0]
click at [291, 174] on div "Add Travel Log" at bounding box center [277, 173] width 323 height 9
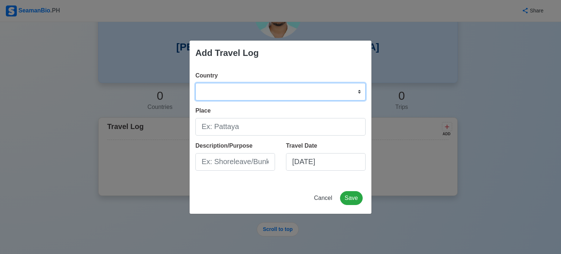
click at [308, 97] on select "[GEOGRAPHIC_DATA] [GEOGRAPHIC_DATA] [GEOGRAPHIC_DATA] [GEOGRAPHIC_DATA] [US_STA…" at bounding box center [280, 92] width 170 height 18
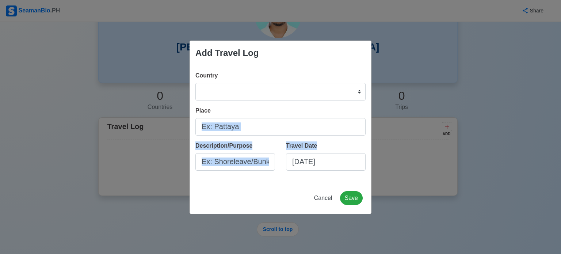
drag, startPoint x: 386, startPoint y: 110, endPoint x: 304, endPoint y: 211, distance: 130.2
click at [304, 211] on div "Add Travel Log Country [GEOGRAPHIC_DATA] [GEOGRAPHIC_DATA] [GEOGRAPHIC_DATA] [G…" at bounding box center [280, 127] width 561 height 254
click at [324, 202] on button "Cancel" at bounding box center [323, 198] width 28 height 14
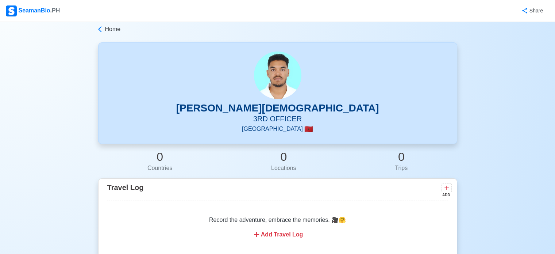
scroll to position [0, 0]
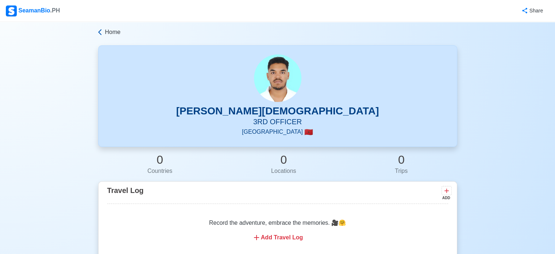
click at [109, 32] on span "Home" at bounding box center [113, 32] width 16 height 9
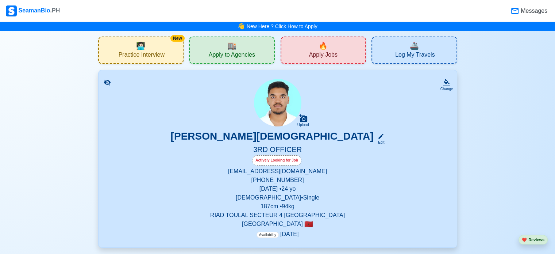
click at [307, 52] on div "🔥 Apply Jobs" at bounding box center [324, 49] width 86 height 27
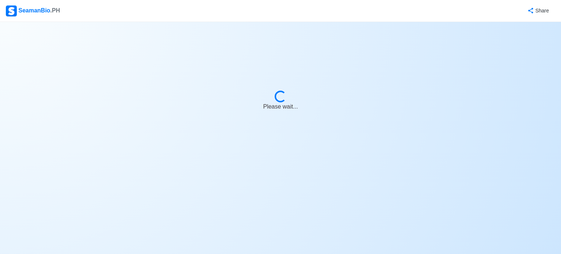
select select "3rd Officer"
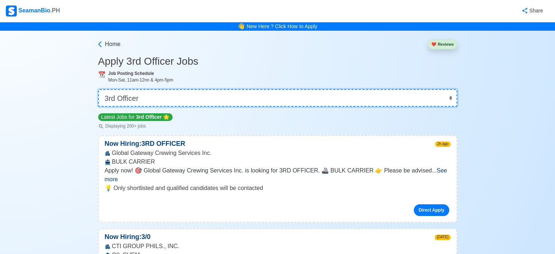
click at [234, 99] on select "👉 Select Rank or Position Master Chief Officer 2nd Officer 3rd Officer Junior O…" at bounding box center [277, 98] width 359 height 18
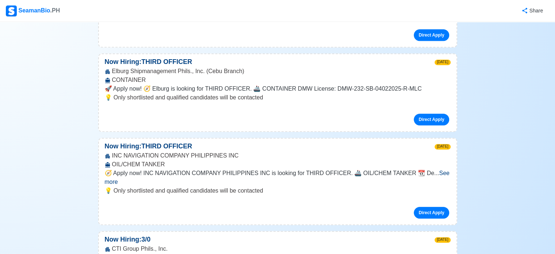
scroll to position [3362, 0]
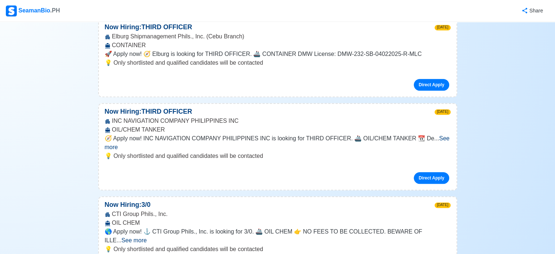
drag, startPoint x: 234, startPoint y: 99, endPoint x: 156, endPoint y: 151, distance: 93.5
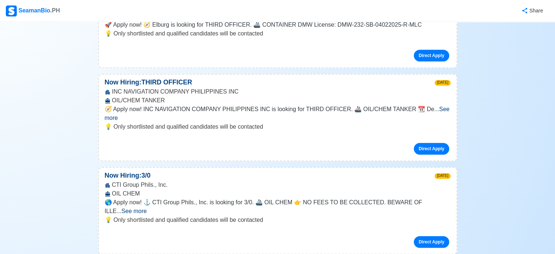
scroll to position [3391, 0]
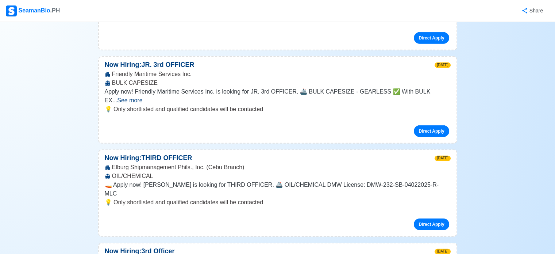
scroll to position [1980, 0]
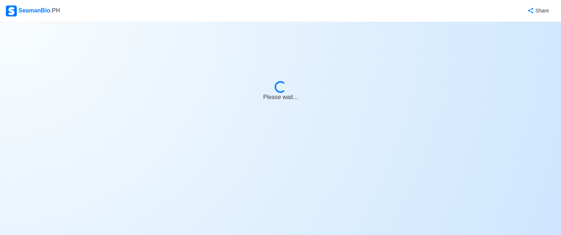
select select "3rd Officer"
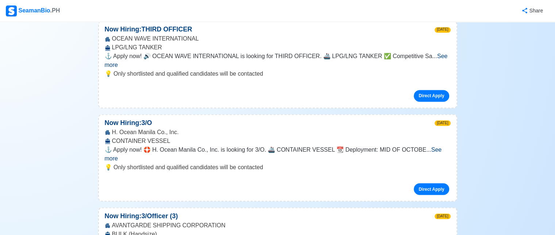
scroll to position [1280, 0]
click at [442, 146] on span "See more" at bounding box center [273, 153] width 337 height 15
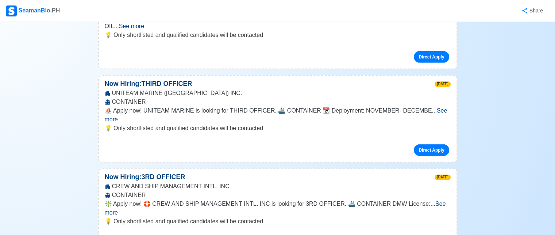
scroll to position [1659, 0]
click at [440, 201] on span "See more" at bounding box center [275, 208] width 341 height 15
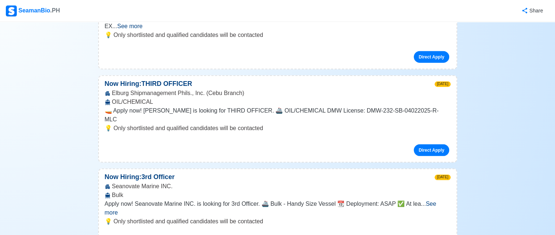
scroll to position [2233, 0]
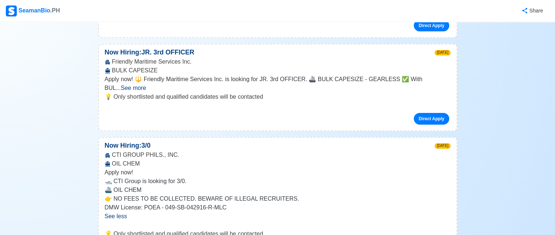
scroll to position [2368, 0]
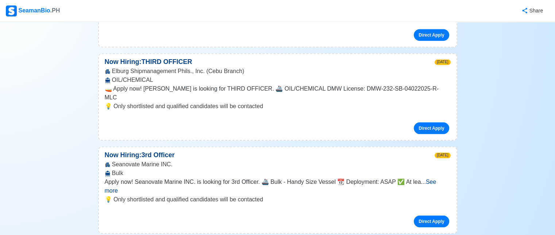
scroll to position [2175, 0]
